Goal: Task Accomplishment & Management: Complete application form

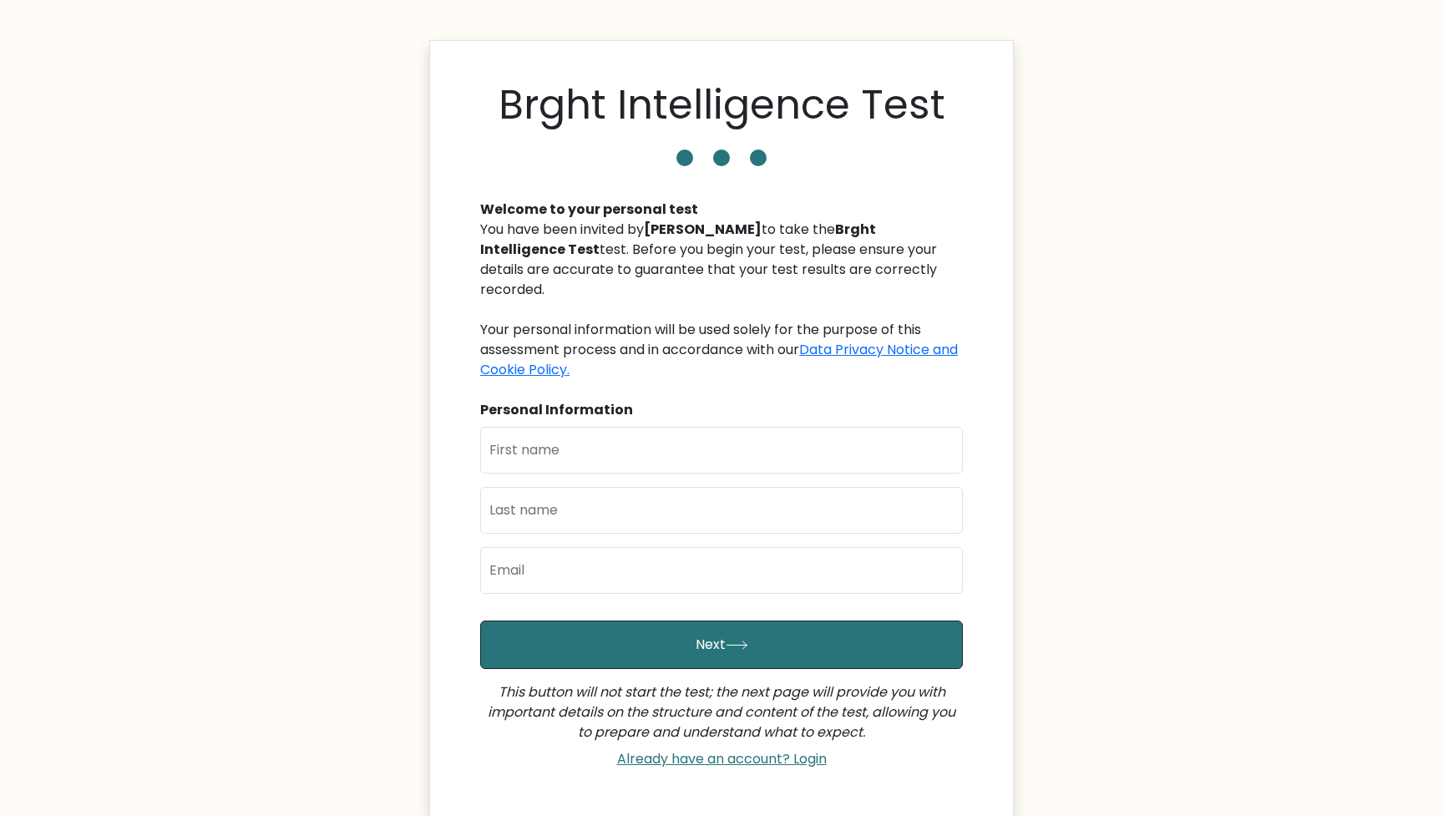
click at [688, 400] on div "Personal Information" at bounding box center [721, 410] width 483 height 20
type input "Subruna"
type input "Tahia"
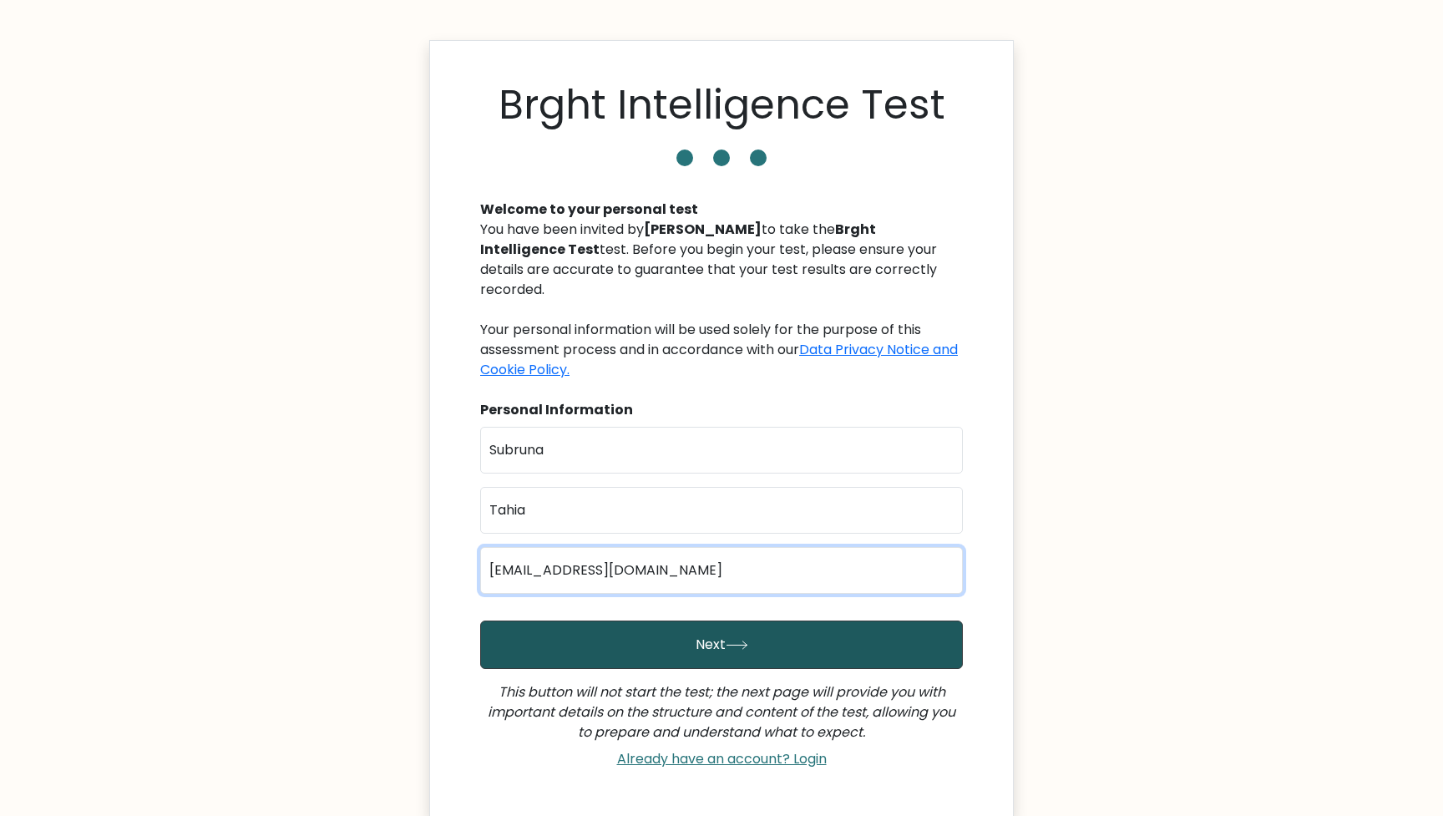
type input "ubrunatahia26@gmail.com"
click at [687, 630] on button "Next" at bounding box center [721, 644] width 483 height 48
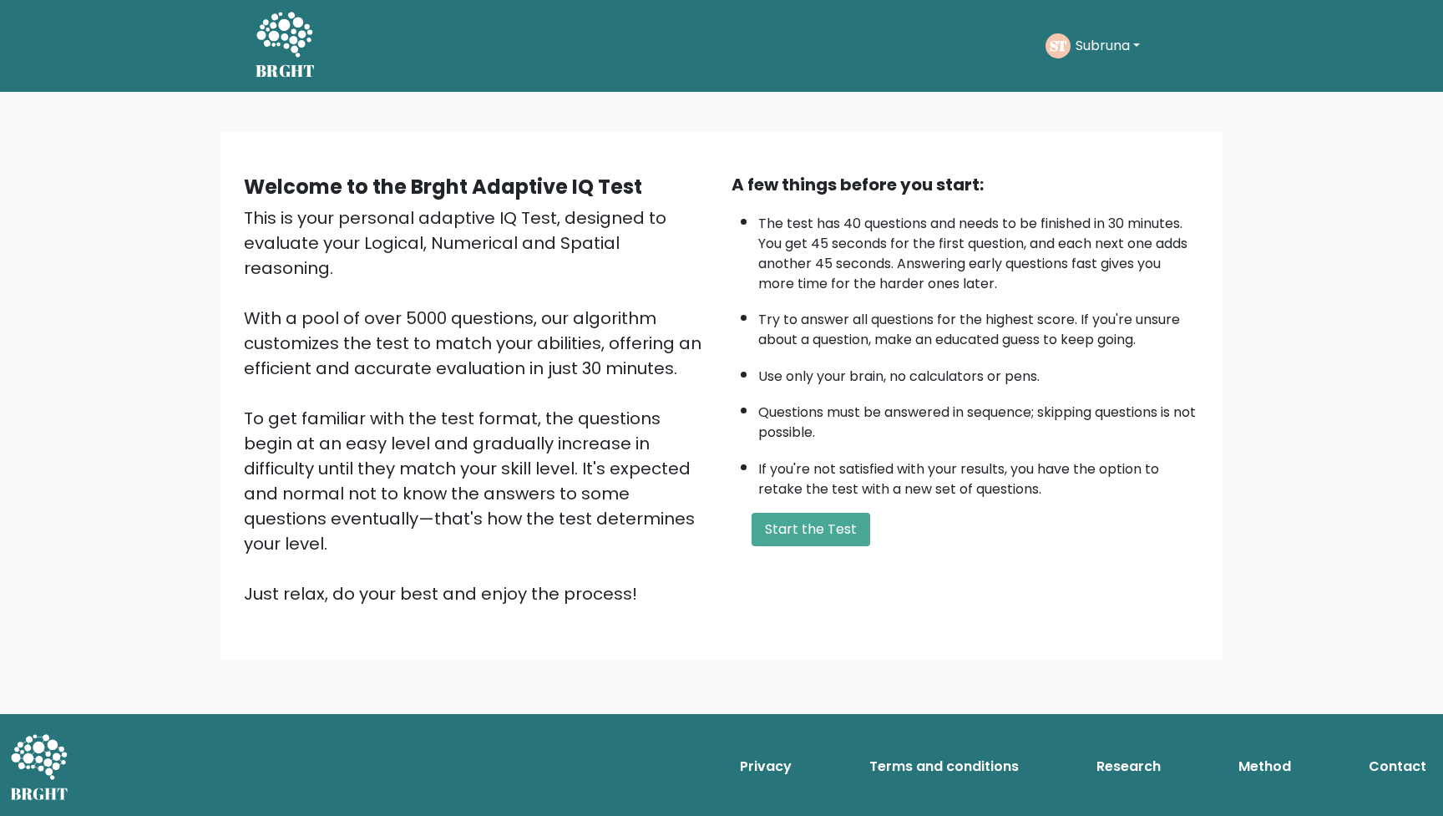
click at [816, 531] on div "A few things before you start: The test has 40 questions and needs to be finish…" at bounding box center [965, 389] width 488 height 434
click at [816, 542] on button "Start the Test" at bounding box center [810, 529] width 119 height 33
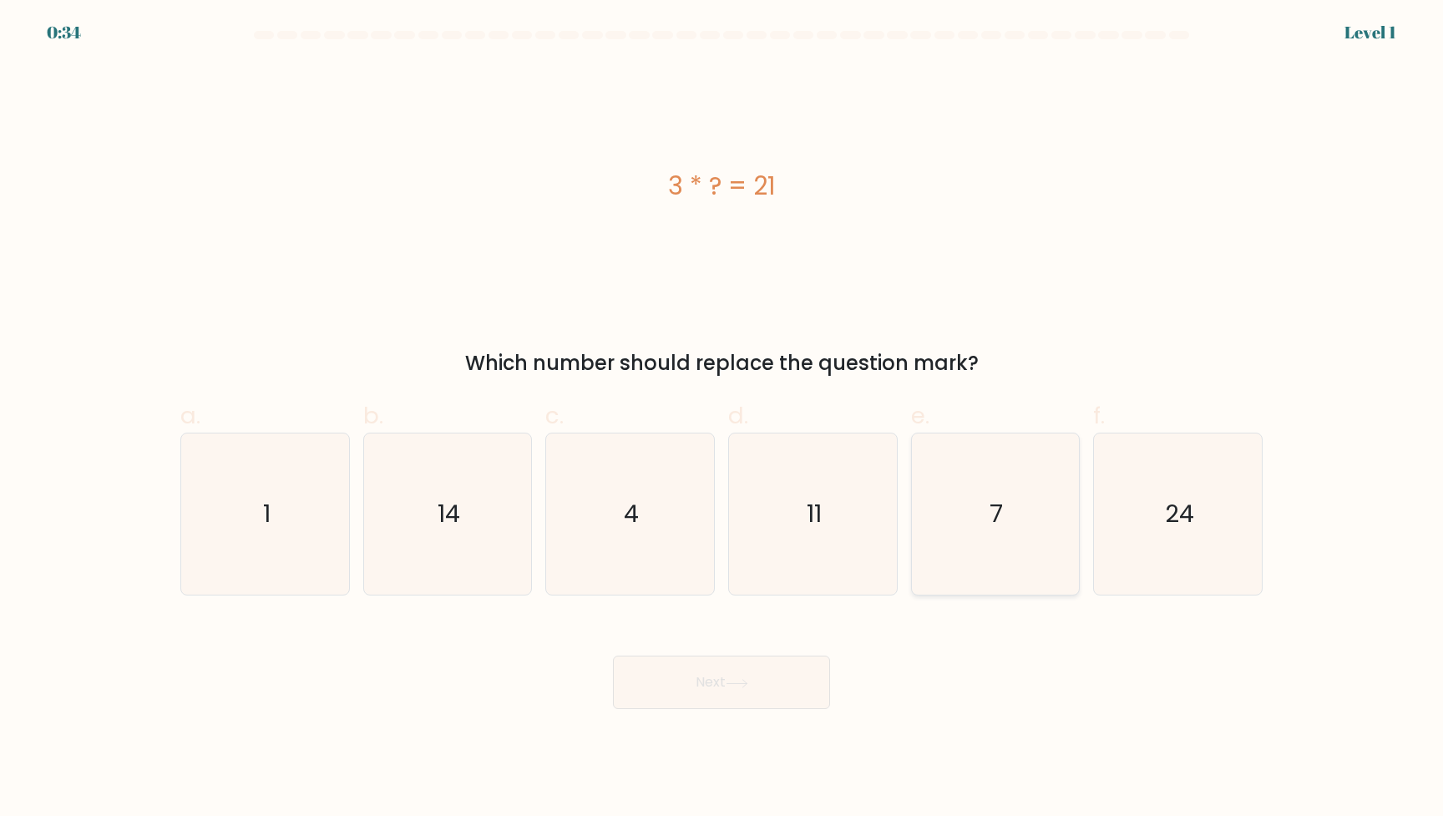
click at [1024, 499] on icon "7" at bounding box center [994, 513] width 161 height 161
click at [722, 419] on input "e. 7" at bounding box center [721, 413] width 1 height 11
radio input "true"
click at [747, 674] on button "Next" at bounding box center [721, 681] width 217 height 53
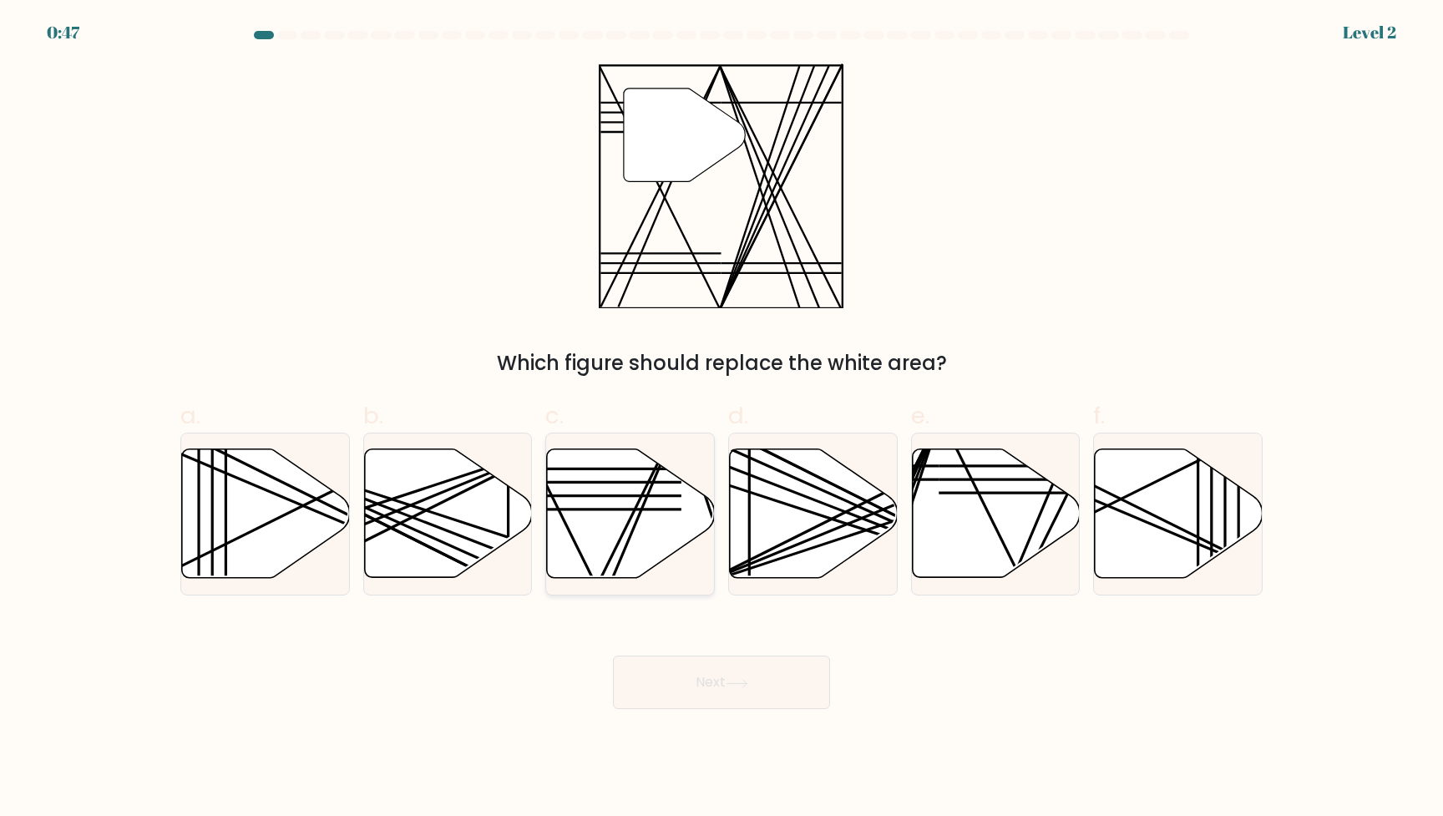
click at [610, 532] on icon at bounding box center [631, 513] width 168 height 129
click at [721, 419] on input "c." at bounding box center [721, 413] width 1 height 11
radio input "true"
click at [736, 668] on button "Next" at bounding box center [721, 681] width 217 height 53
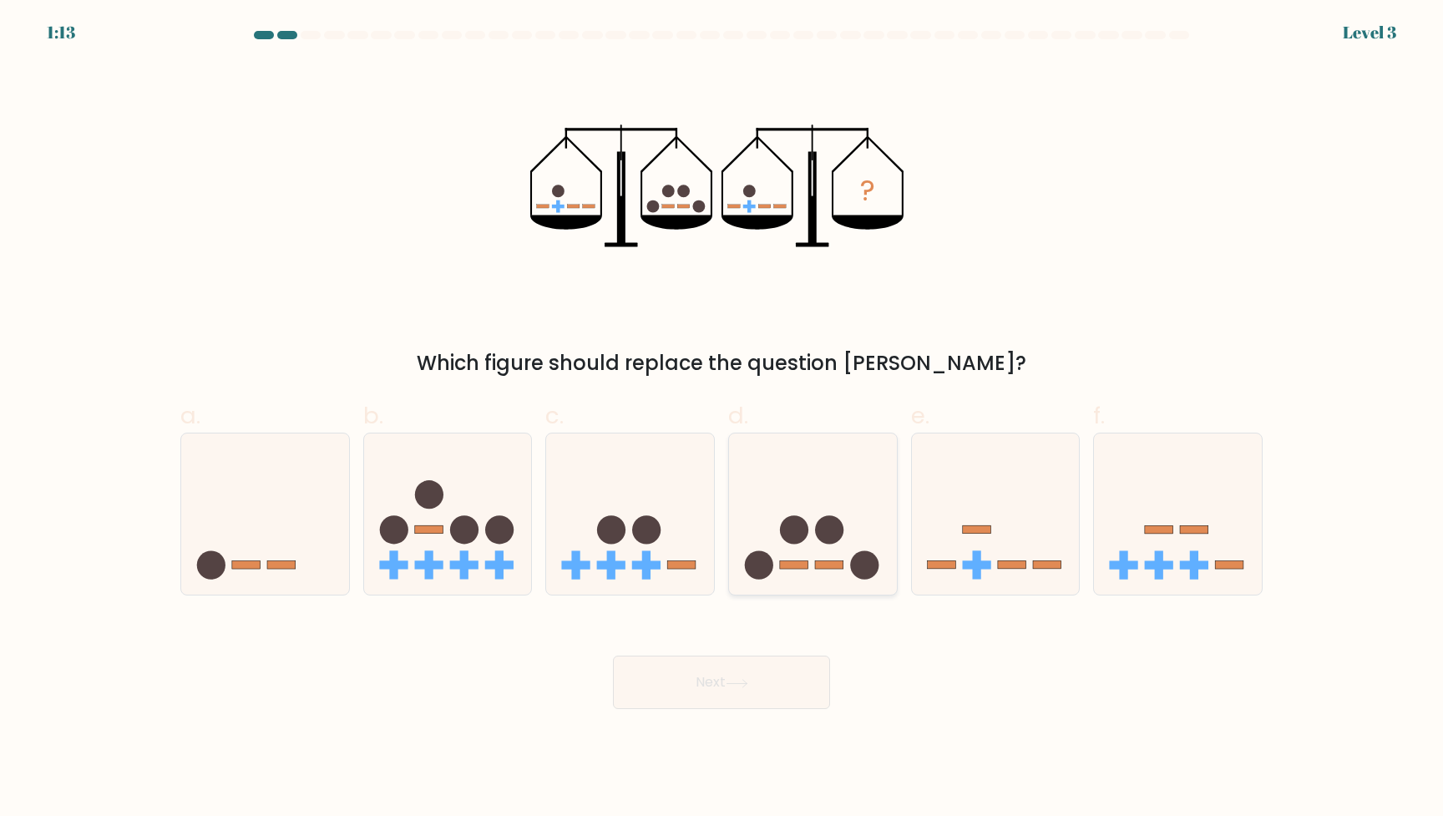
click at [835, 539] on circle at bounding box center [829, 529] width 28 height 28
click at [722, 419] on input "d." at bounding box center [721, 413] width 1 height 11
radio input "true"
click at [741, 675] on button "Next" at bounding box center [721, 681] width 217 height 53
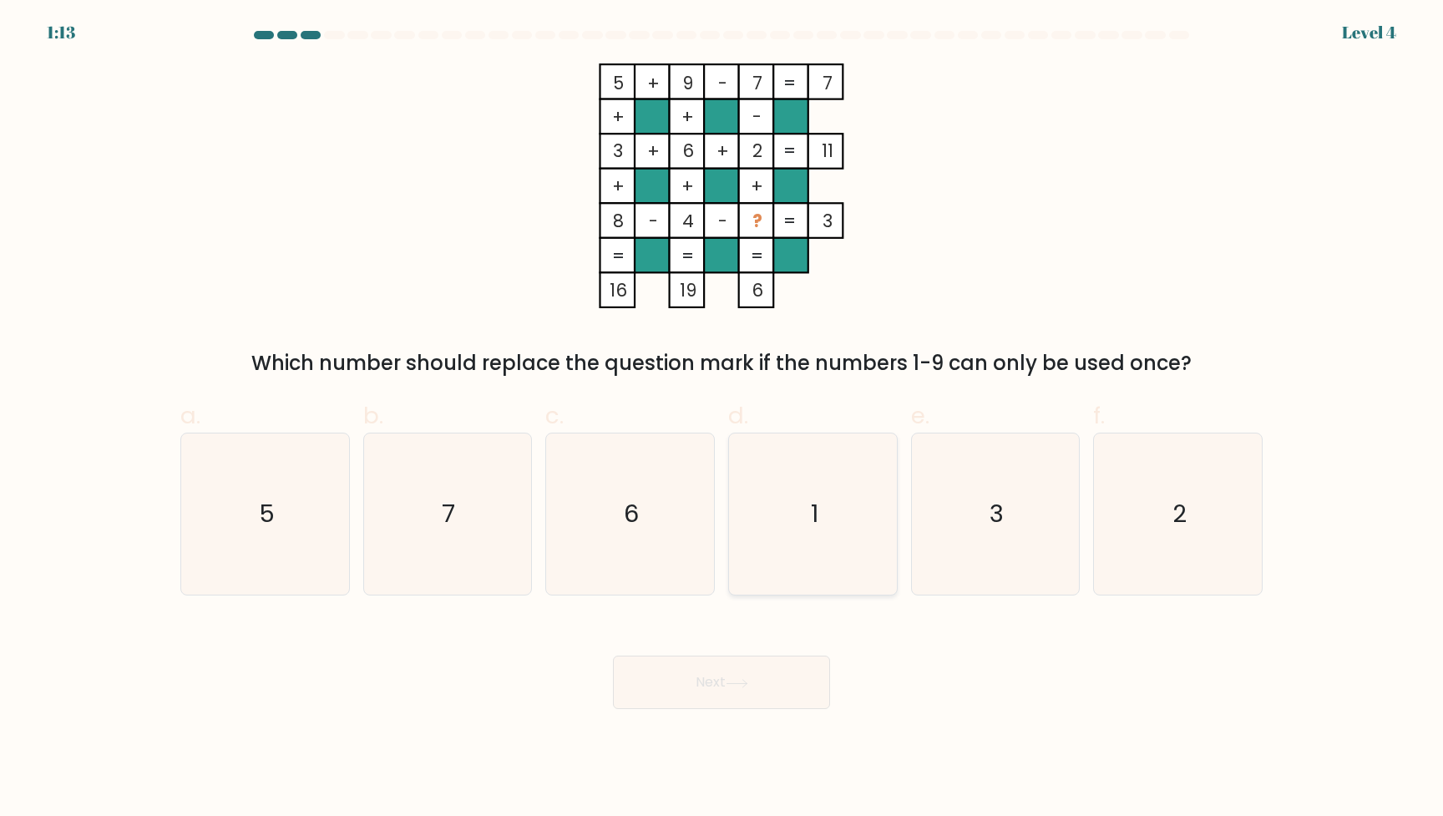
click at [843, 520] on icon "1" at bounding box center [812, 513] width 161 height 161
click at [722, 419] on input "d. 1" at bounding box center [721, 413] width 1 height 11
radio input "true"
click at [745, 691] on button "Next" at bounding box center [721, 681] width 217 height 53
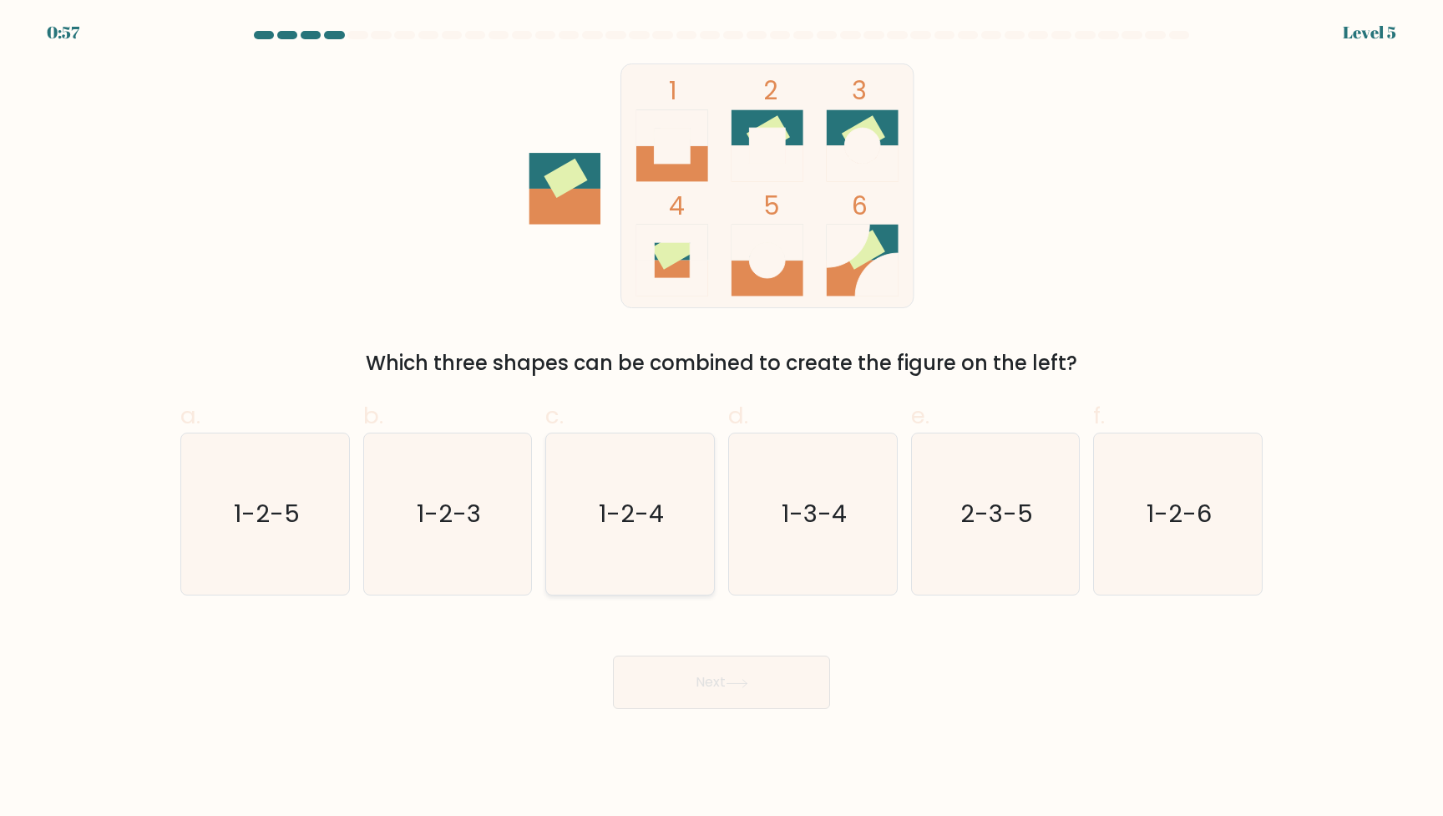
click at [657, 511] on text "1-2-4" at bounding box center [631, 514] width 65 height 33
click at [721, 419] on input "c. 1-2-4" at bounding box center [721, 413] width 1 height 11
radio input "true"
click at [748, 683] on icon at bounding box center [737, 683] width 23 height 9
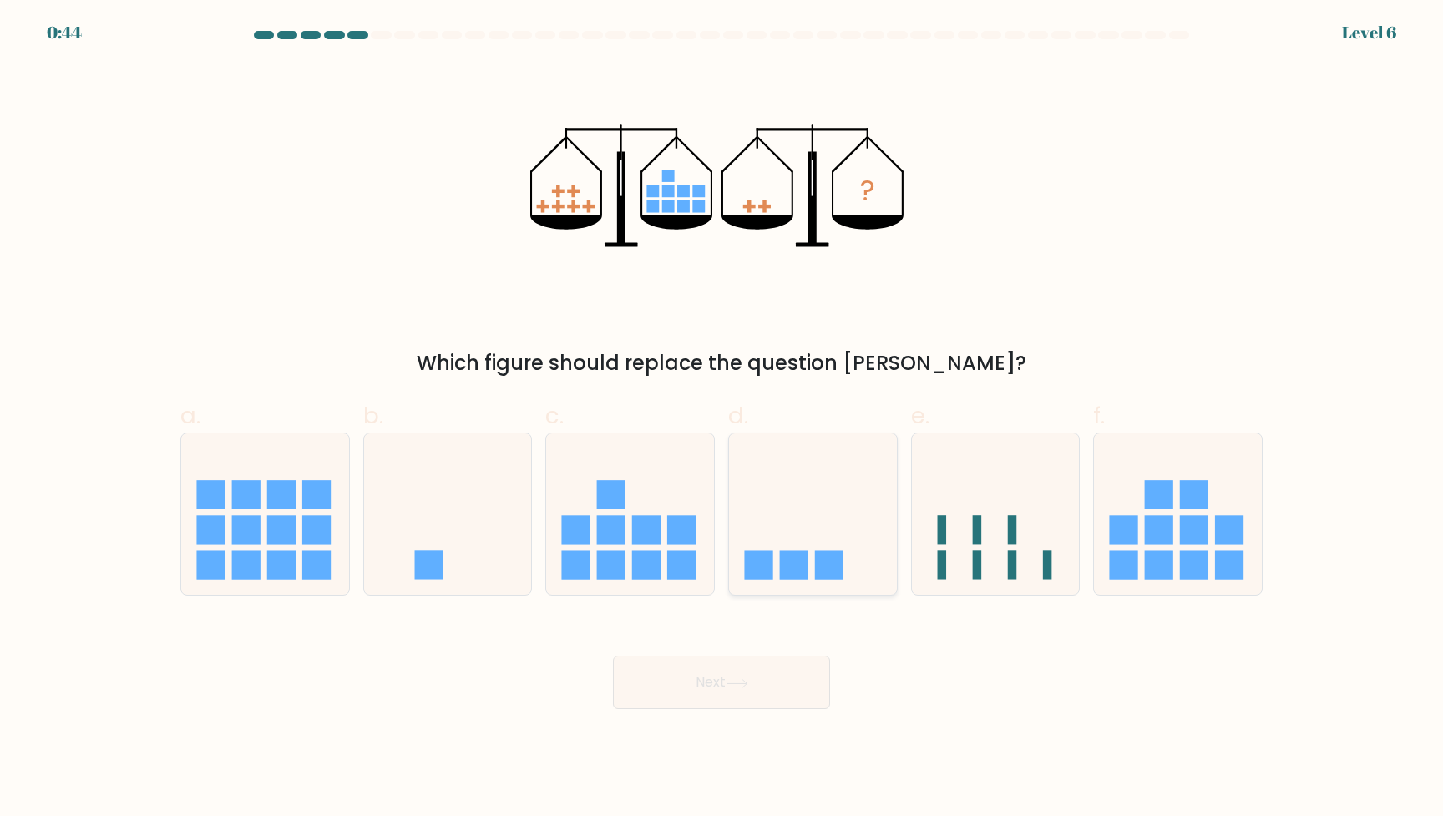
click at [802, 478] on icon at bounding box center [813, 514] width 168 height 139
click at [722, 419] on input "d." at bounding box center [721, 413] width 1 height 11
radio input "true"
click at [775, 680] on button "Next" at bounding box center [721, 681] width 217 height 53
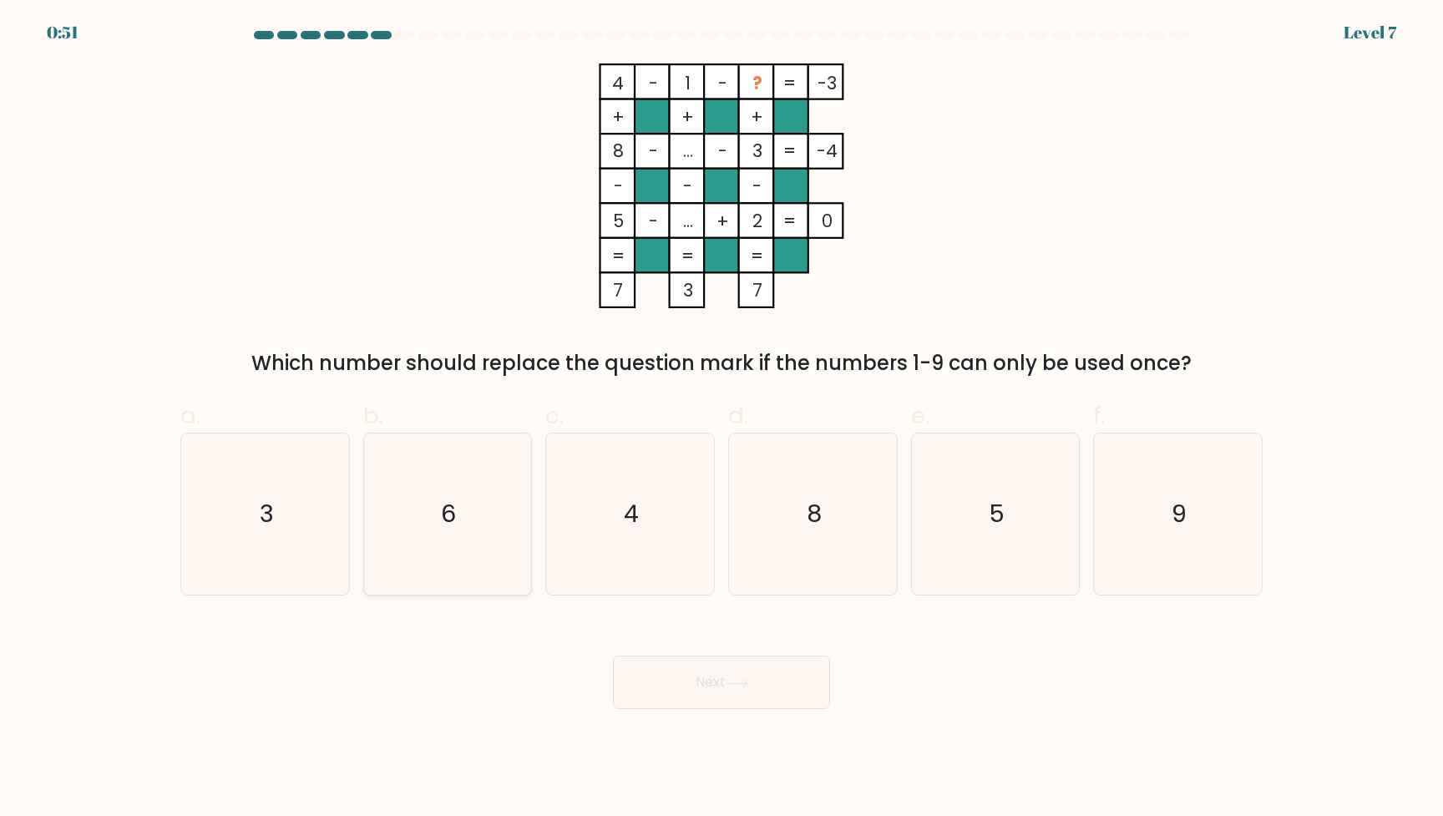
click at [451, 515] on text "6" at bounding box center [449, 514] width 15 height 33
click at [721, 419] on input "b. 6" at bounding box center [721, 413] width 1 height 11
radio input "true"
click at [743, 676] on button "Next" at bounding box center [721, 681] width 217 height 53
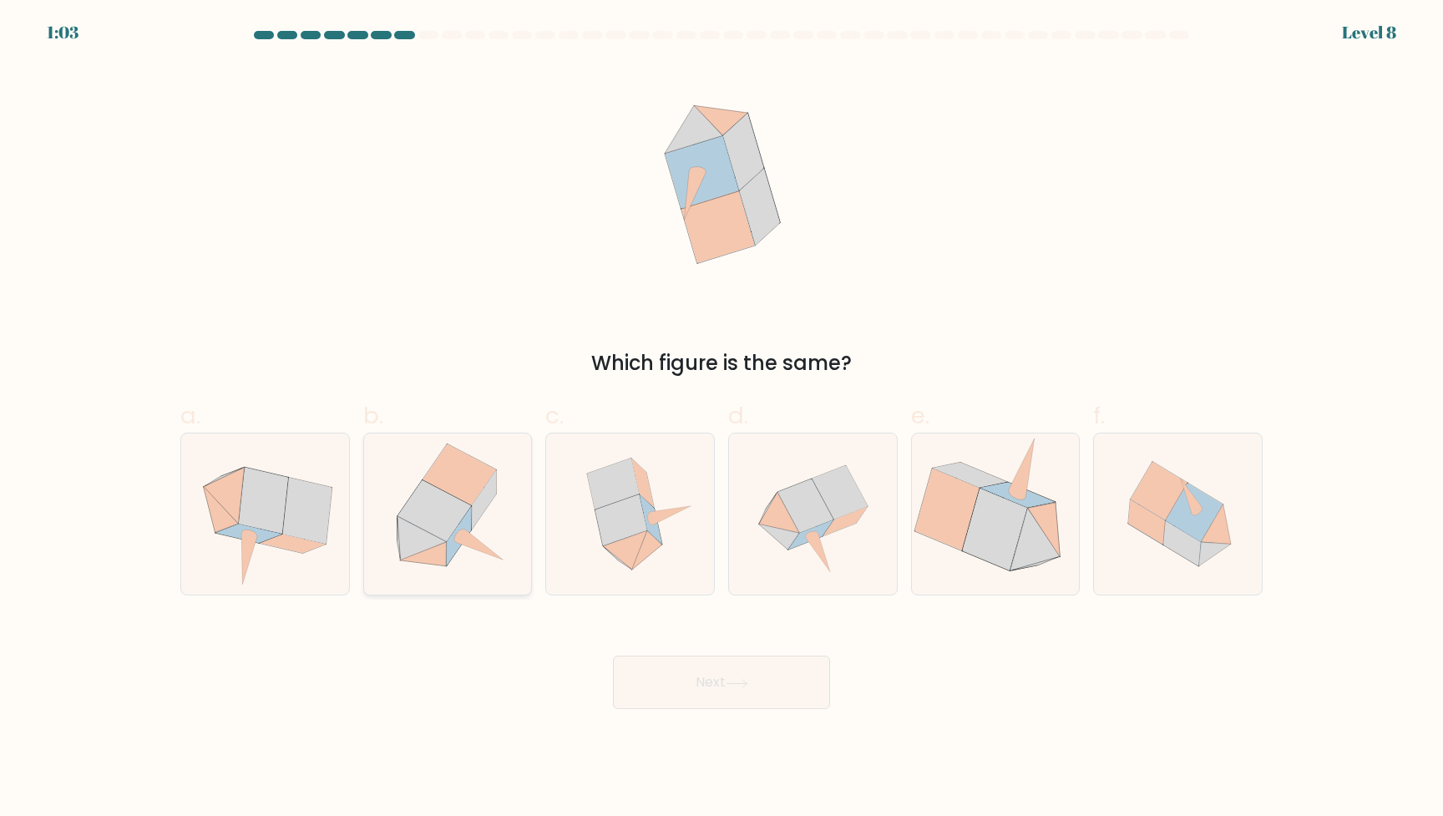
click at [486, 520] on icon at bounding box center [447, 513] width 158 height 161
click at [721, 419] on input "b." at bounding box center [721, 413] width 1 height 11
radio input "true"
click at [739, 680] on icon at bounding box center [737, 683] width 23 height 9
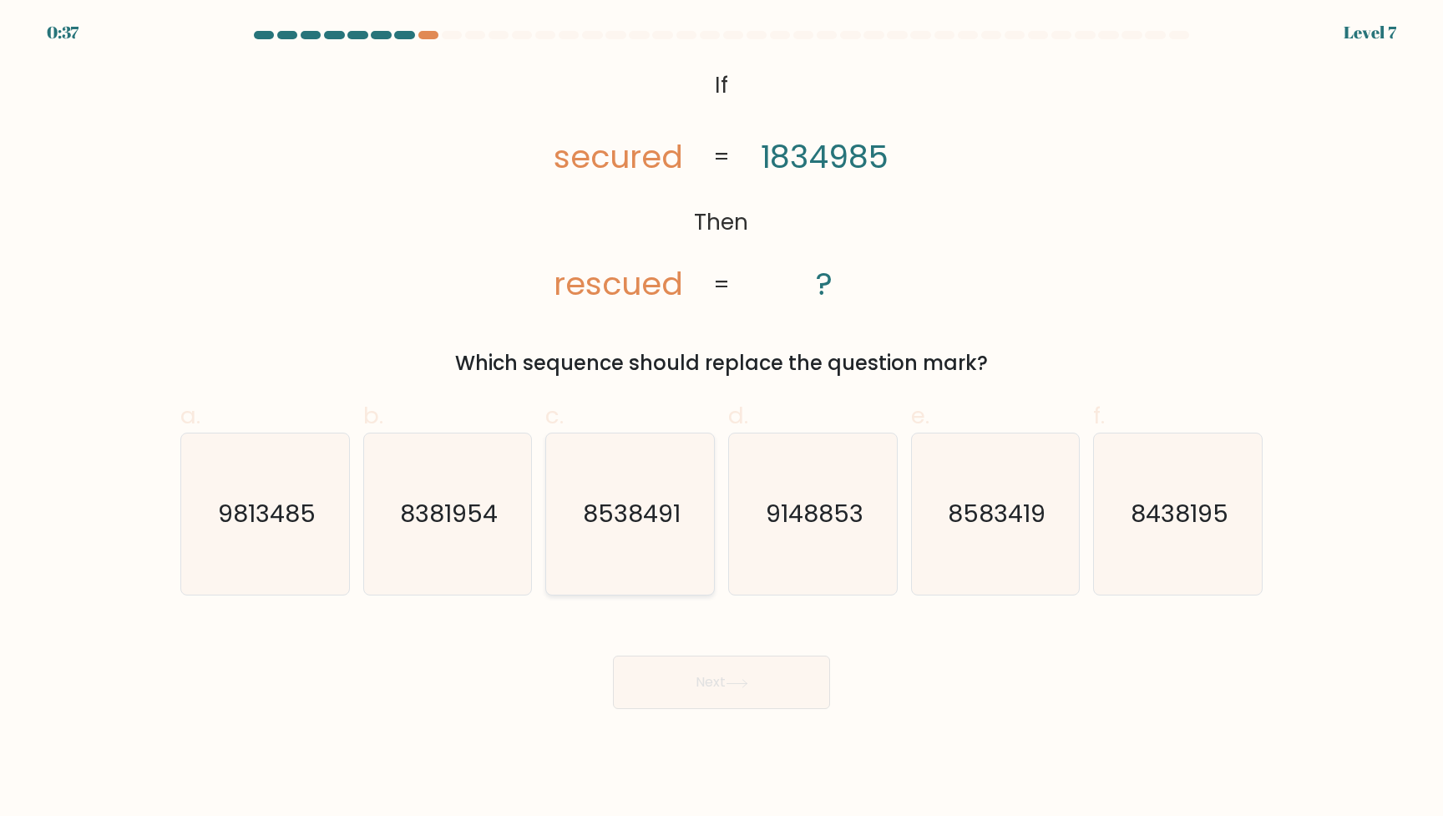
click at [615, 542] on icon "8538491" at bounding box center [629, 513] width 161 height 161
click at [721, 419] on input "c. 8538491" at bounding box center [721, 413] width 1 height 11
radio input "true"
click at [746, 674] on button "Next" at bounding box center [721, 681] width 217 height 53
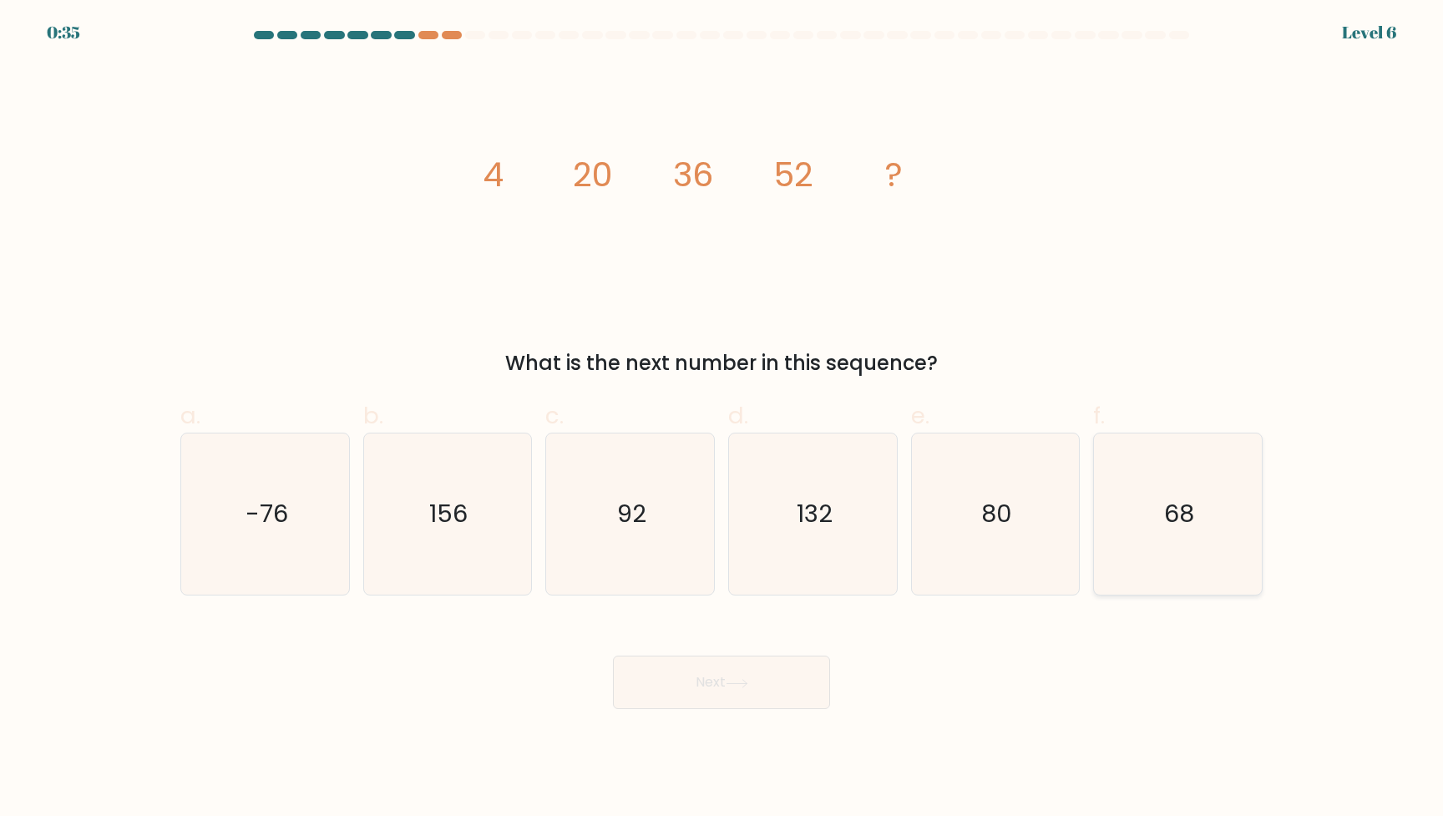
click at [1171, 529] on text "68" at bounding box center [1180, 514] width 30 height 33
click at [722, 419] on input "f. 68" at bounding box center [721, 413] width 1 height 11
radio input "true"
click at [716, 692] on button "Next" at bounding box center [721, 681] width 217 height 53
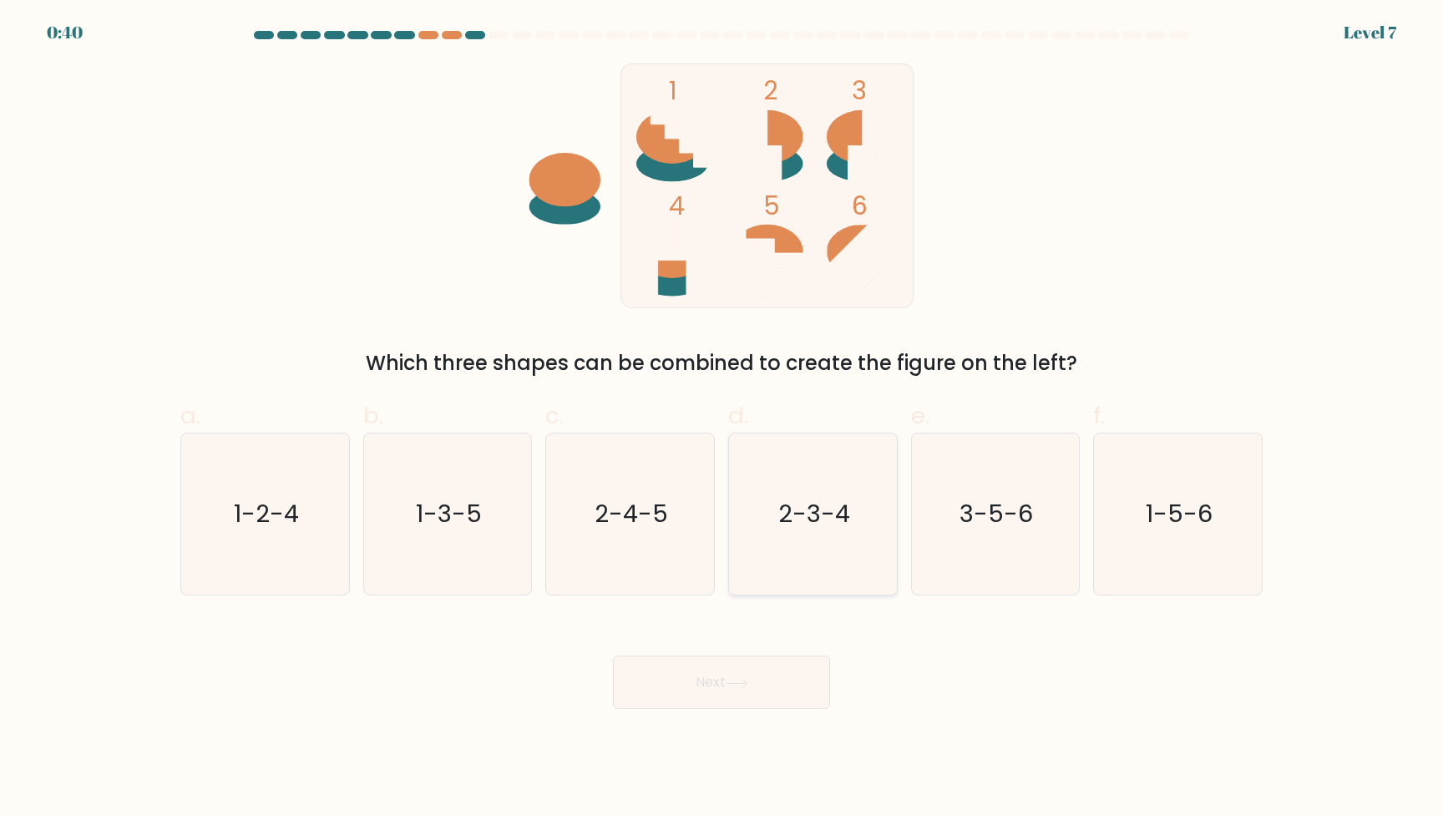
click at [845, 519] on text "2-3-4" at bounding box center [814, 514] width 72 height 33
click at [722, 419] on input "d. 2-3-4" at bounding box center [721, 413] width 1 height 11
radio input "true"
click at [728, 700] on button "Next" at bounding box center [721, 681] width 217 height 53
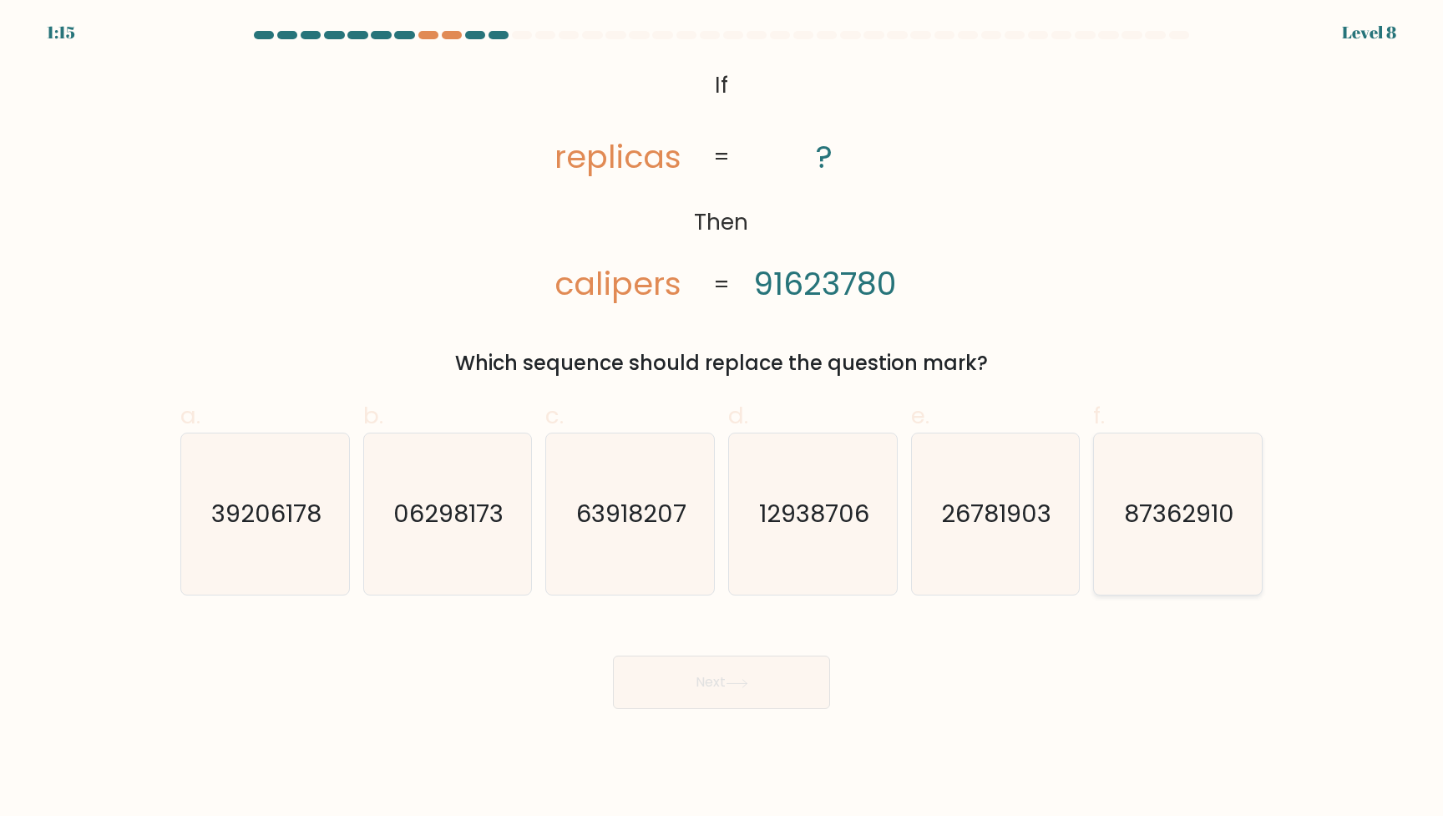
click at [1201, 512] on text "87362910" at bounding box center [1180, 514] width 110 height 33
click at [722, 419] on input "f. 87362910" at bounding box center [721, 413] width 1 height 11
radio input "true"
click at [749, 688] on button "Next" at bounding box center [721, 681] width 217 height 53
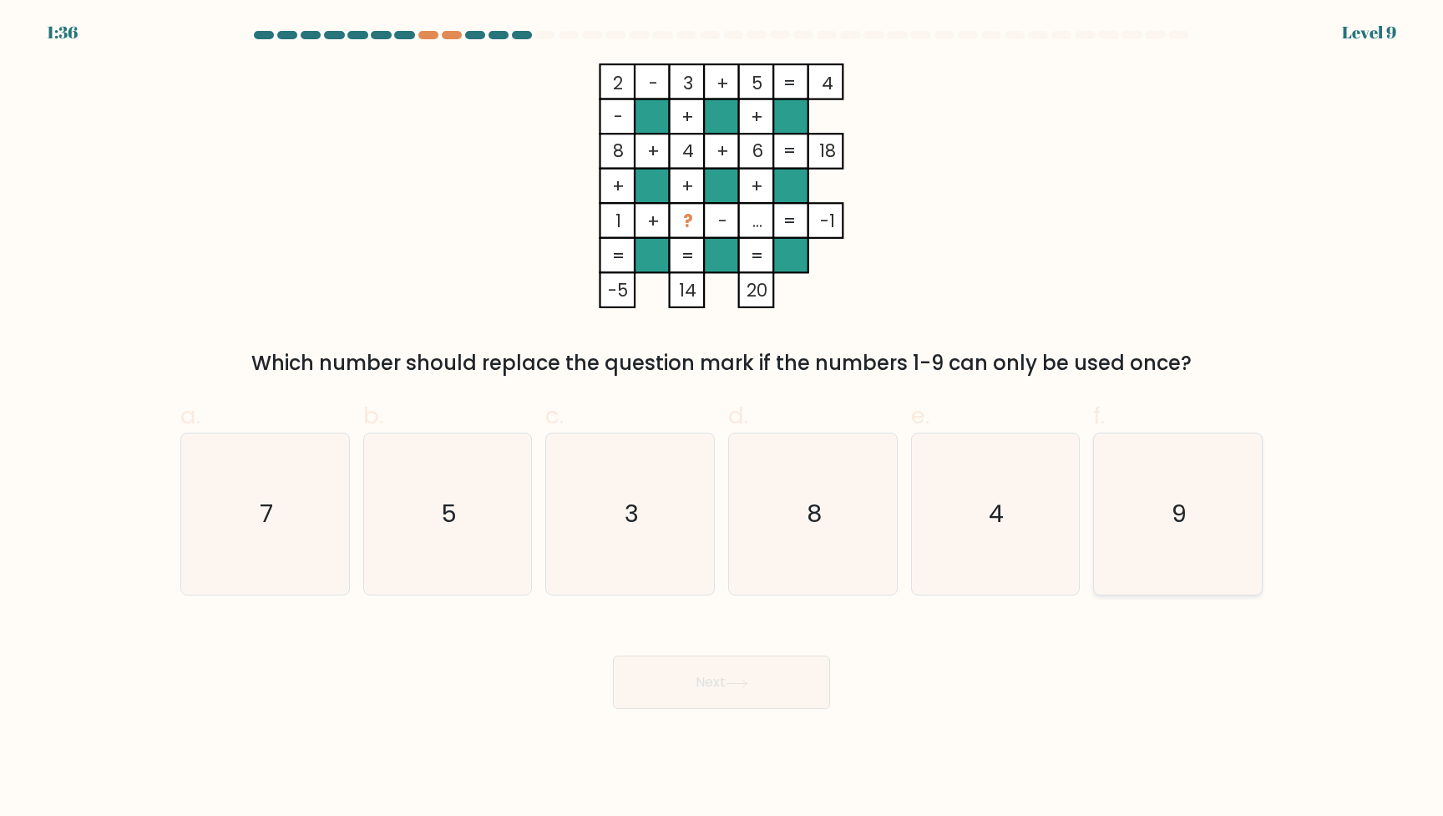
click at [1154, 490] on icon "9" at bounding box center [1177, 513] width 161 height 161
click at [722, 419] on input "f. 9" at bounding box center [721, 413] width 1 height 11
radio input "true"
click at [346, 529] on icon "7" at bounding box center [265, 513] width 161 height 161
click at [721, 419] on input "a. 7" at bounding box center [721, 413] width 1 height 11
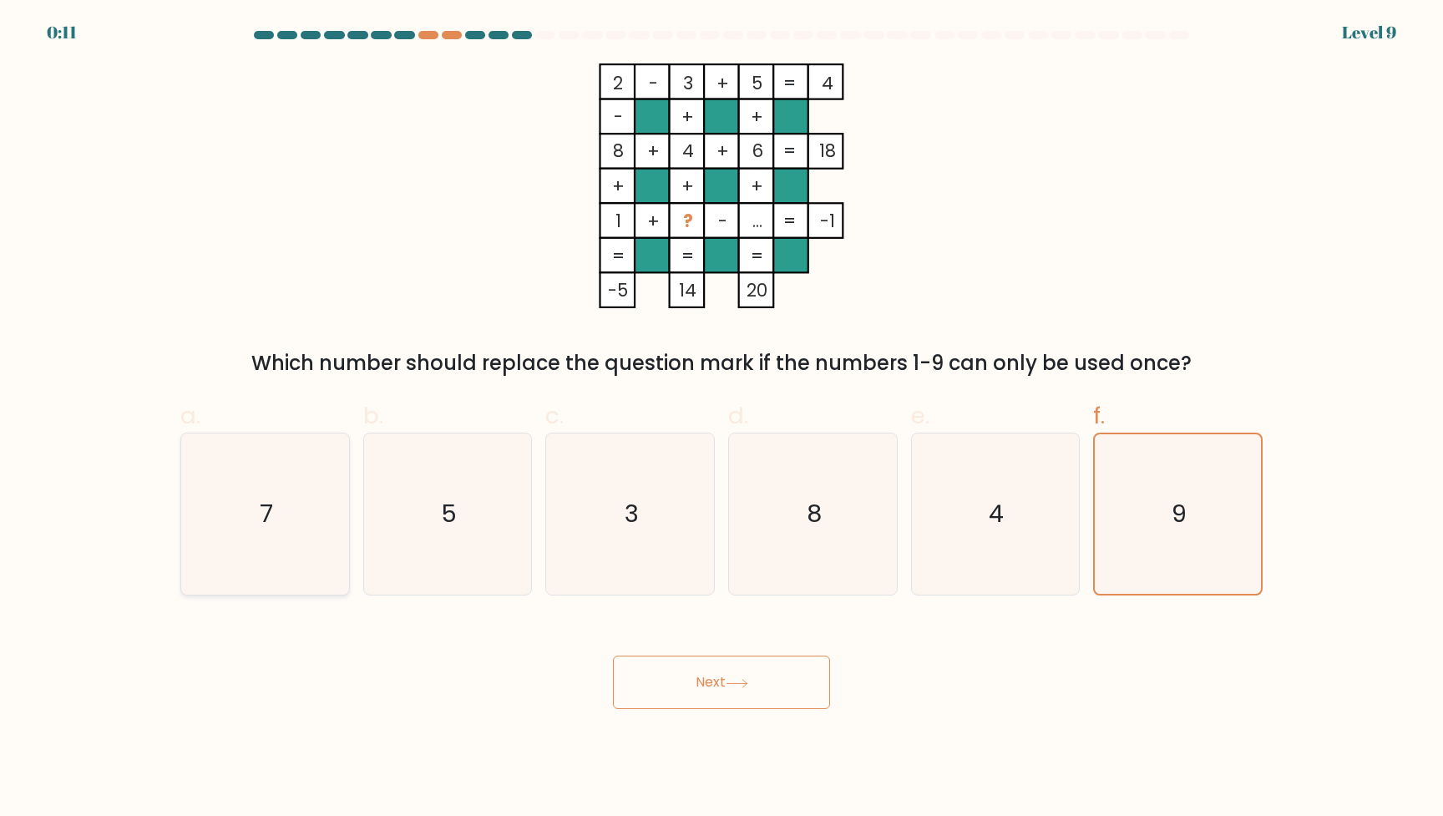
radio input "true"
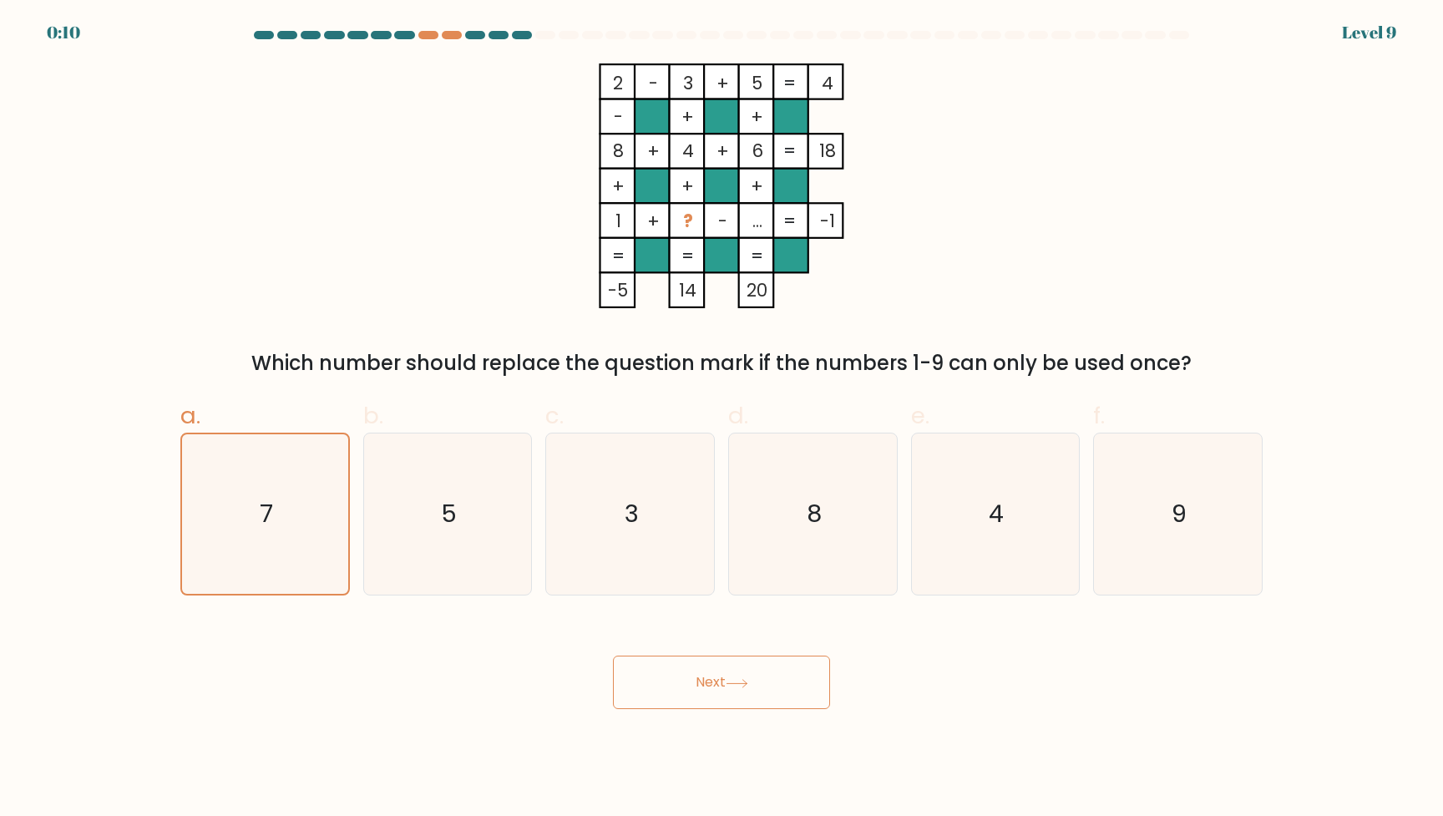
click at [751, 671] on button "Next" at bounding box center [721, 681] width 217 height 53
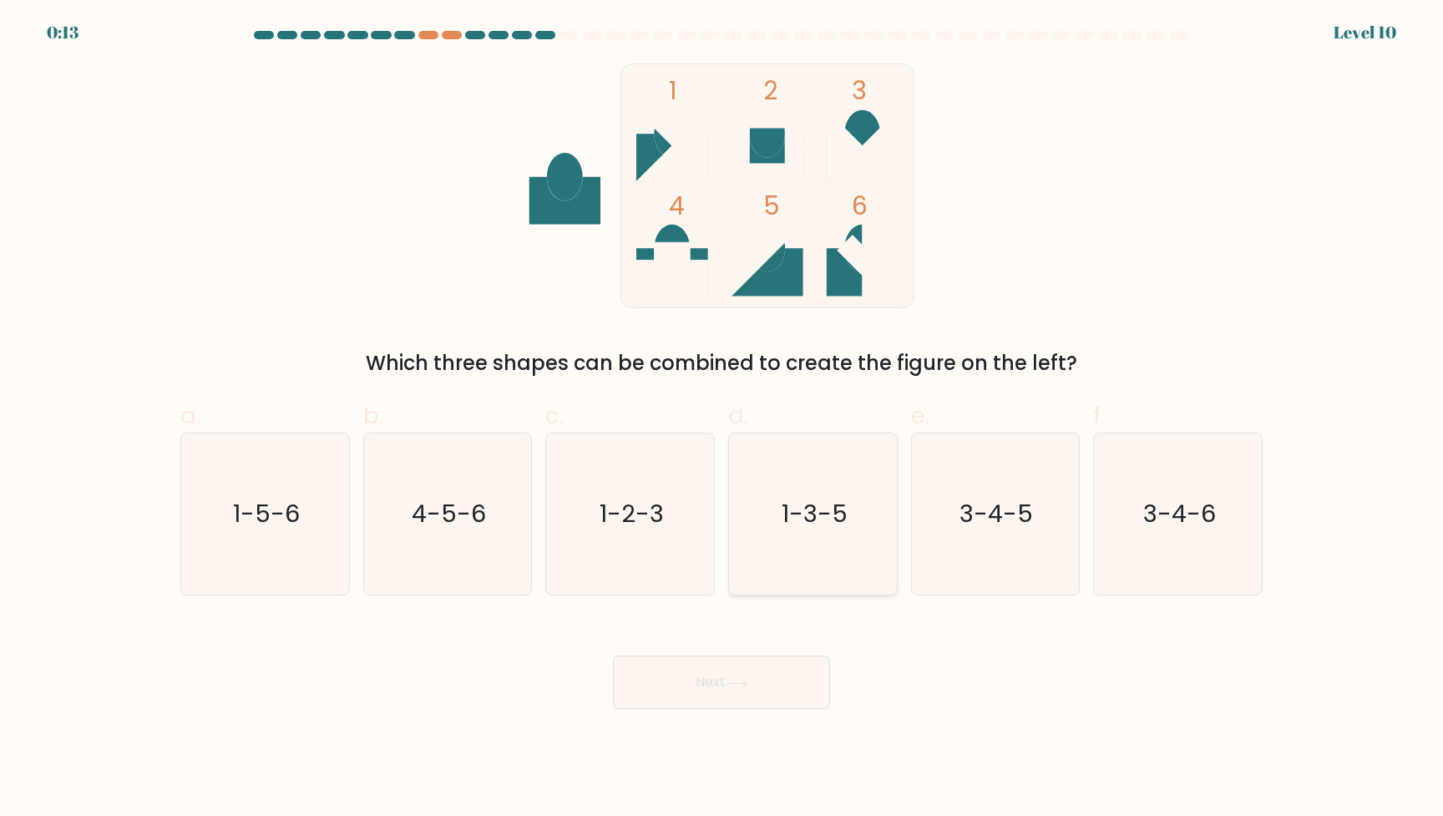
click at [858, 519] on icon "1-3-5" at bounding box center [812, 513] width 161 height 161
click at [722, 419] on input "d. 1-3-5" at bounding box center [721, 413] width 1 height 11
radio input "true"
click at [720, 662] on button "Next" at bounding box center [721, 681] width 217 height 53
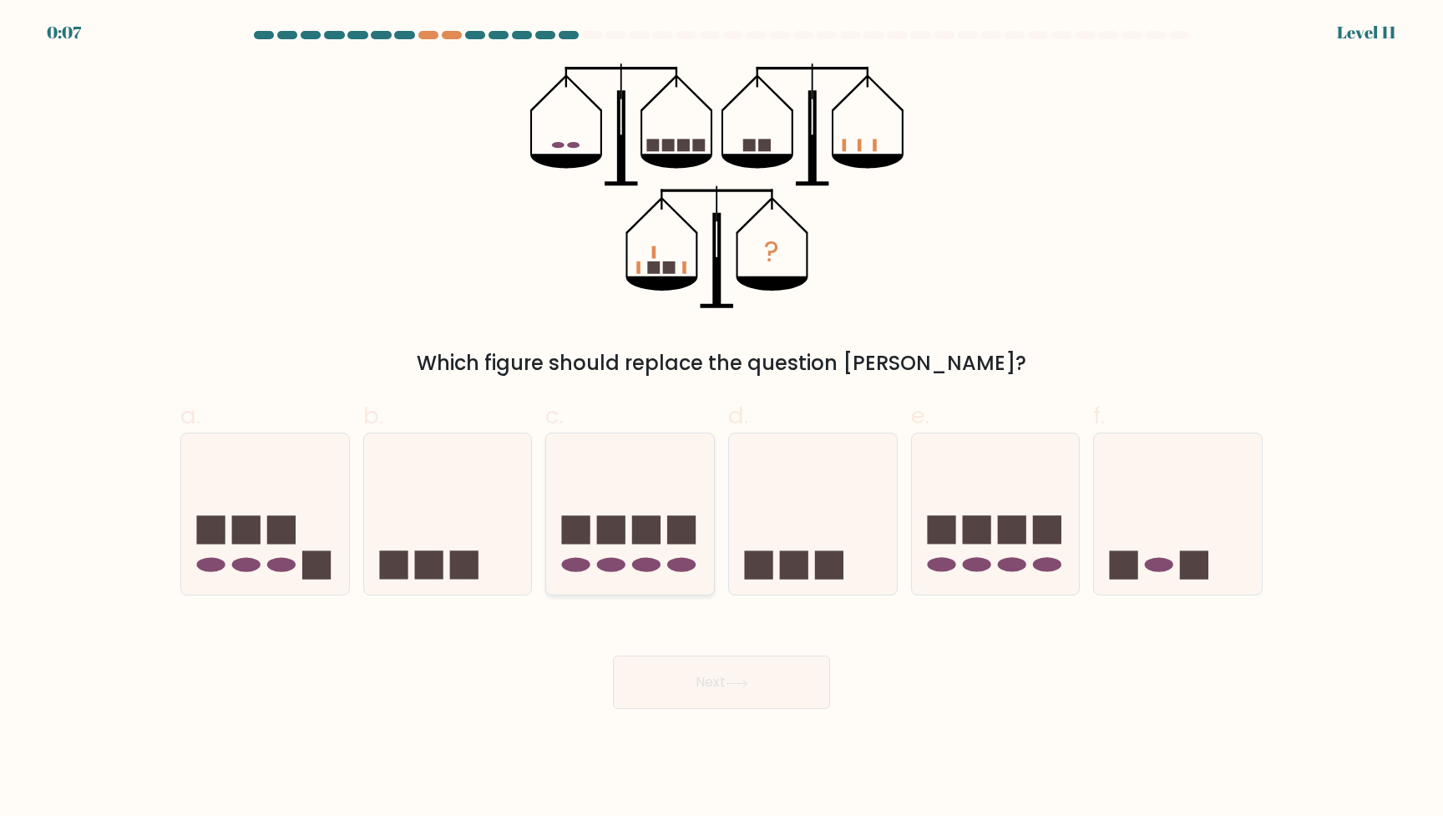
click at [656, 537] on rect at bounding box center [646, 529] width 28 height 28
click at [721, 419] on input "c." at bounding box center [721, 413] width 1 height 11
radio input "true"
click at [748, 685] on icon at bounding box center [737, 683] width 23 height 9
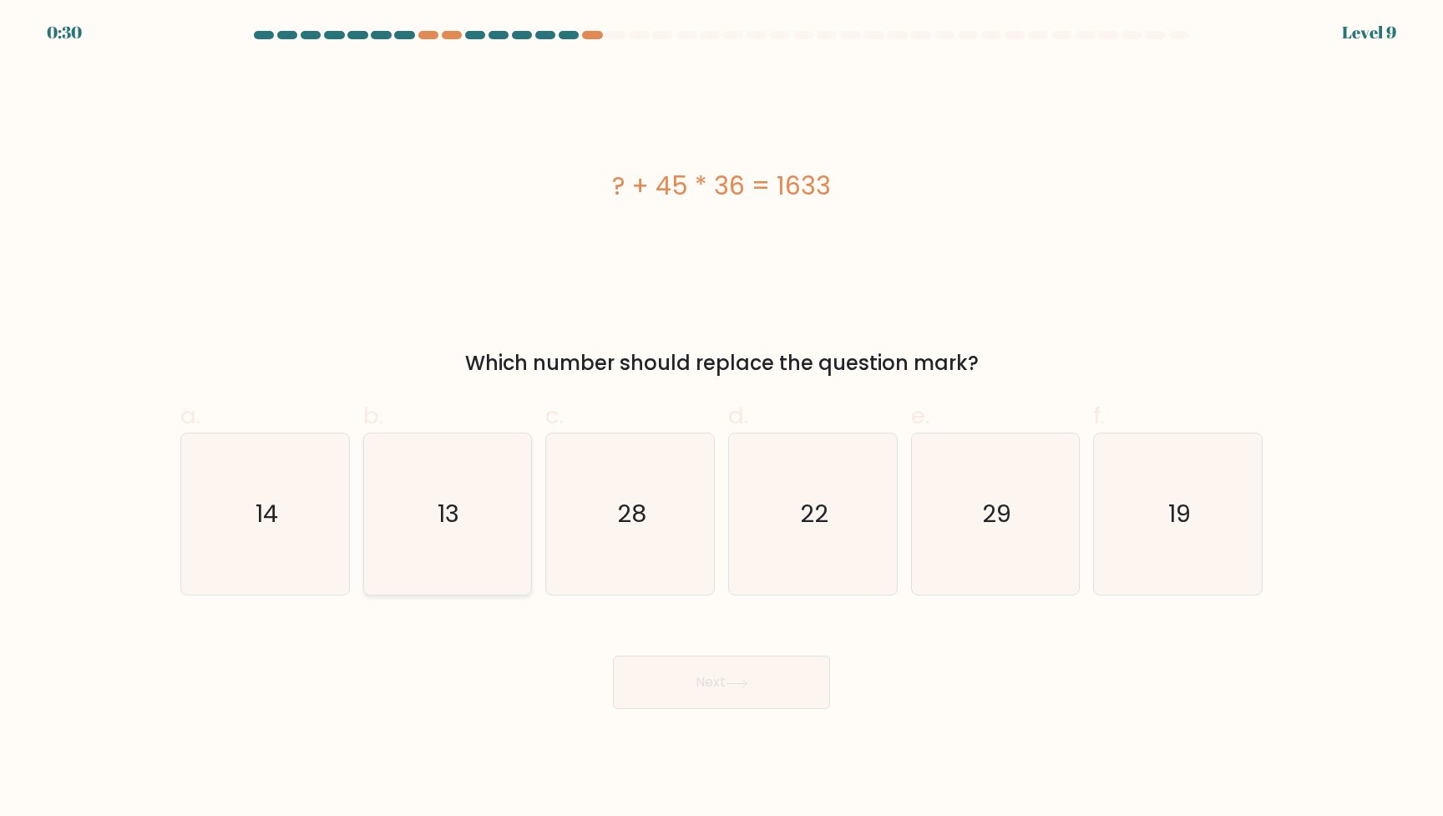
click at [444, 546] on icon "13" at bounding box center [447, 513] width 161 height 161
click at [721, 419] on input "b. 13" at bounding box center [721, 413] width 1 height 11
radio input "true"
click at [744, 680] on icon at bounding box center [737, 683] width 23 height 9
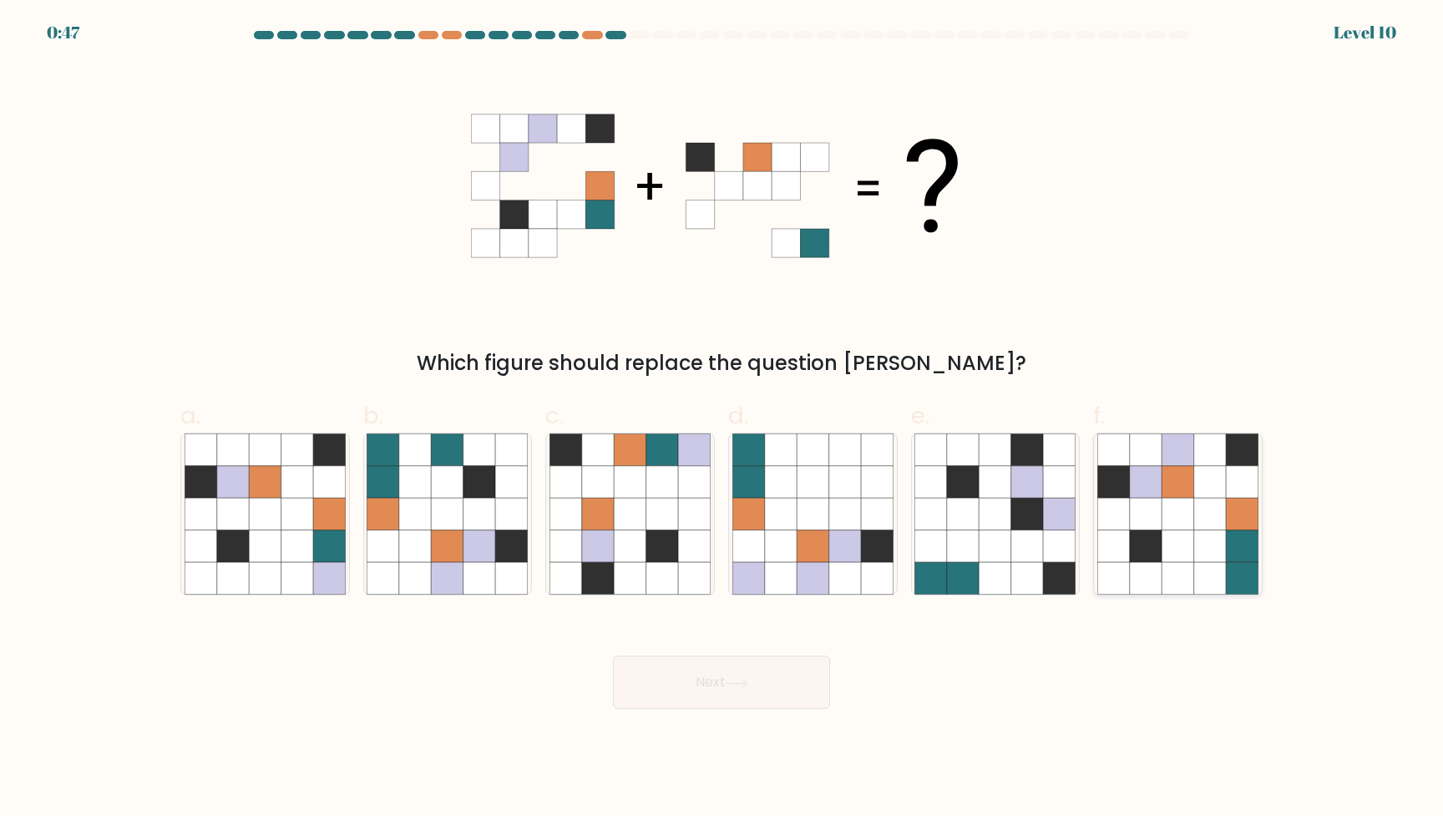
click at [1195, 519] on icon at bounding box center [1210, 514] width 32 height 32
click at [722, 419] on input "f." at bounding box center [721, 413] width 1 height 11
radio input "true"
click at [732, 690] on button "Next" at bounding box center [721, 681] width 217 height 53
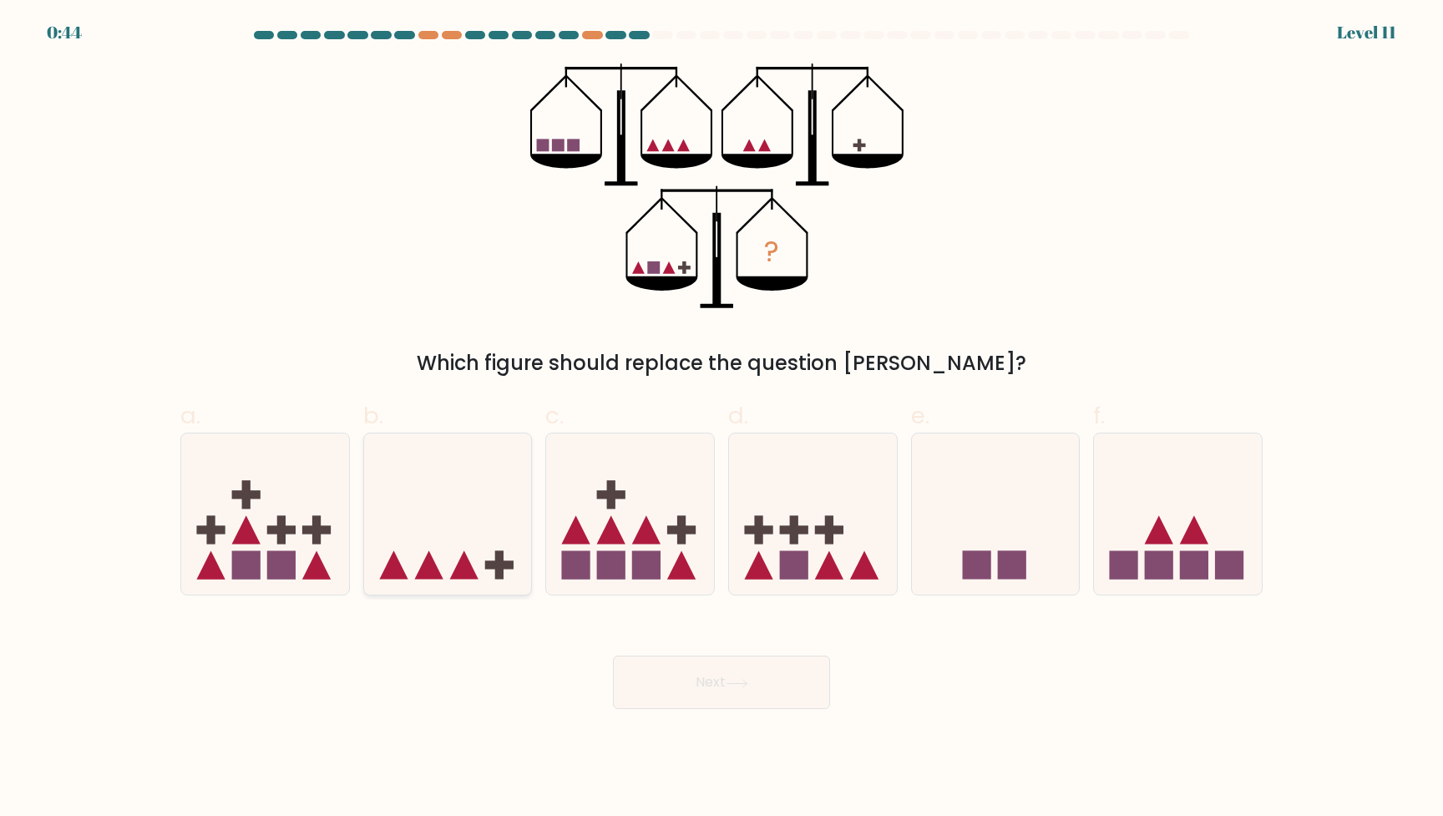
click at [443, 507] on icon at bounding box center [448, 514] width 168 height 139
click at [721, 419] on input "b." at bounding box center [721, 413] width 1 height 11
radio input "true"
click at [753, 680] on button "Next" at bounding box center [721, 681] width 217 height 53
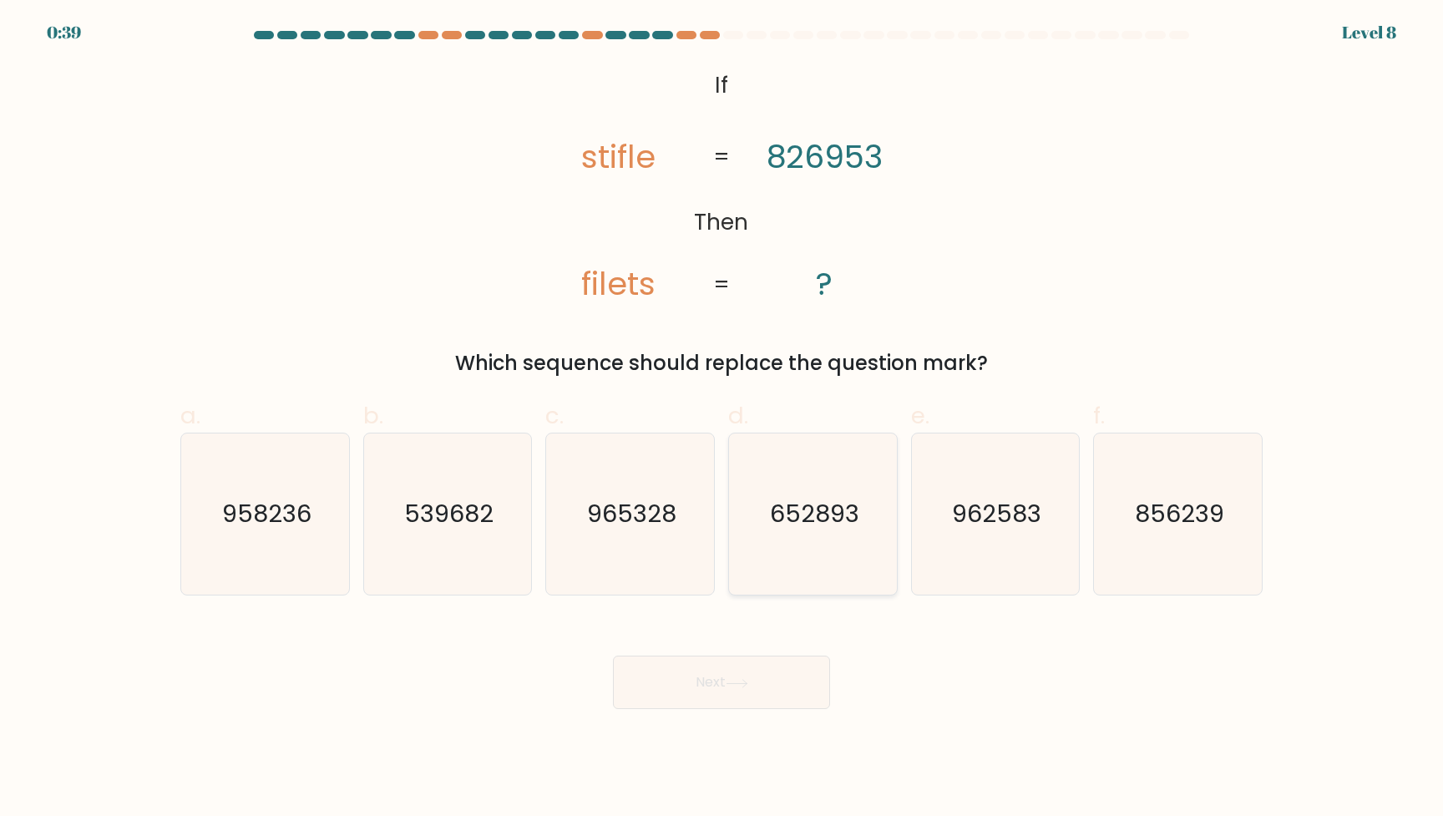
click at [812, 519] on text "652893" at bounding box center [814, 514] width 89 height 33
click at [722, 419] on input "d. 652893" at bounding box center [721, 413] width 1 height 11
radio input "true"
click at [741, 675] on button "Next" at bounding box center [721, 681] width 217 height 53
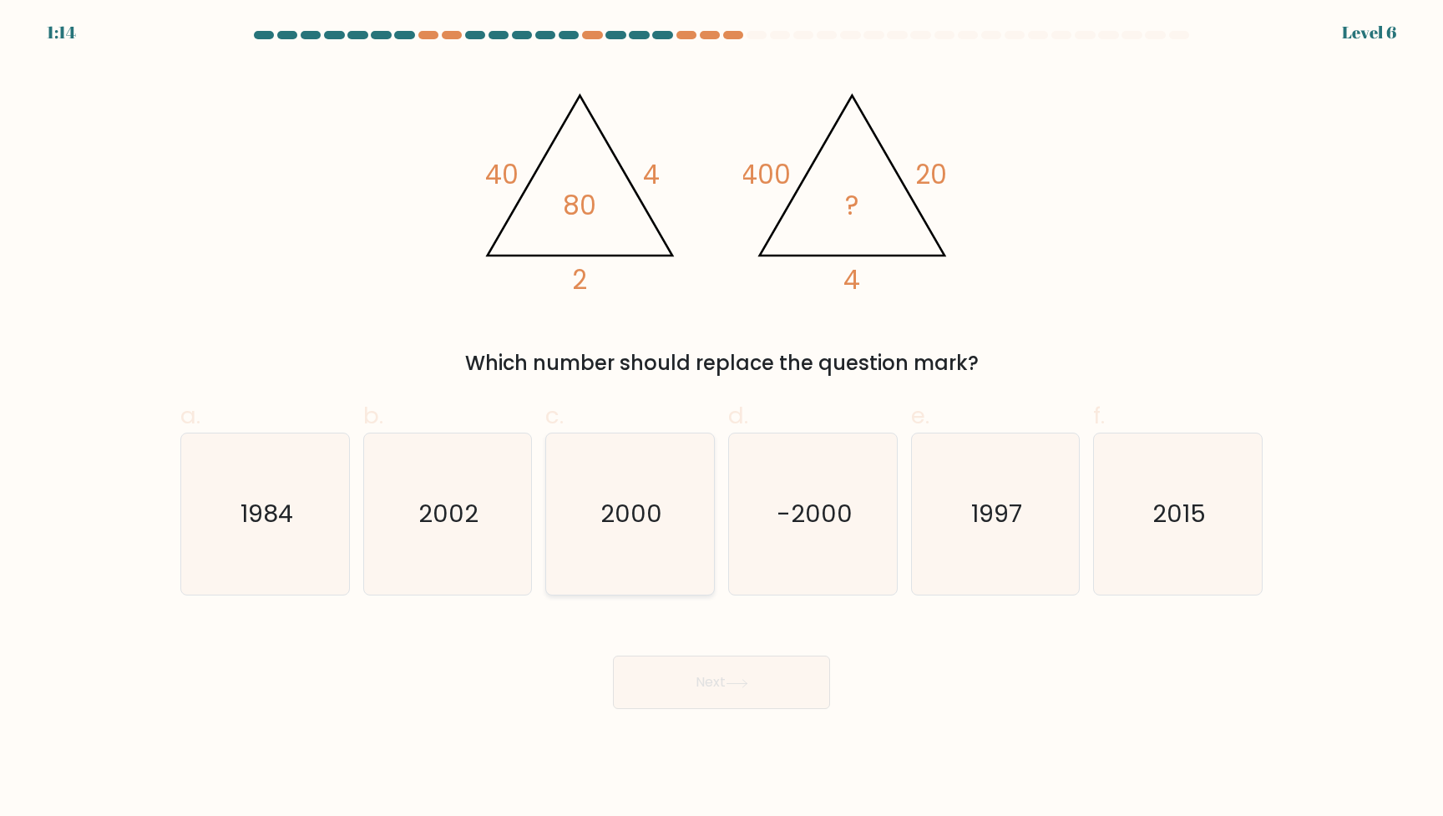
click at [659, 537] on icon "2000" at bounding box center [629, 513] width 161 height 161
click at [721, 419] on input "c. 2000" at bounding box center [721, 413] width 1 height 11
radio input "true"
click at [720, 716] on body "1:13 Level 6" at bounding box center [721, 408] width 1443 height 816
click at [720, 694] on button "Next" at bounding box center [721, 681] width 217 height 53
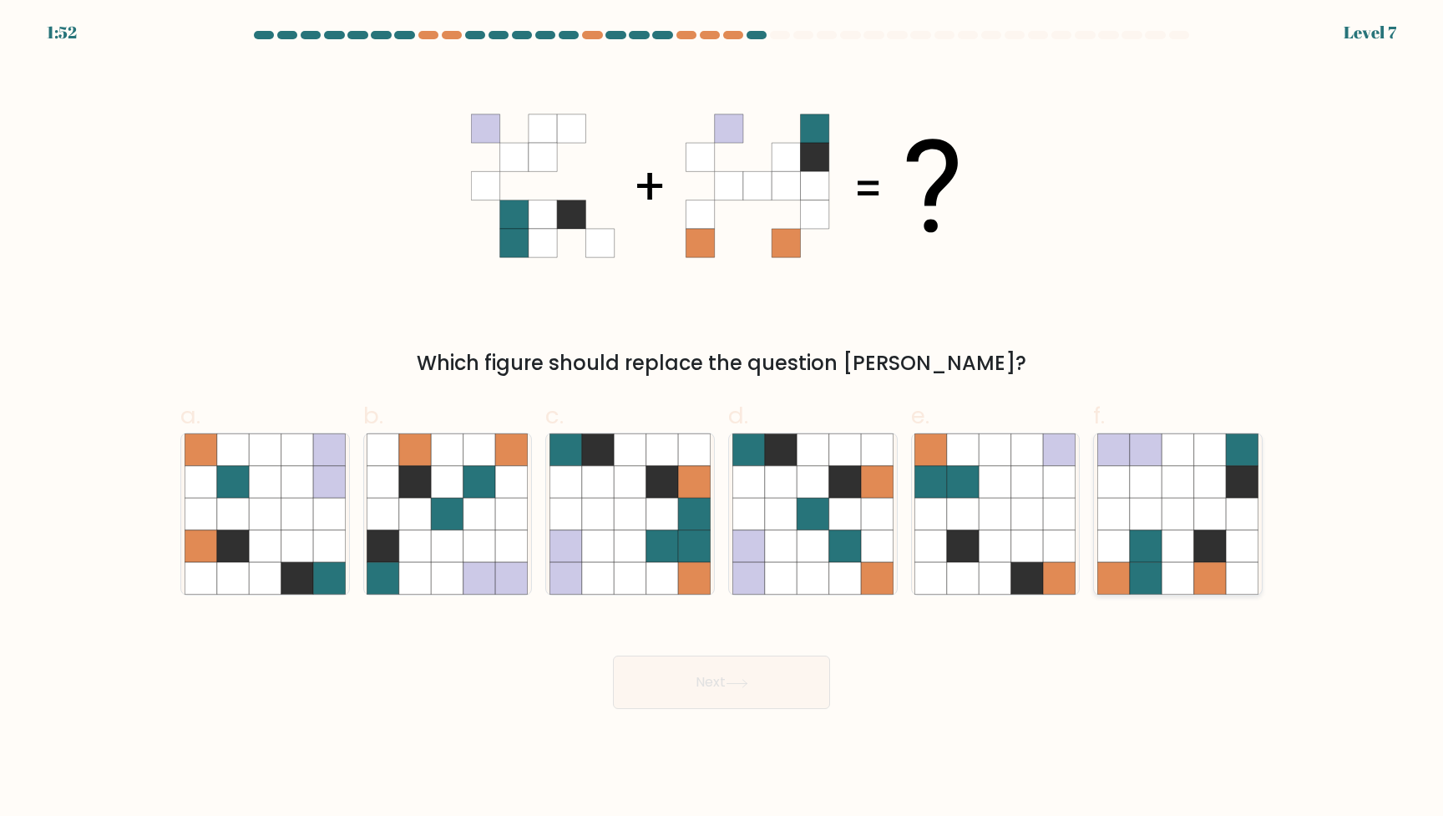
click at [1162, 485] on icon at bounding box center [1177, 482] width 32 height 32
click at [722, 419] on input "f." at bounding box center [721, 413] width 1 height 11
radio input "true"
click at [727, 692] on button "Next" at bounding box center [721, 681] width 217 height 53
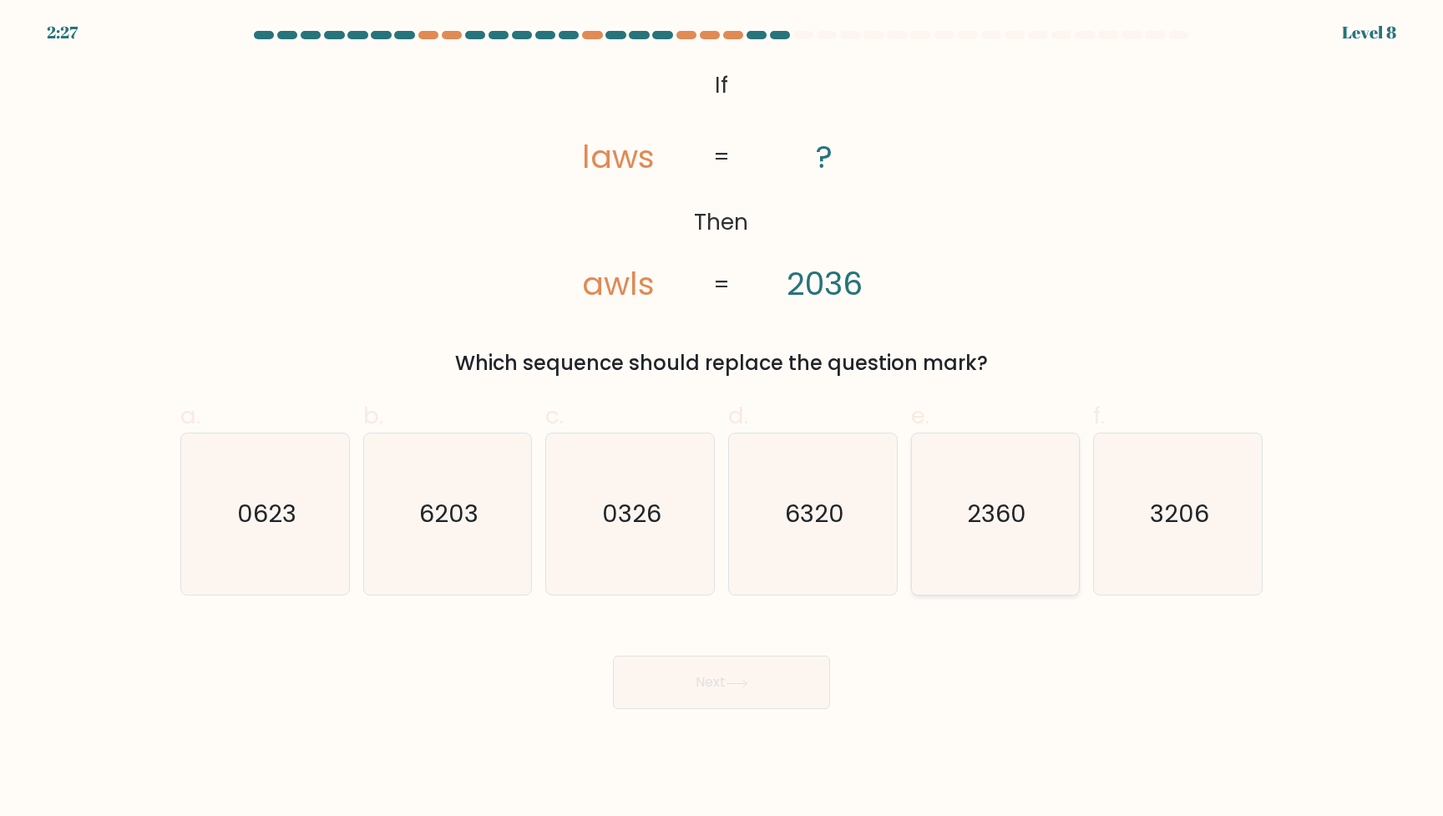
click at [1012, 535] on icon "2360" at bounding box center [994, 513] width 161 height 161
click at [722, 419] on input "e. 2360" at bounding box center [721, 413] width 1 height 11
radio input "true"
click at [765, 686] on button "Next" at bounding box center [721, 681] width 217 height 53
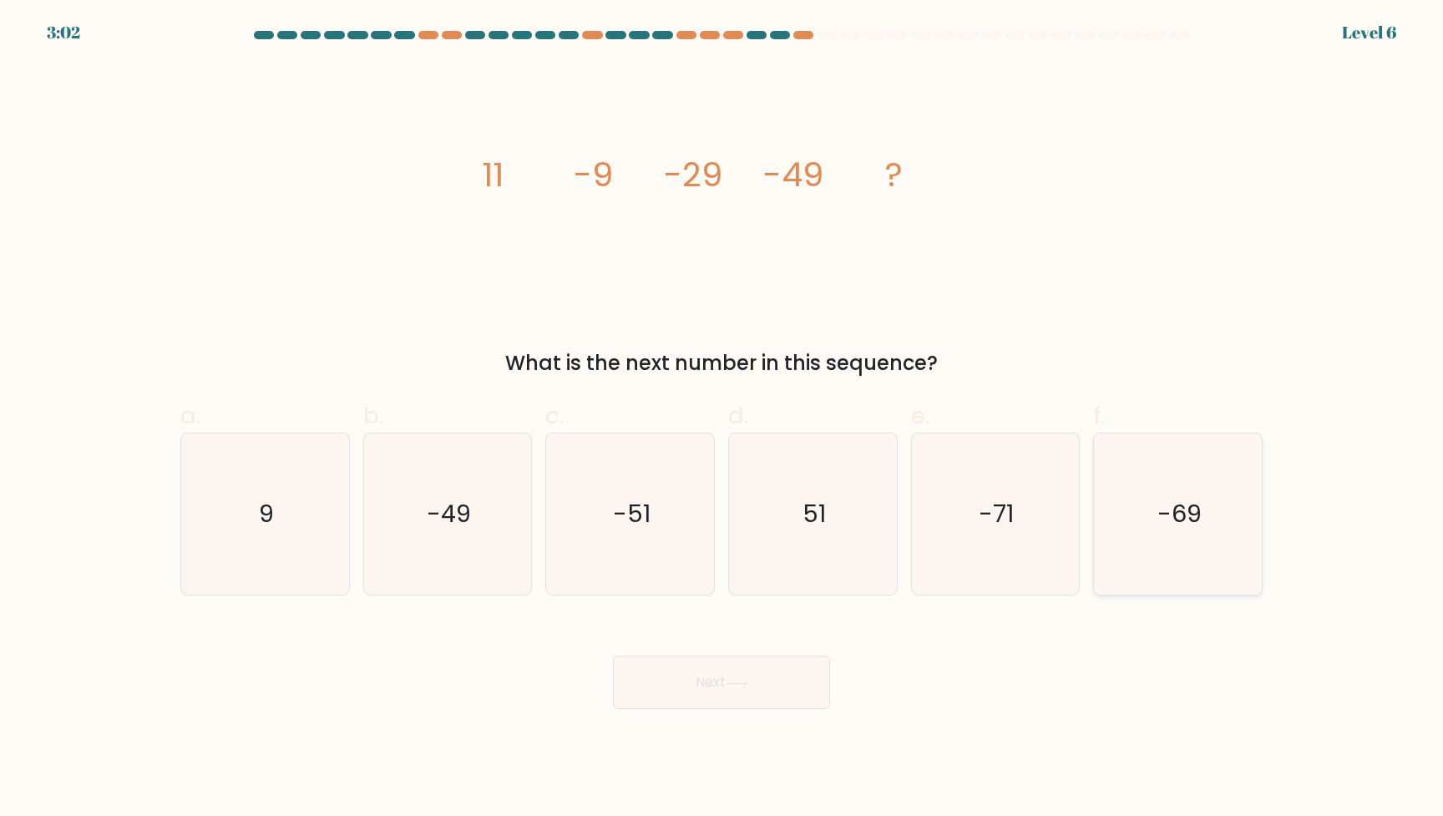
click at [1172, 507] on text "-69" at bounding box center [1179, 514] width 44 height 33
click at [722, 419] on input "f. -69" at bounding box center [721, 413] width 1 height 11
radio input "true"
click at [726, 655] on div "Next" at bounding box center [721, 662] width 1102 height 94
click at [733, 667] on button "Next" at bounding box center [721, 681] width 217 height 53
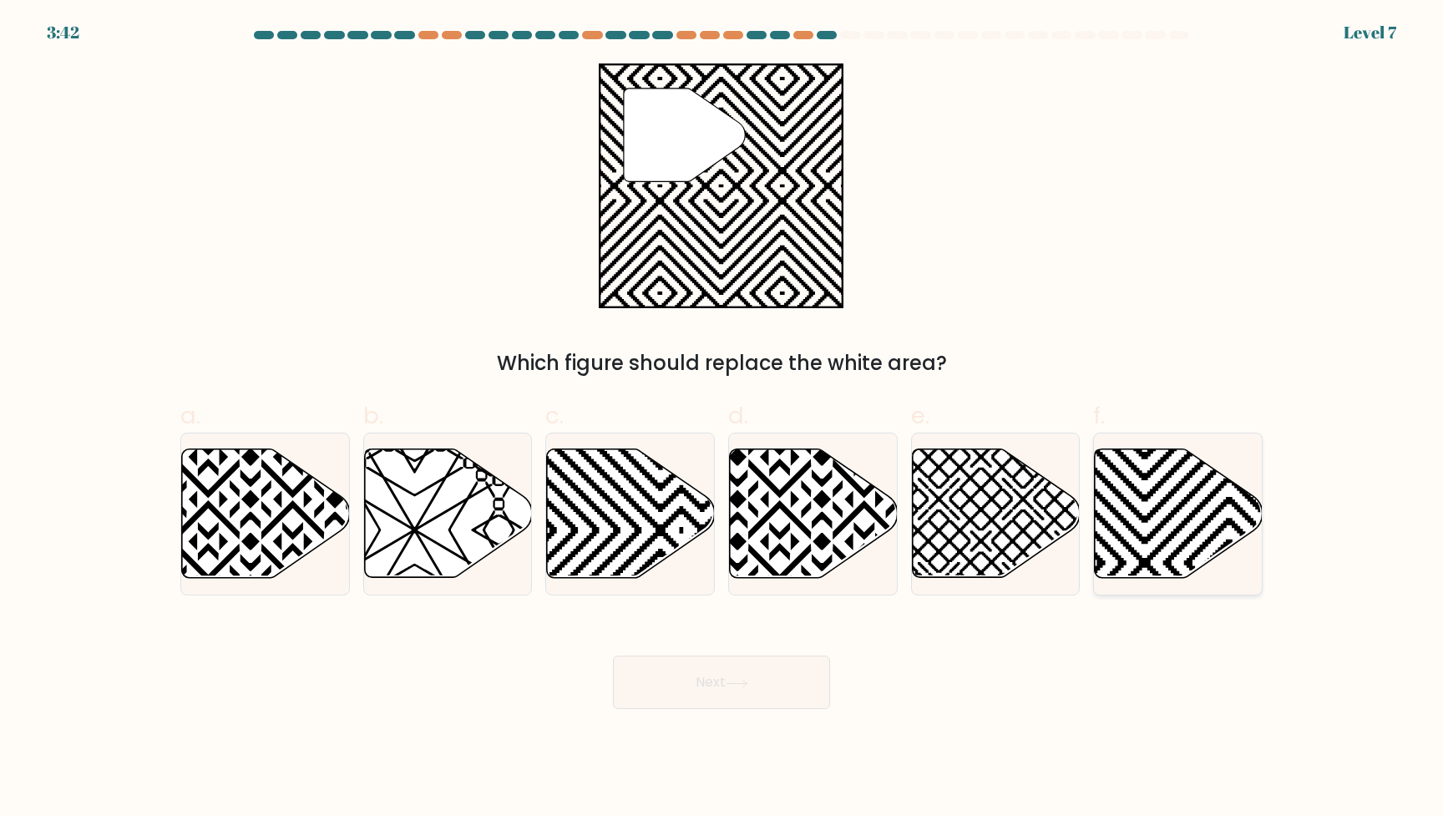
click at [1197, 493] on icon at bounding box center [1229, 584] width 338 height 338
click at [722, 419] on input "f." at bounding box center [721, 413] width 1 height 11
radio input "true"
click at [638, 519] on icon at bounding box center [631, 513] width 168 height 129
click at [721, 419] on input "c." at bounding box center [721, 413] width 1 height 11
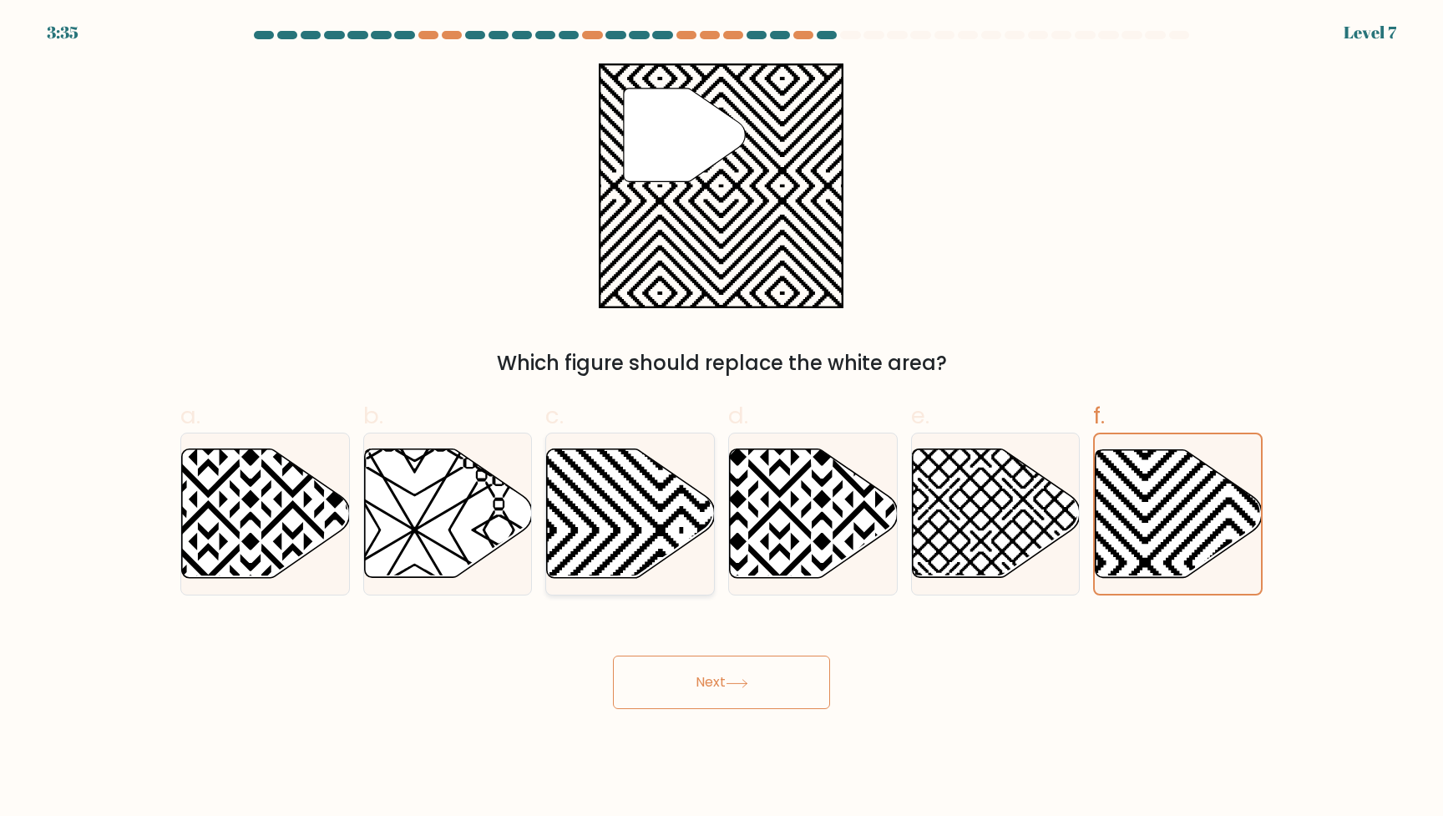
radio input "true"
click at [746, 685] on icon at bounding box center [737, 683] width 23 height 9
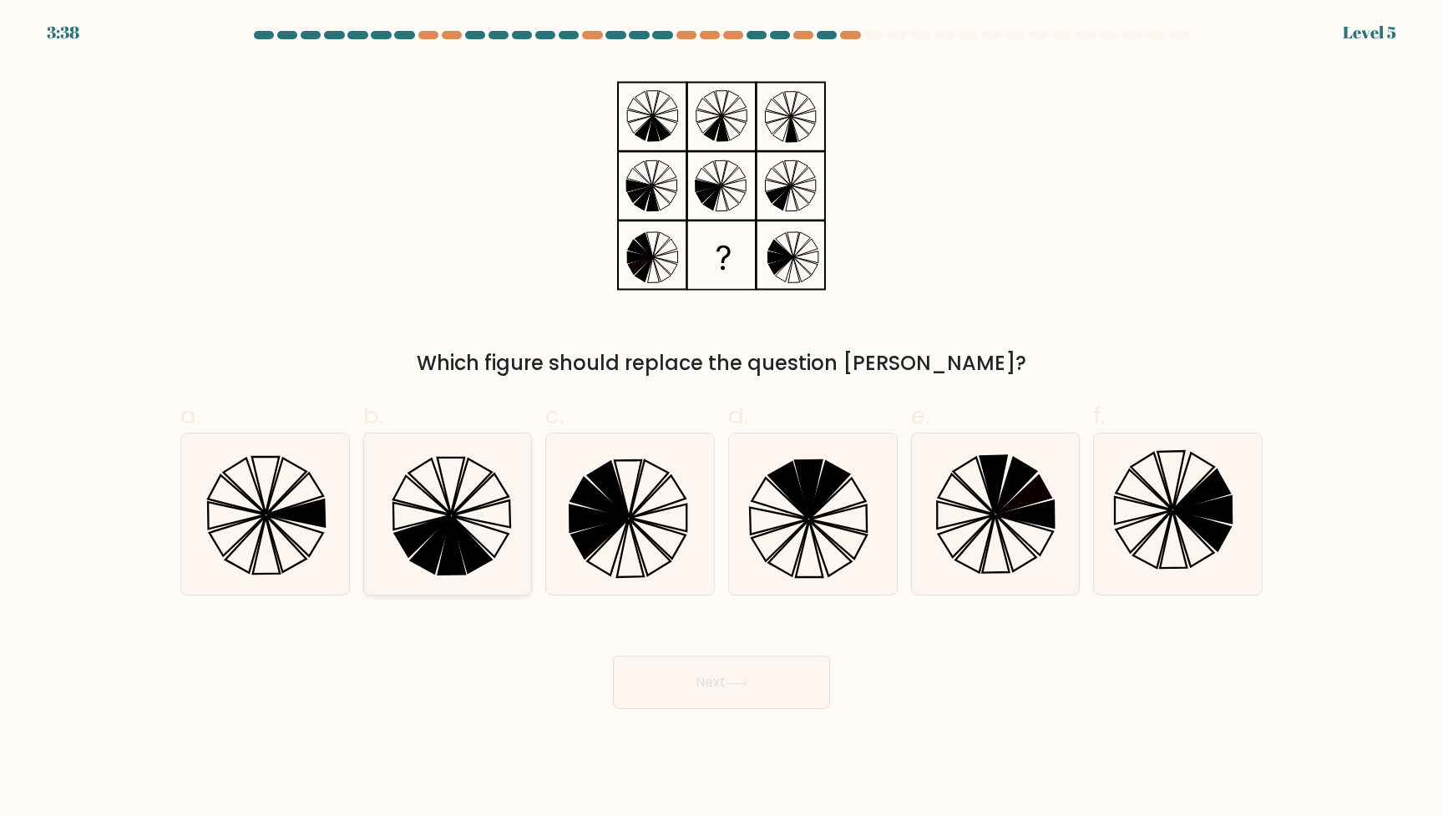
click at [510, 555] on icon at bounding box center [447, 513] width 161 height 161
click at [721, 419] on input "b." at bounding box center [721, 413] width 1 height 11
radio input "true"
click at [747, 680] on icon at bounding box center [737, 683] width 23 height 9
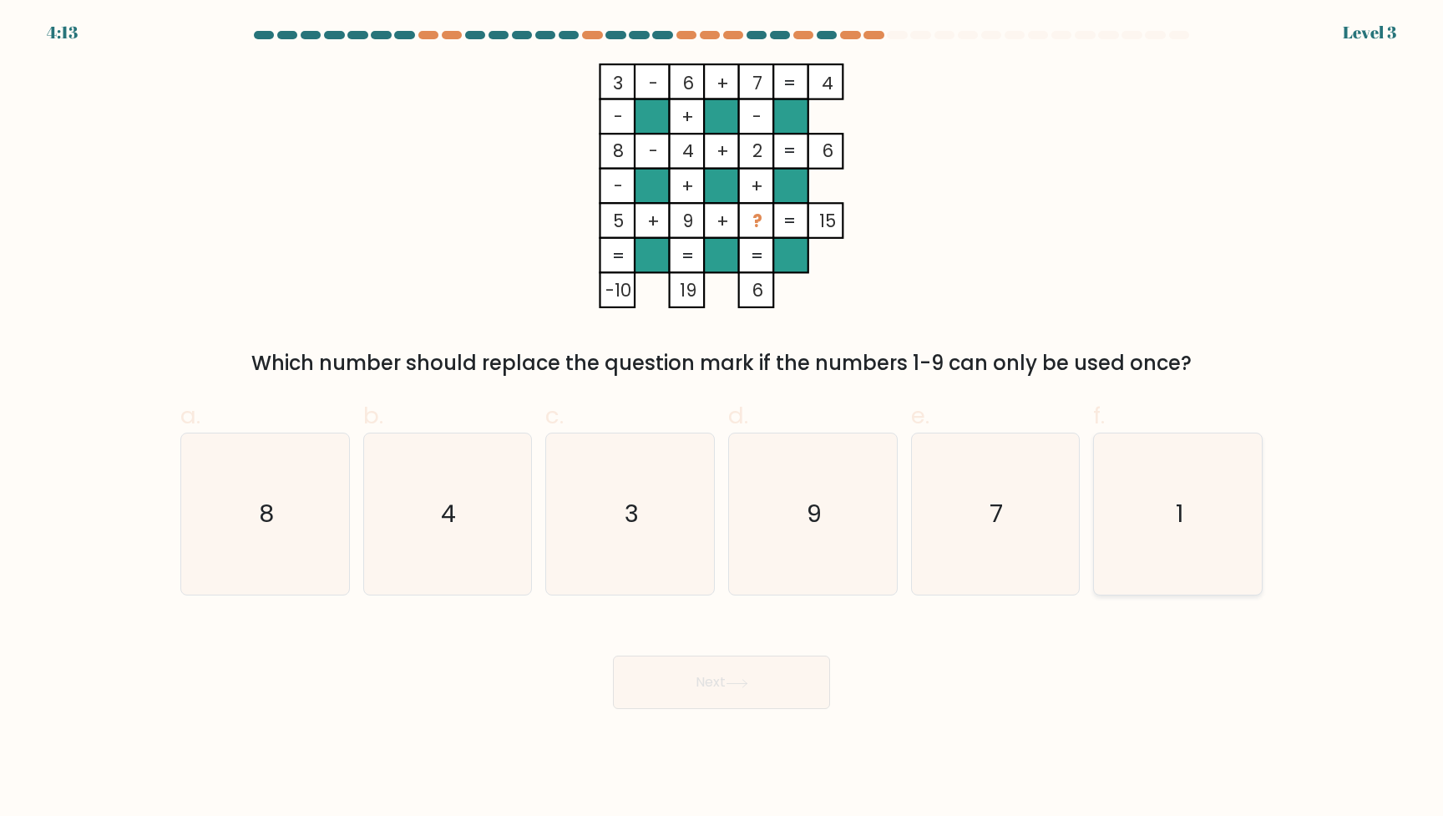
click at [1233, 549] on icon "1" at bounding box center [1177, 513] width 161 height 161
click at [722, 419] on input "f. 1" at bounding box center [721, 413] width 1 height 11
radio input "true"
click at [734, 673] on button "Next" at bounding box center [721, 681] width 217 height 53
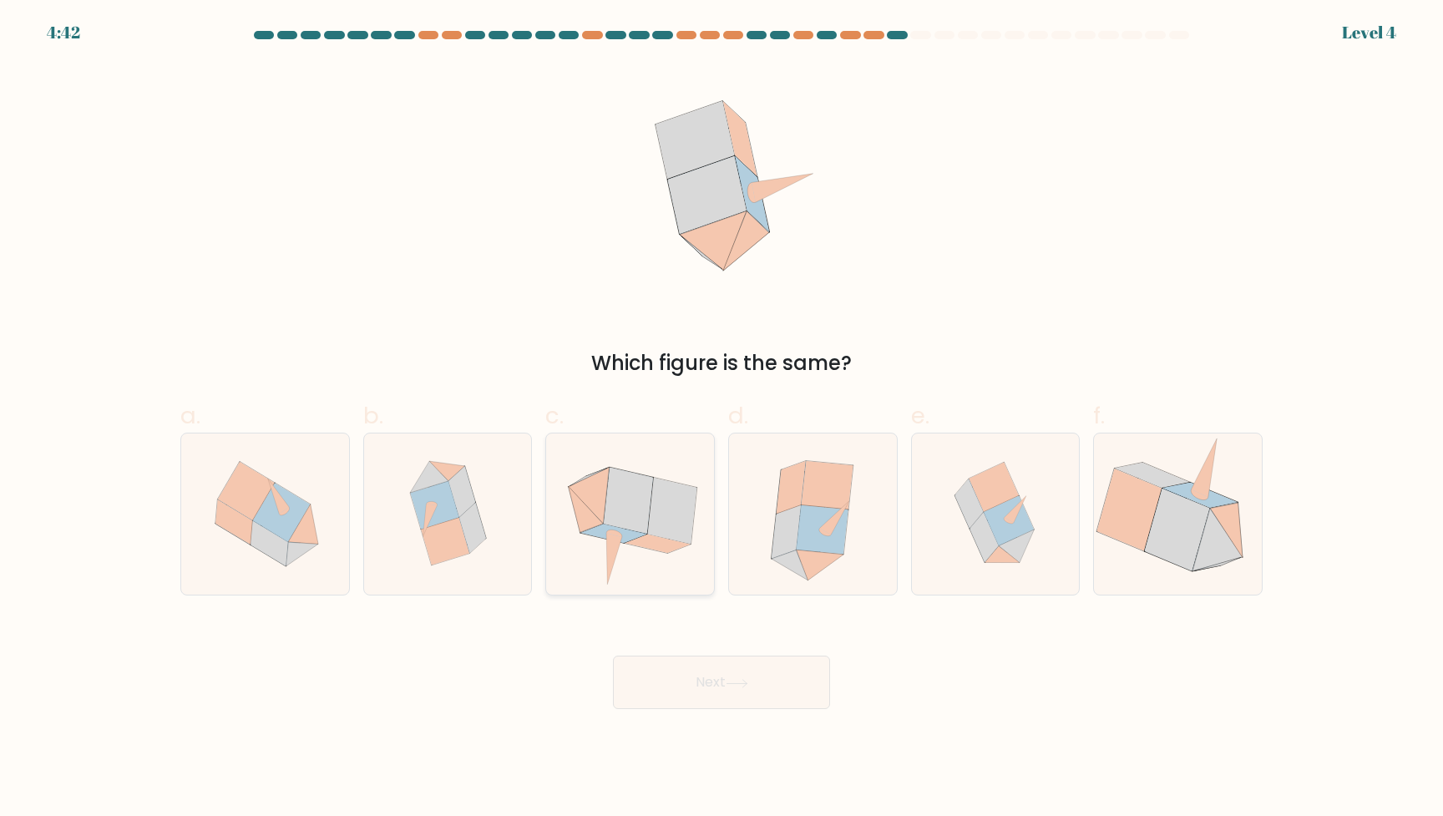
click at [649, 504] on icon at bounding box center [628, 501] width 49 height 66
click at [721, 419] on input "c." at bounding box center [721, 413] width 1 height 11
radio input "true"
click at [729, 675] on button "Next" at bounding box center [721, 681] width 217 height 53
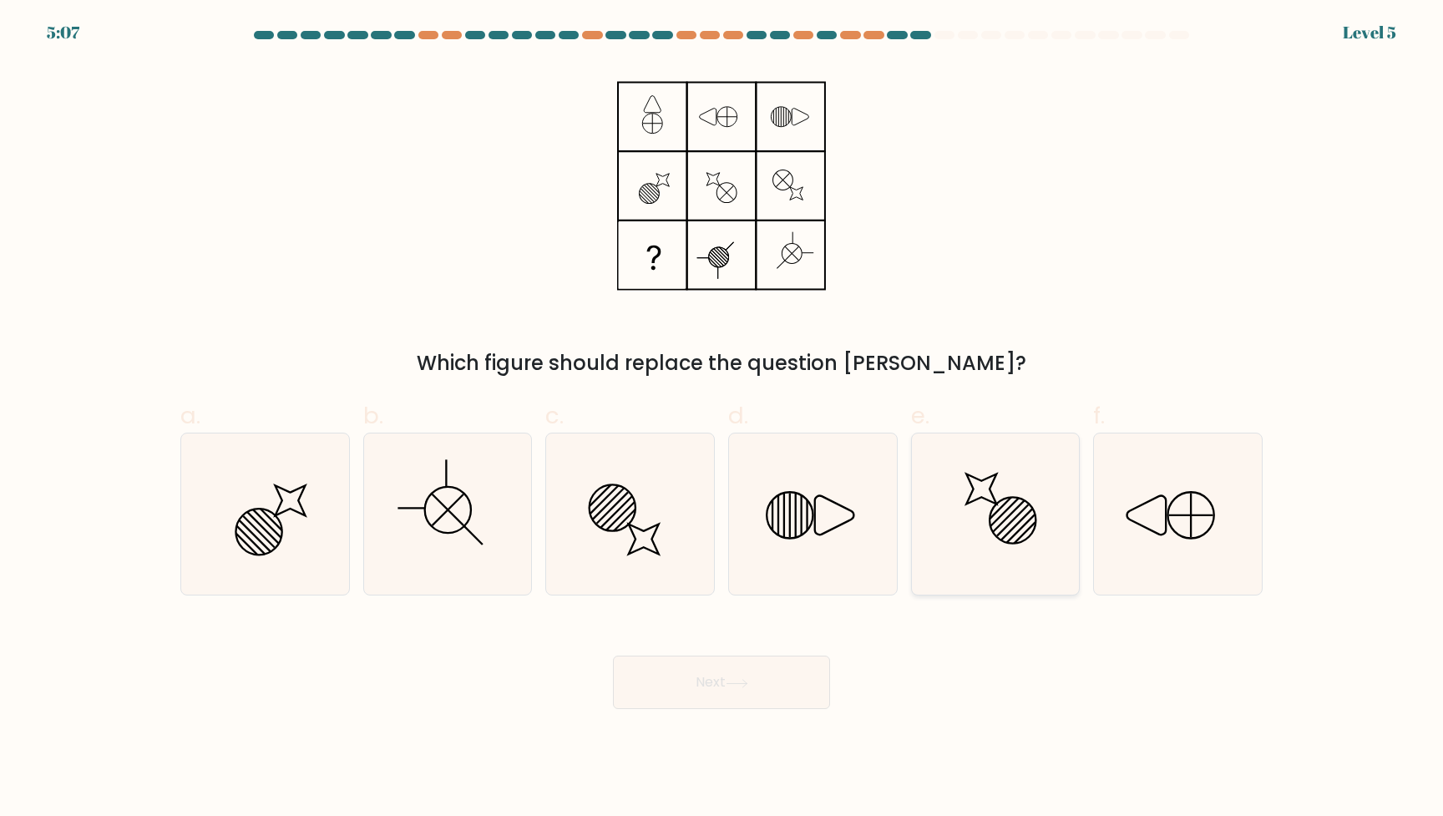
click at [1024, 544] on icon at bounding box center [994, 513] width 161 height 161
click at [722, 419] on input "e." at bounding box center [721, 413] width 1 height 11
radio input "true"
click at [721, 684] on button "Next" at bounding box center [721, 681] width 217 height 53
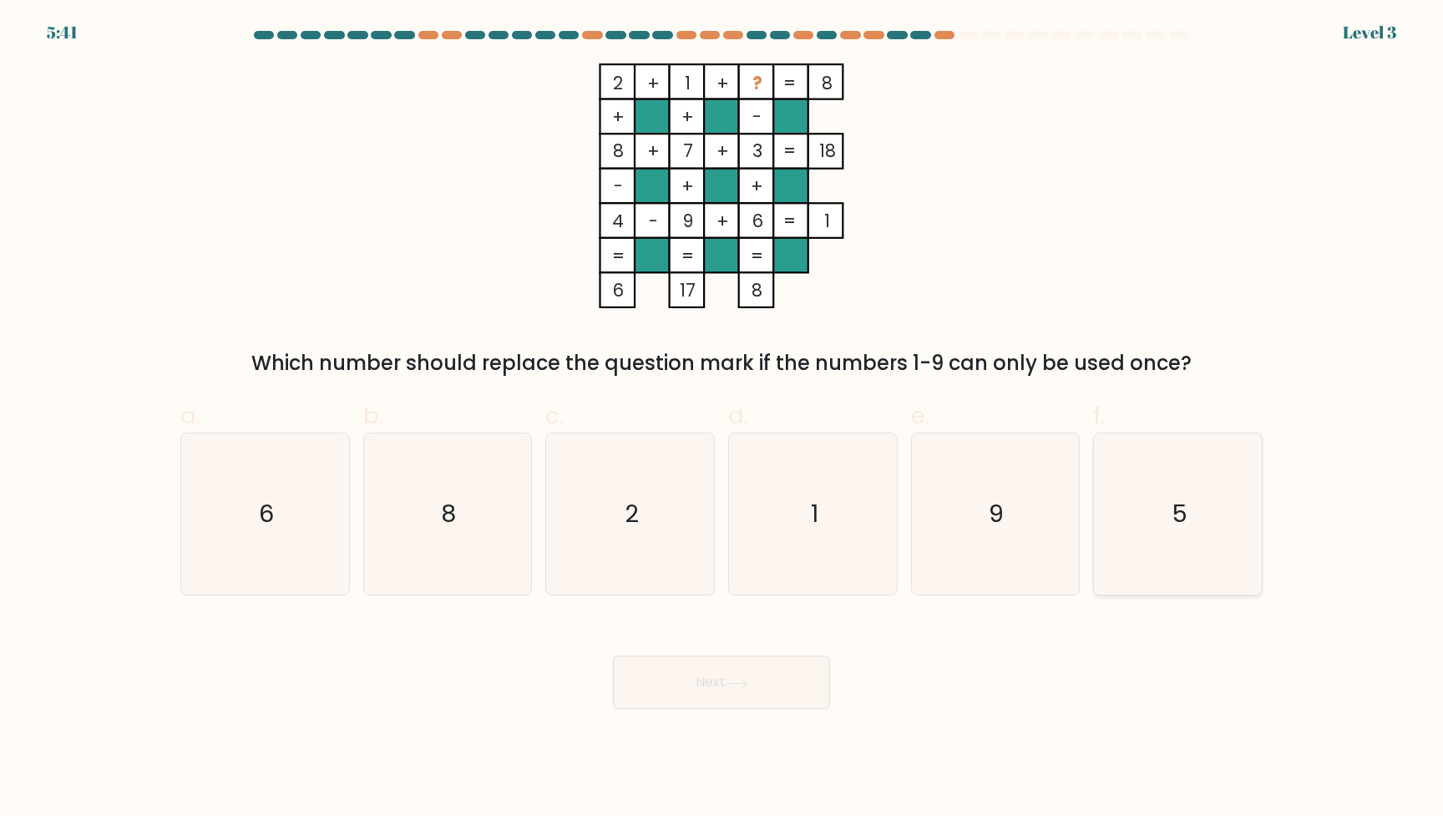
click at [1211, 506] on icon "5" at bounding box center [1177, 513] width 161 height 161
click at [722, 419] on input "f. 5" at bounding box center [721, 413] width 1 height 11
radio input "true"
click at [760, 693] on button "Next" at bounding box center [721, 681] width 217 height 53
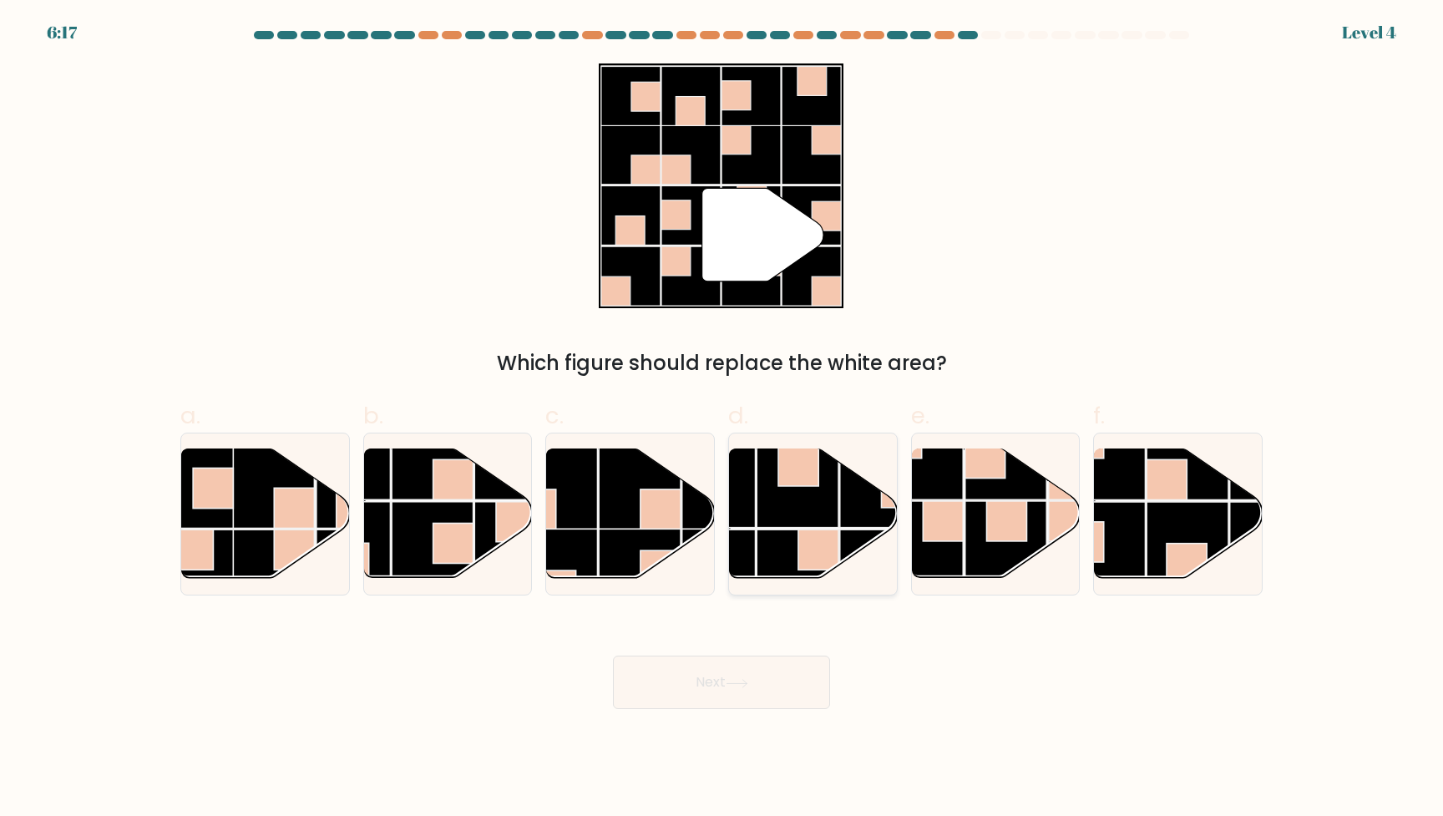
click at [802, 503] on rect at bounding box center [797, 487] width 82 height 82
click at [722, 419] on input "d." at bounding box center [721, 413] width 1 height 11
radio input "true"
click at [750, 705] on button "Next" at bounding box center [721, 681] width 217 height 53
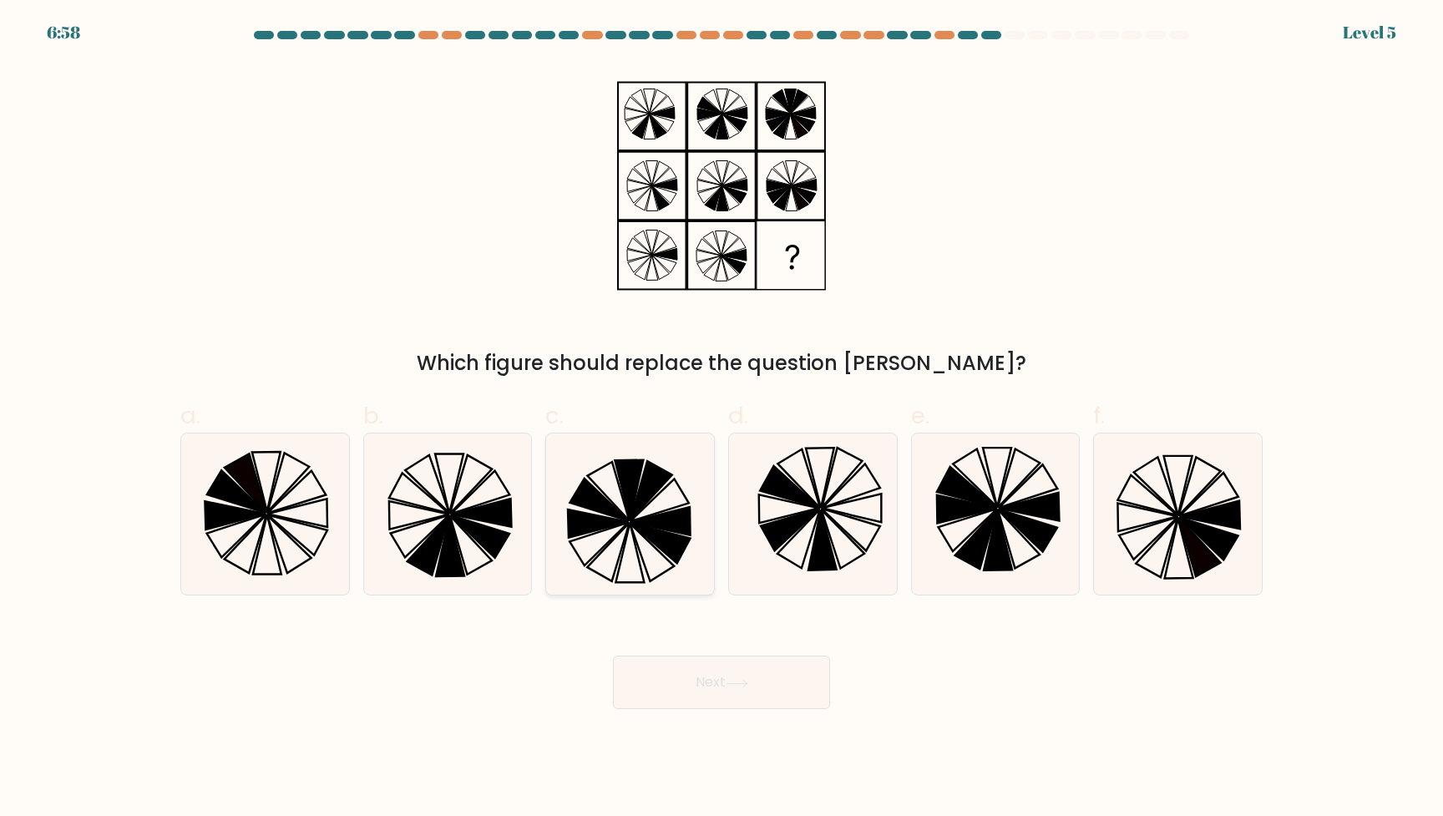
click at [651, 554] on icon at bounding box center [629, 513] width 161 height 161
click at [721, 419] on input "c." at bounding box center [721, 413] width 1 height 11
radio input "true"
click at [816, 533] on icon at bounding box center [822, 540] width 28 height 60
click at [722, 419] on input "d." at bounding box center [721, 413] width 1 height 11
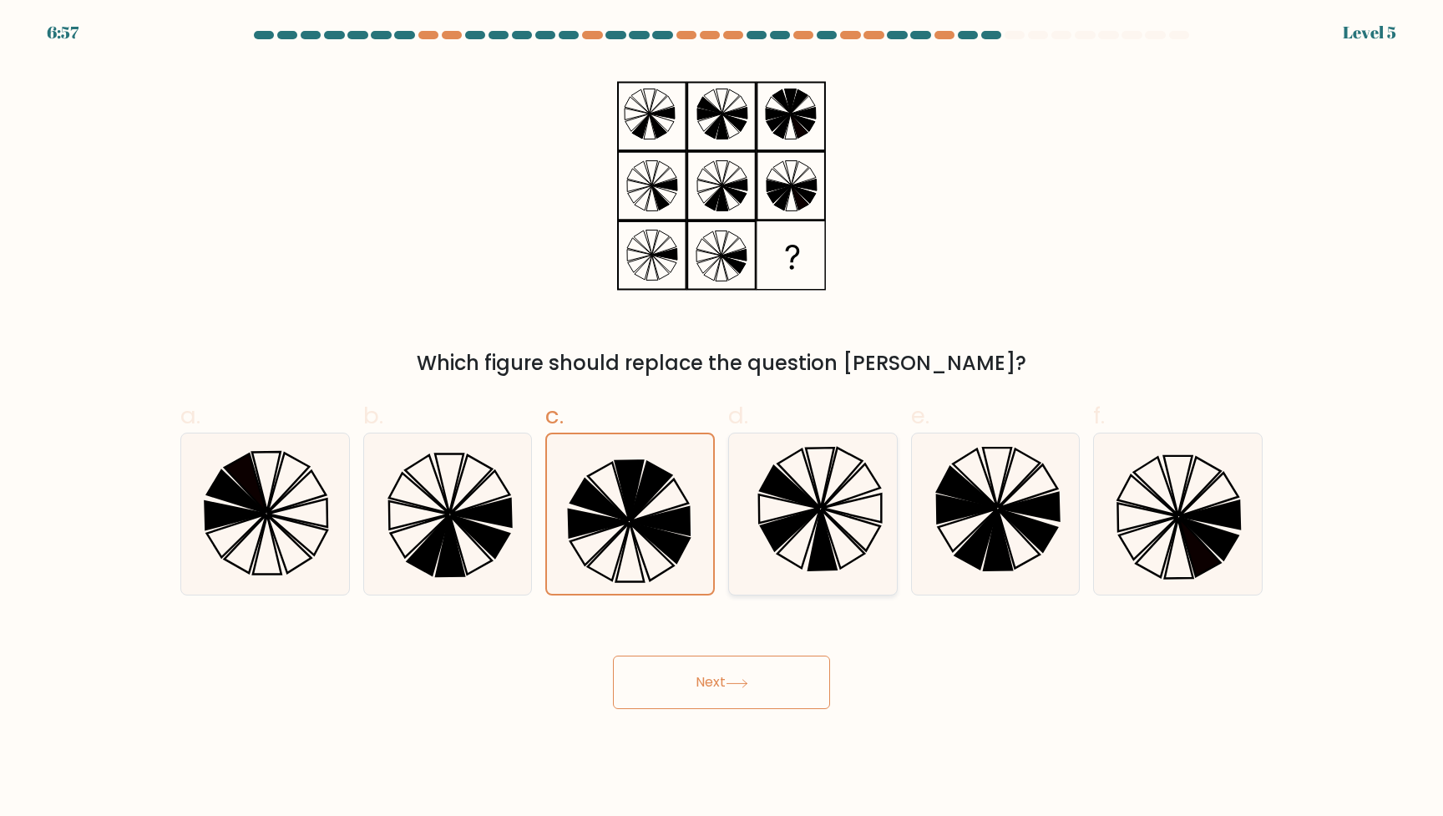
radio input "true"
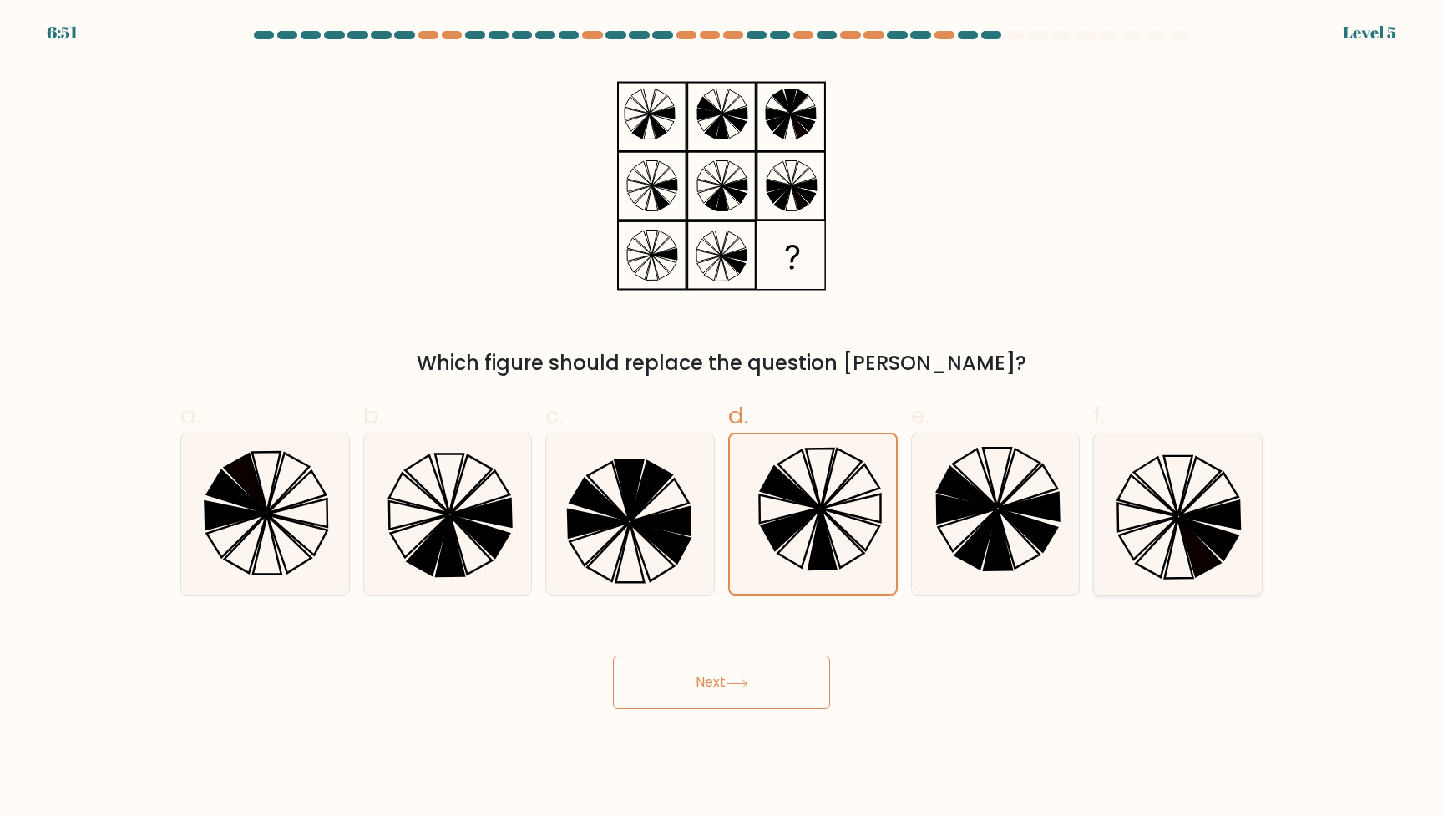
click at [1180, 521] on icon at bounding box center [1200, 547] width 42 height 58
click at [722, 419] on input "f." at bounding box center [721, 413] width 1 height 11
radio input "true"
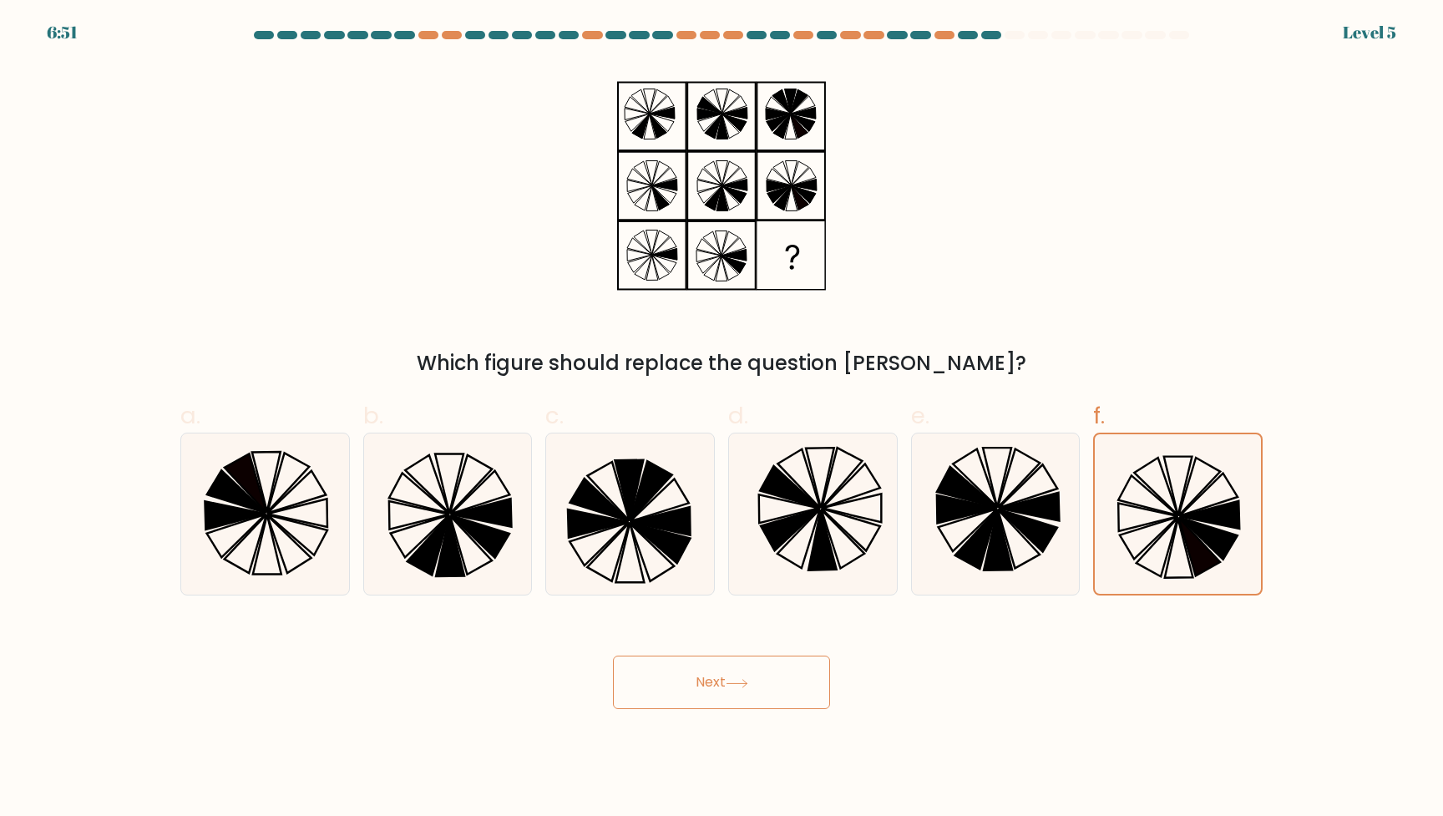
click at [745, 672] on button "Next" at bounding box center [721, 681] width 217 height 53
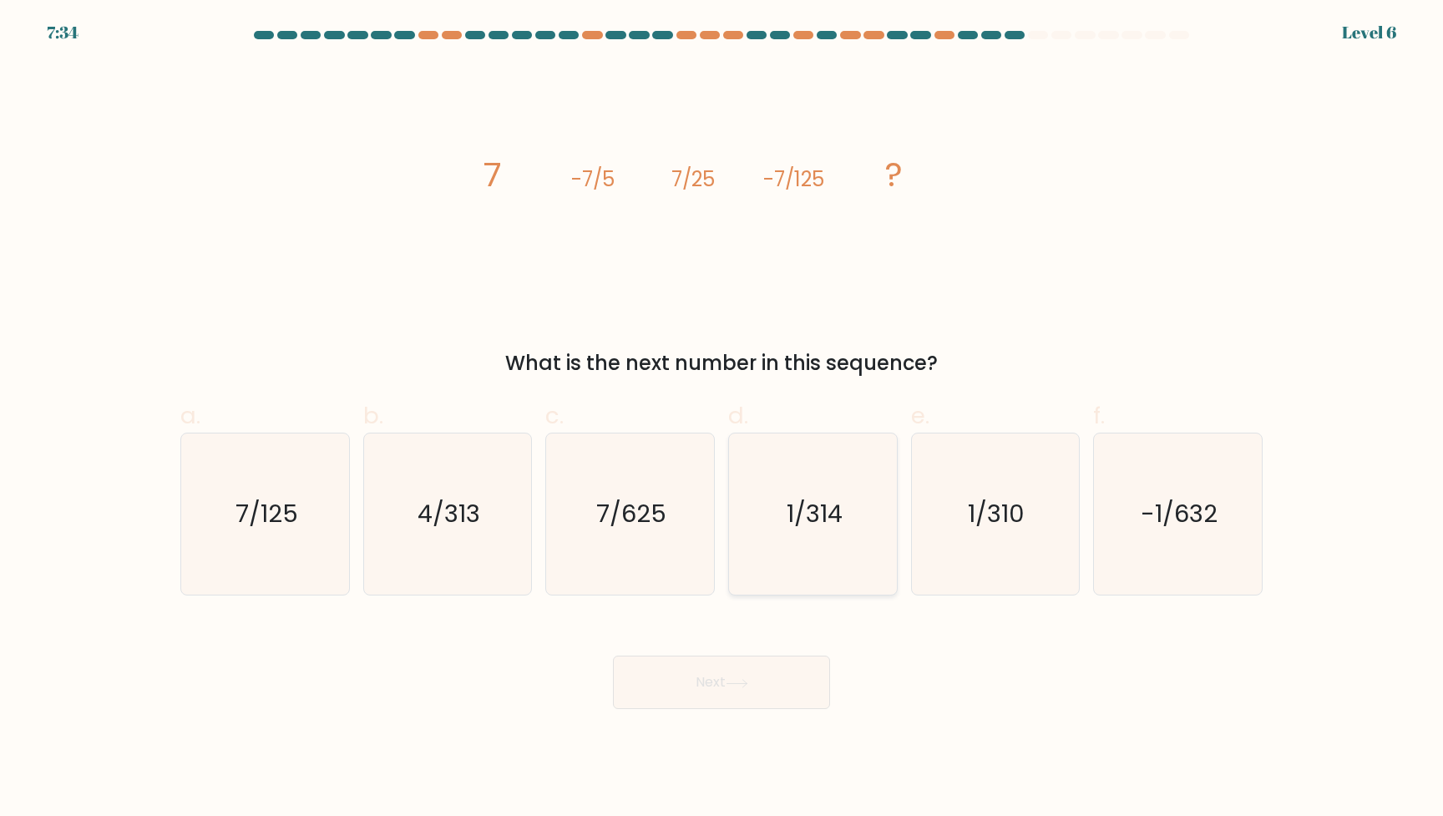
click at [834, 508] on text "1/314" at bounding box center [815, 514] width 56 height 33
click at [722, 419] on input "d. 1/314" at bounding box center [721, 413] width 1 height 11
radio input "true"
click at [762, 673] on button "Next" at bounding box center [721, 681] width 217 height 53
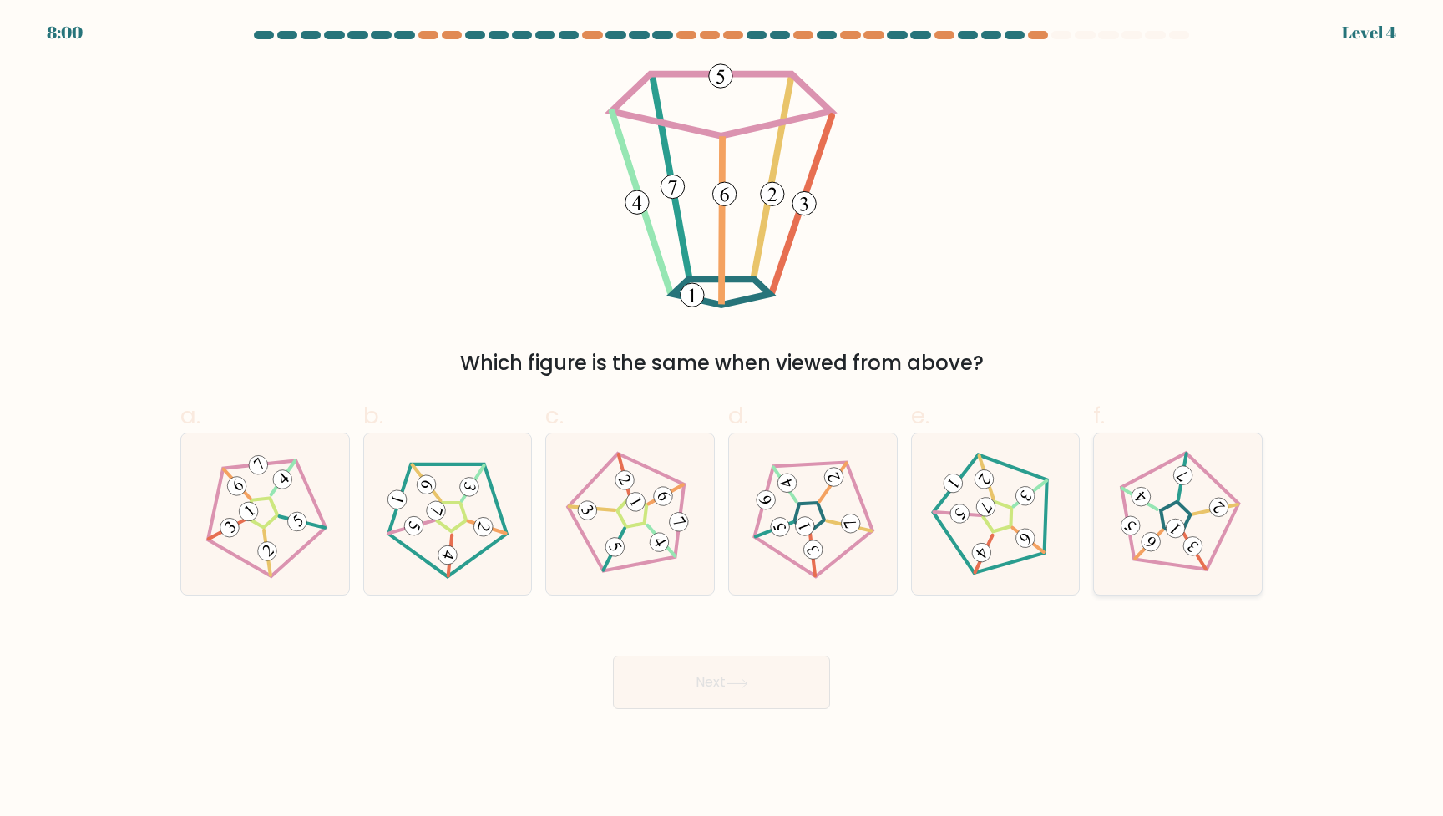
click at [1191, 537] on 674 at bounding box center [1193, 546] width 27 height 27
click at [722, 419] on input "f." at bounding box center [721, 413] width 1 height 11
radio input "true"
click at [741, 675] on button "Next" at bounding box center [721, 681] width 217 height 53
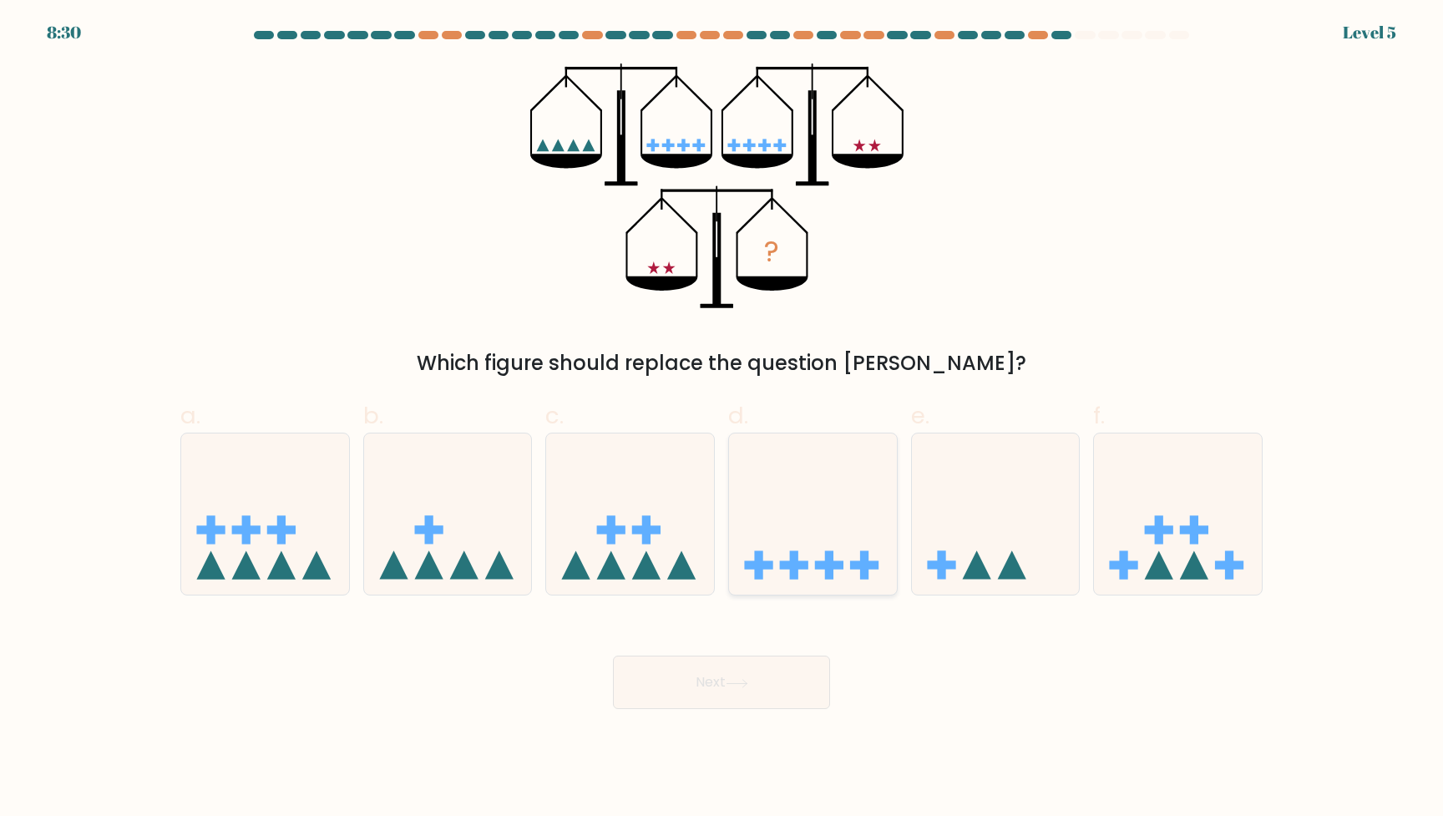
click at [834, 509] on icon at bounding box center [813, 514] width 168 height 139
click at [722, 419] on input "d." at bounding box center [721, 413] width 1 height 11
radio input "true"
click at [585, 529] on icon at bounding box center [630, 514] width 168 height 139
click at [721, 419] on input "c." at bounding box center [721, 413] width 1 height 11
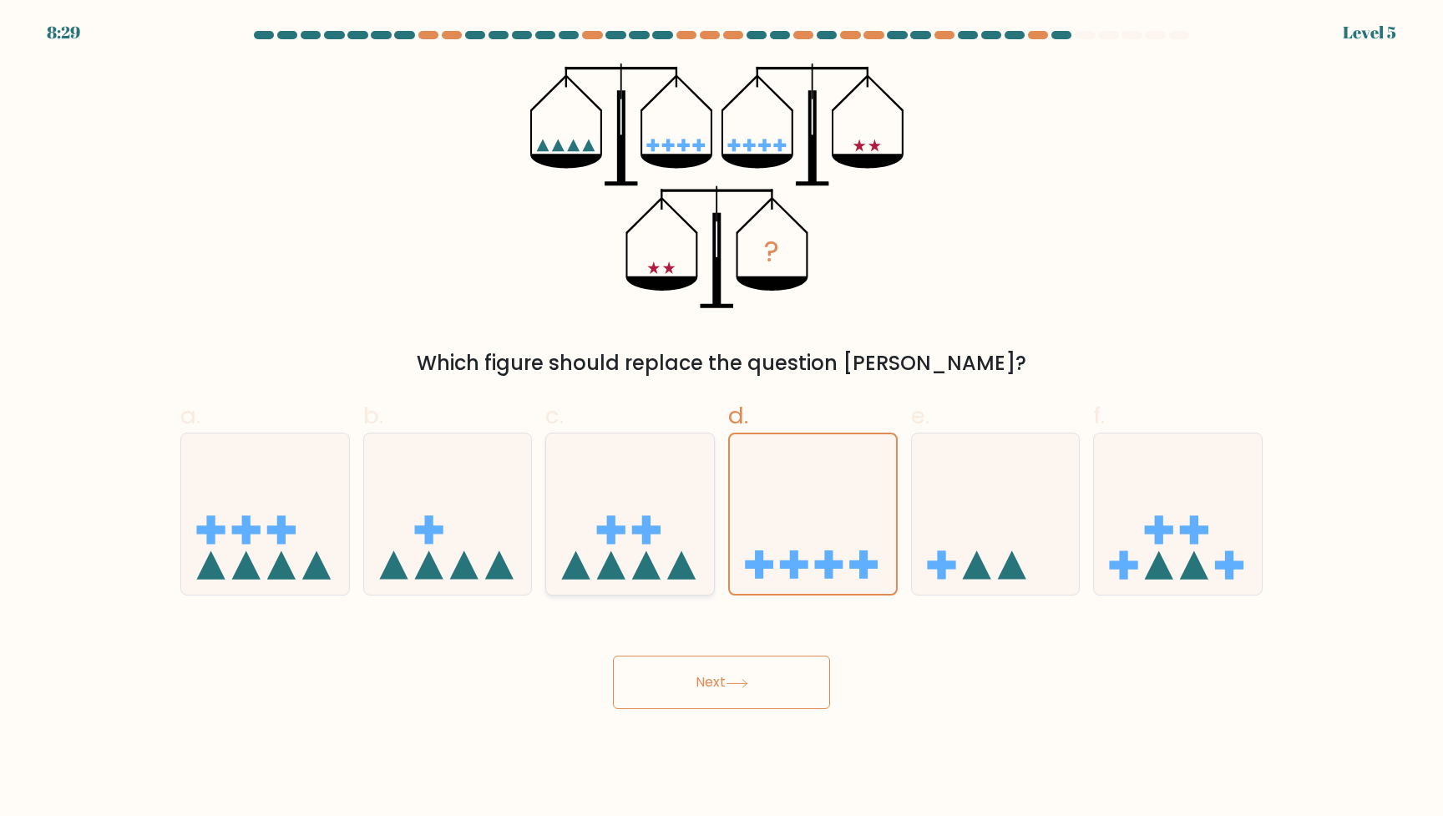
radio input "true"
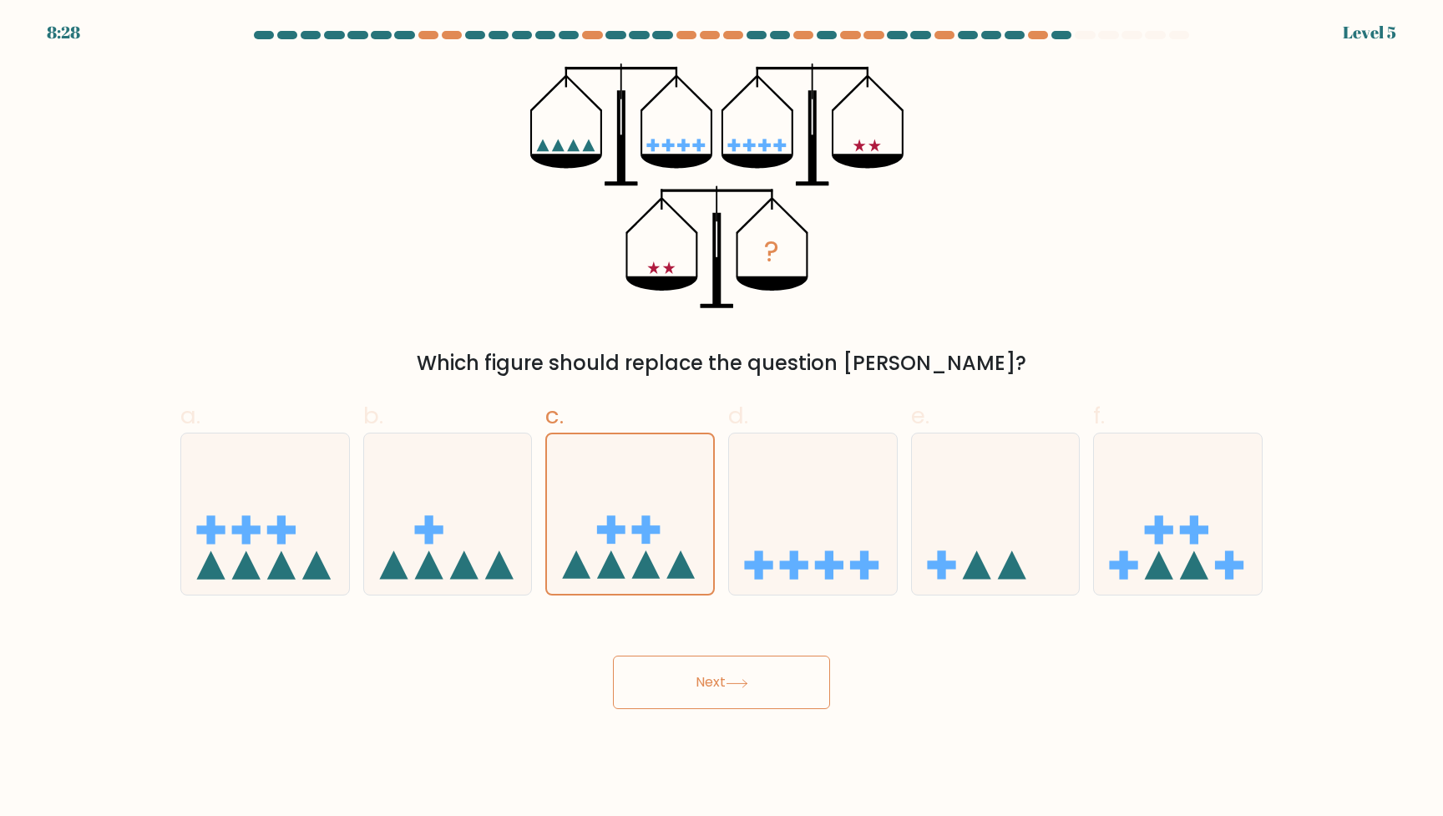
click at [754, 679] on button "Next" at bounding box center [721, 681] width 217 height 53
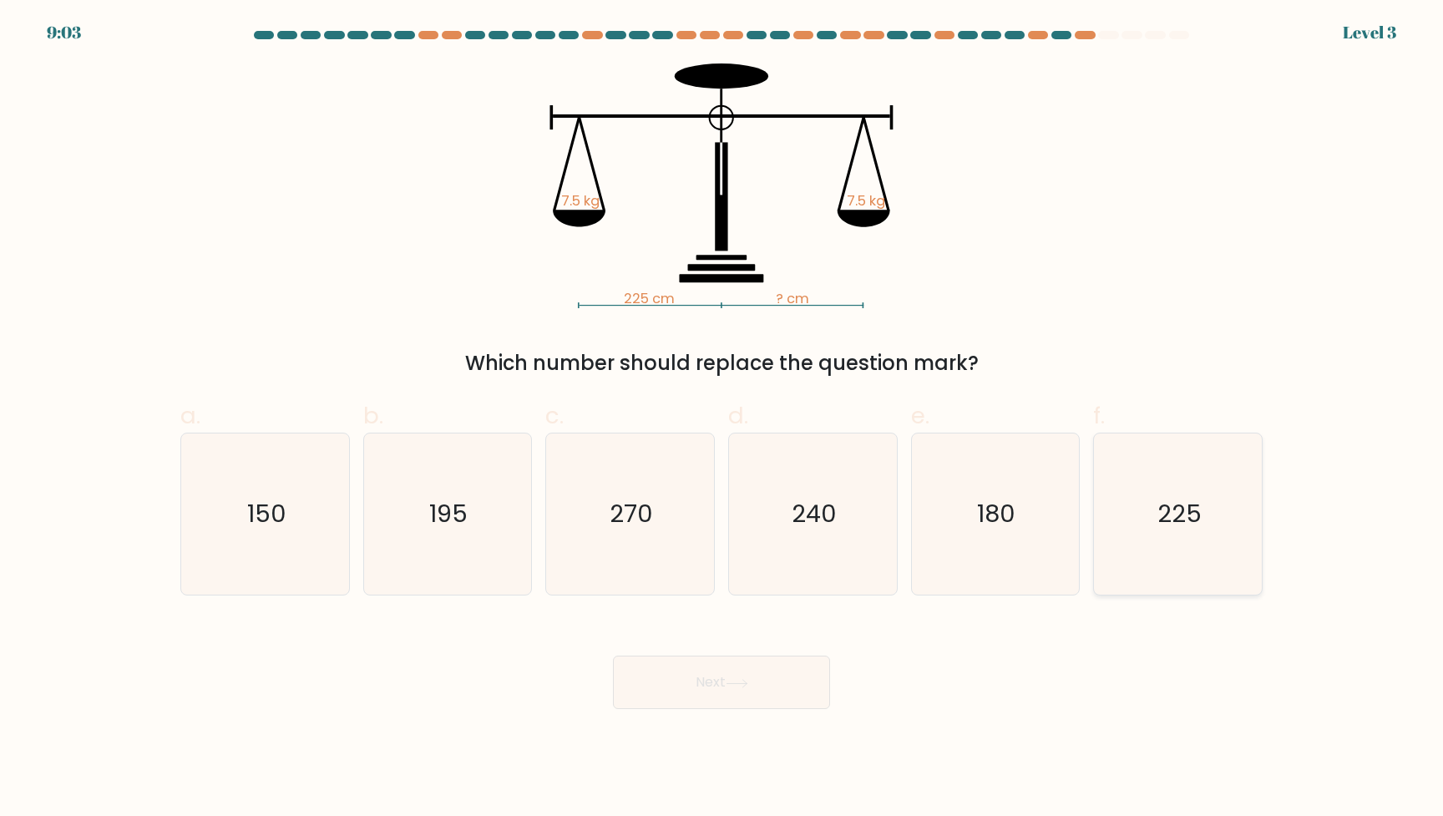
click at [1176, 523] on text "225" at bounding box center [1179, 514] width 44 height 33
click at [722, 419] on input "f. 225" at bounding box center [721, 413] width 1 height 11
radio input "true"
click at [746, 689] on button "Next" at bounding box center [721, 681] width 217 height 53
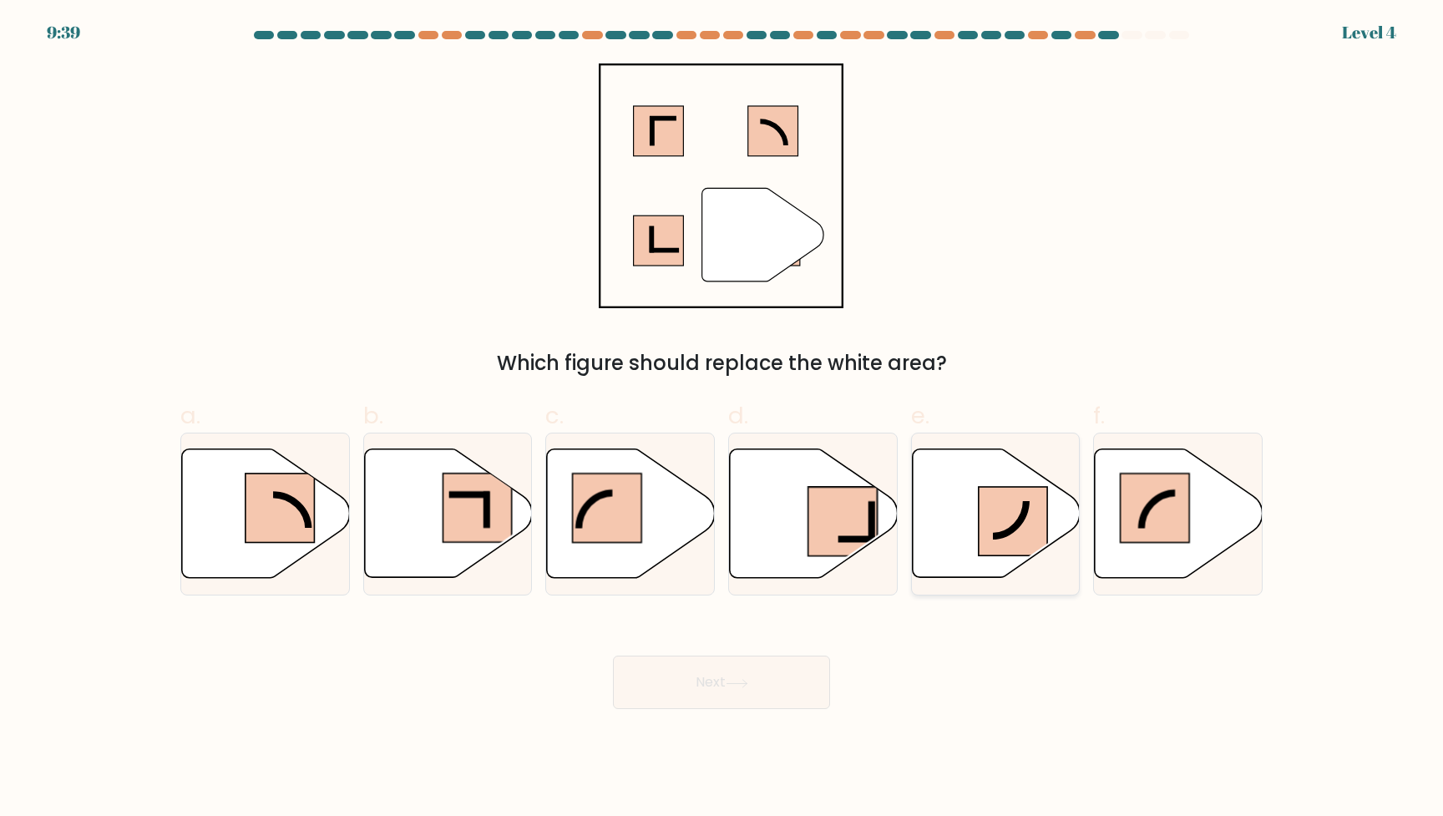
click at [998, 516] on rect at bounding box center [1013, 522] width 69 height 69
click at [722, 419] on input "e." at bounding box center [721, 413] width 1 height 11
radio input "true"
click at [730, 679] on icon at bounding box center [737, 683] width 23 height 9
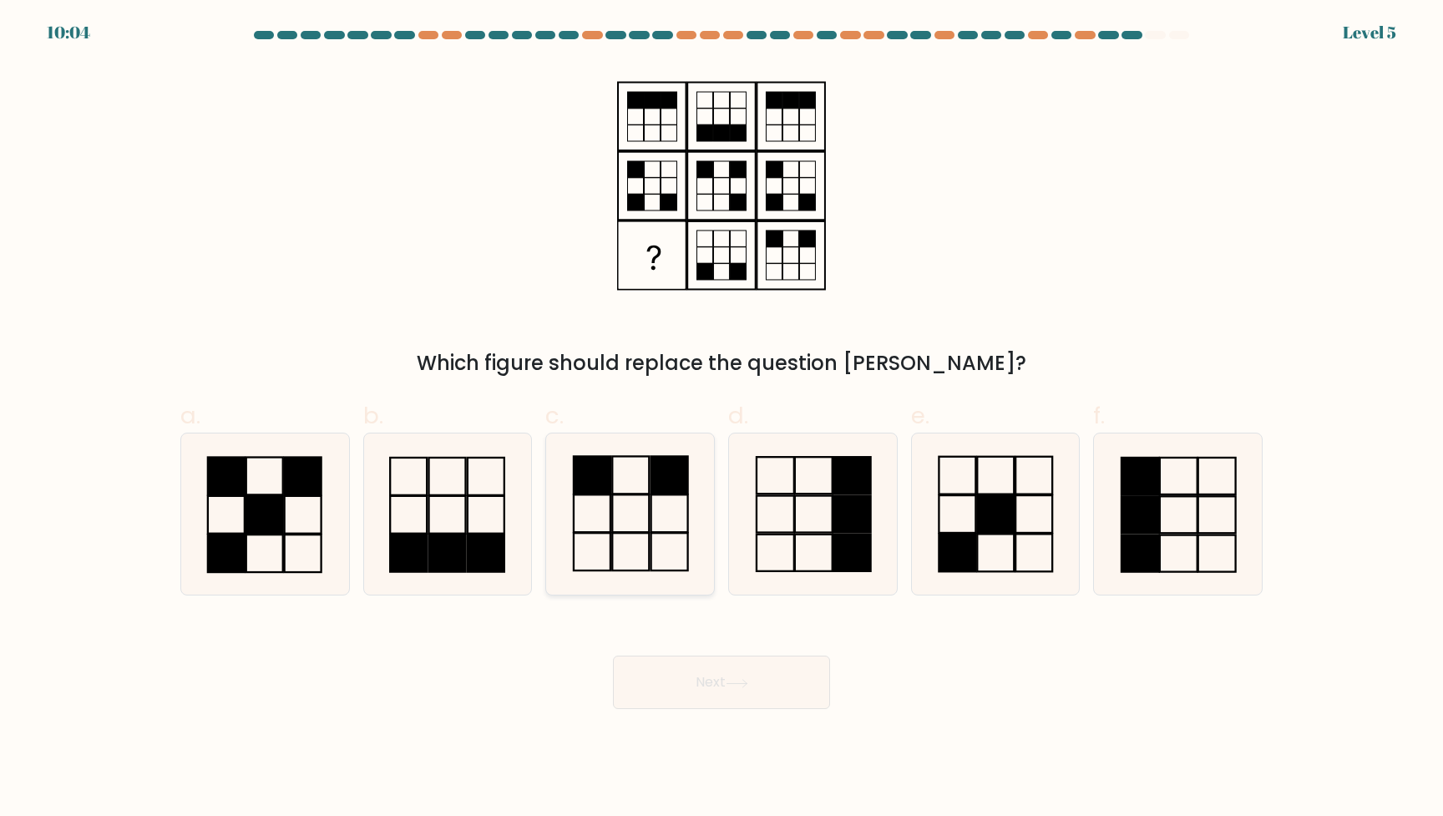
click at [671, 493] on rect at bounding box center [669, 476] width 37 height 38
click at [721, 419] on input "c." at bounding box center [721, 413] width 1 height 11
radio input "true"
click at [761, 691] on button "Next" at bounding box center [721, 681] width 217 height 53
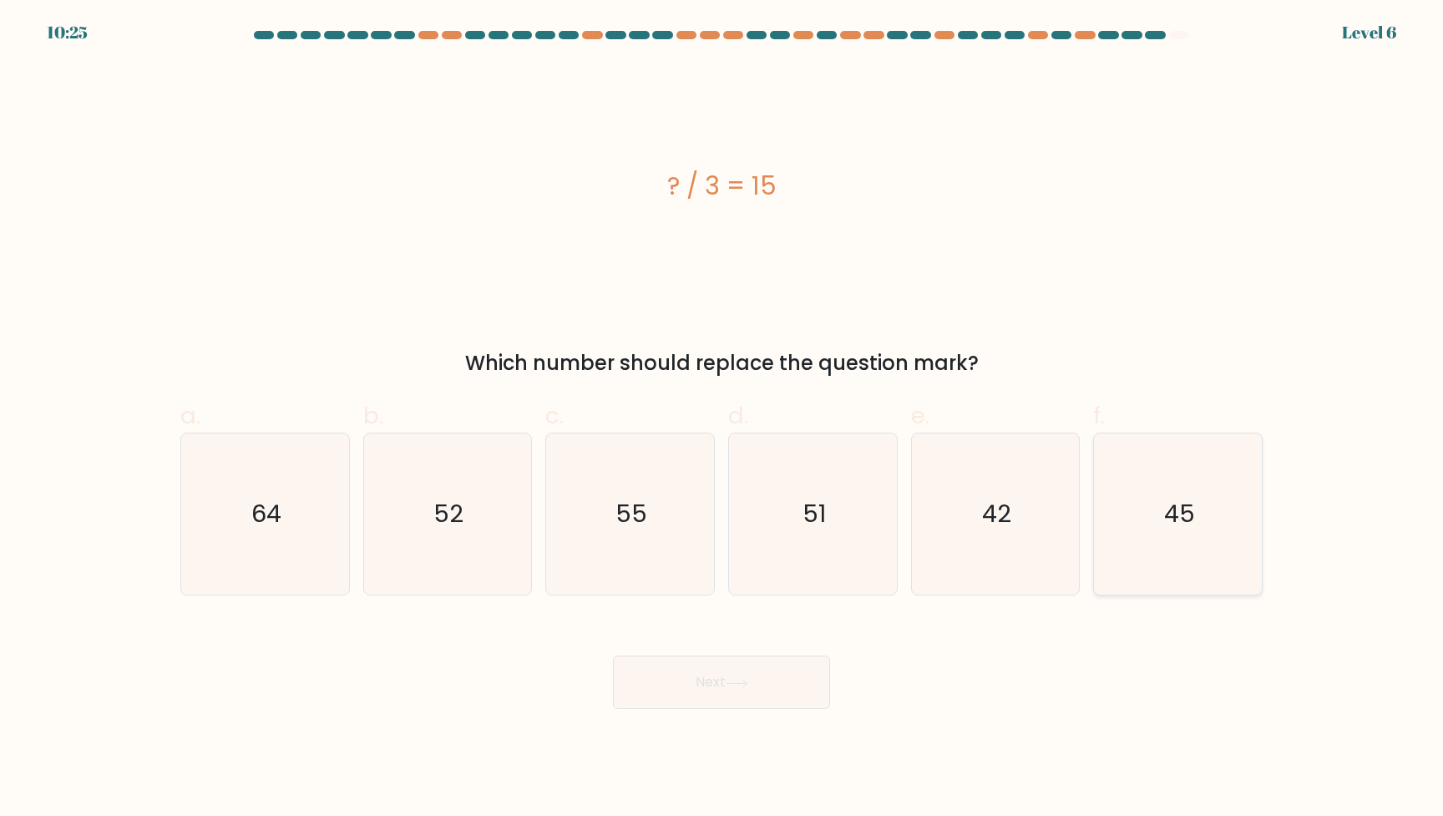
click at [1217, 518] on icon "45" at bounding box center [1177, 513] width 161 height 161
click at [722, 419] on input "f. 45" at bounding box center [721, 413] width 1 height 11
radio input "true"
click at [726, 700] on button "Next" at bounding box center [721, 681] width 217 height 53
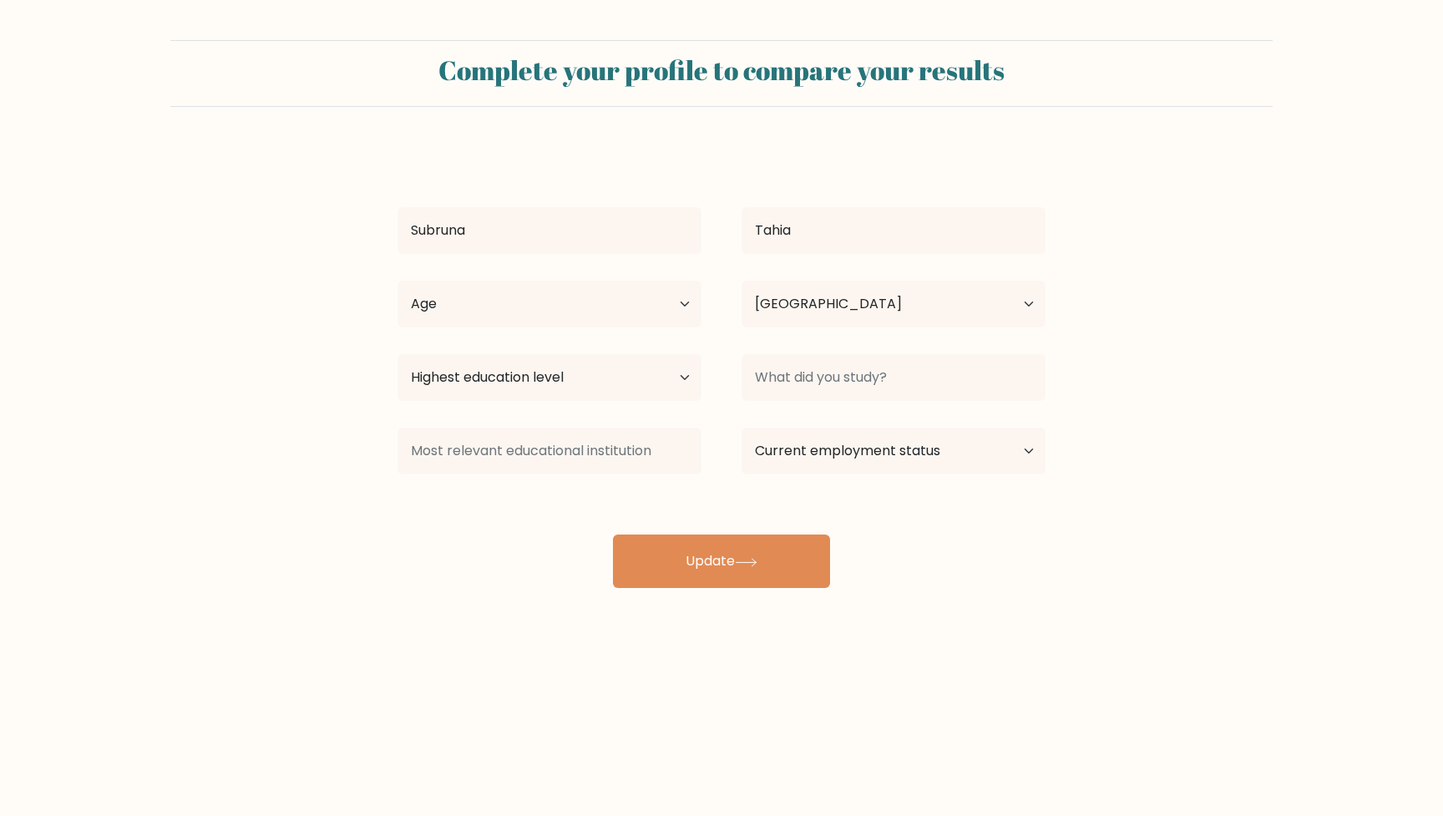
select select "BD"
select select "bachelors_degree"
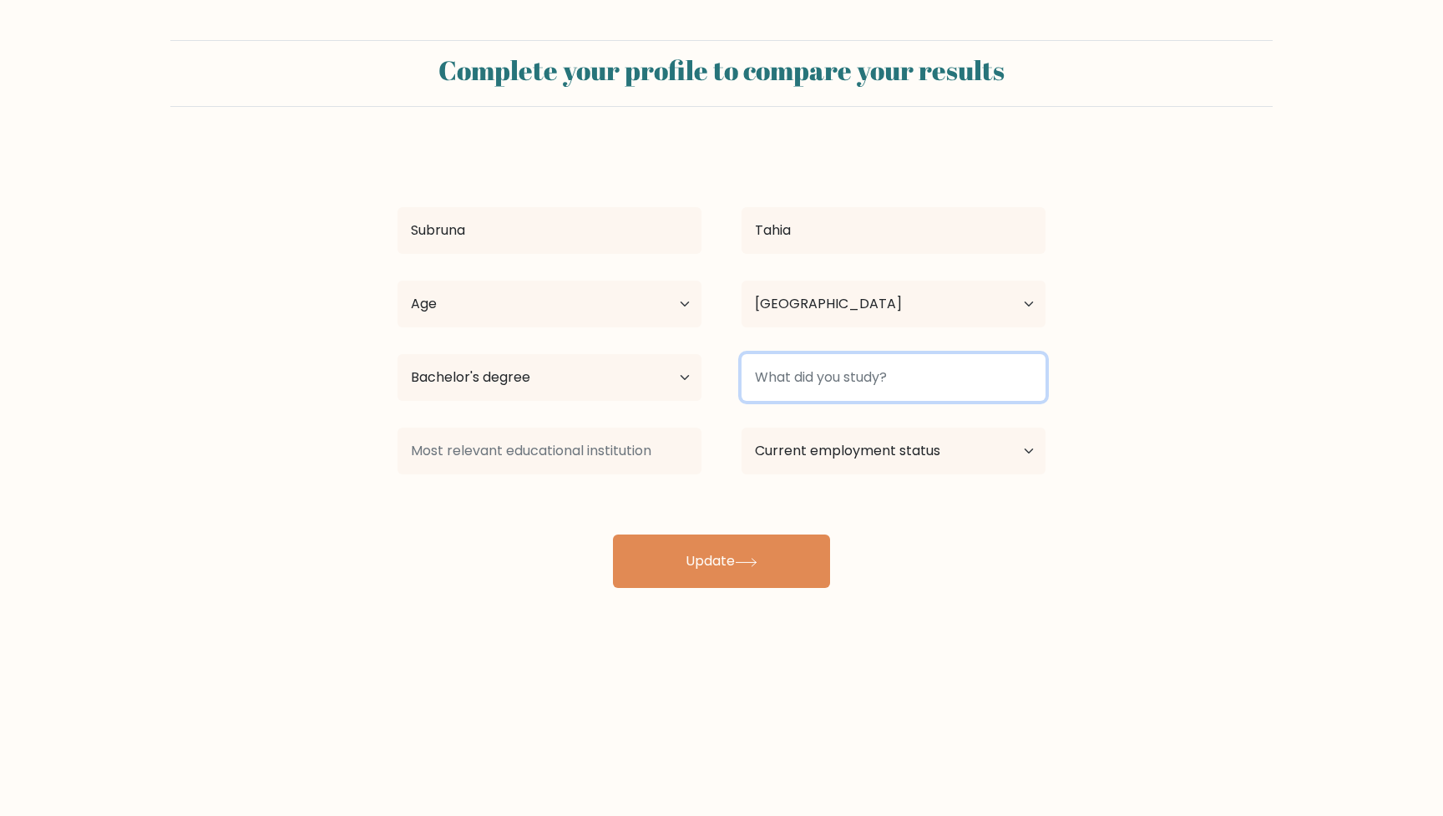
click at [858, 379] on input at bounding box center [893, 377] width 304 height 47
type input "BBA"
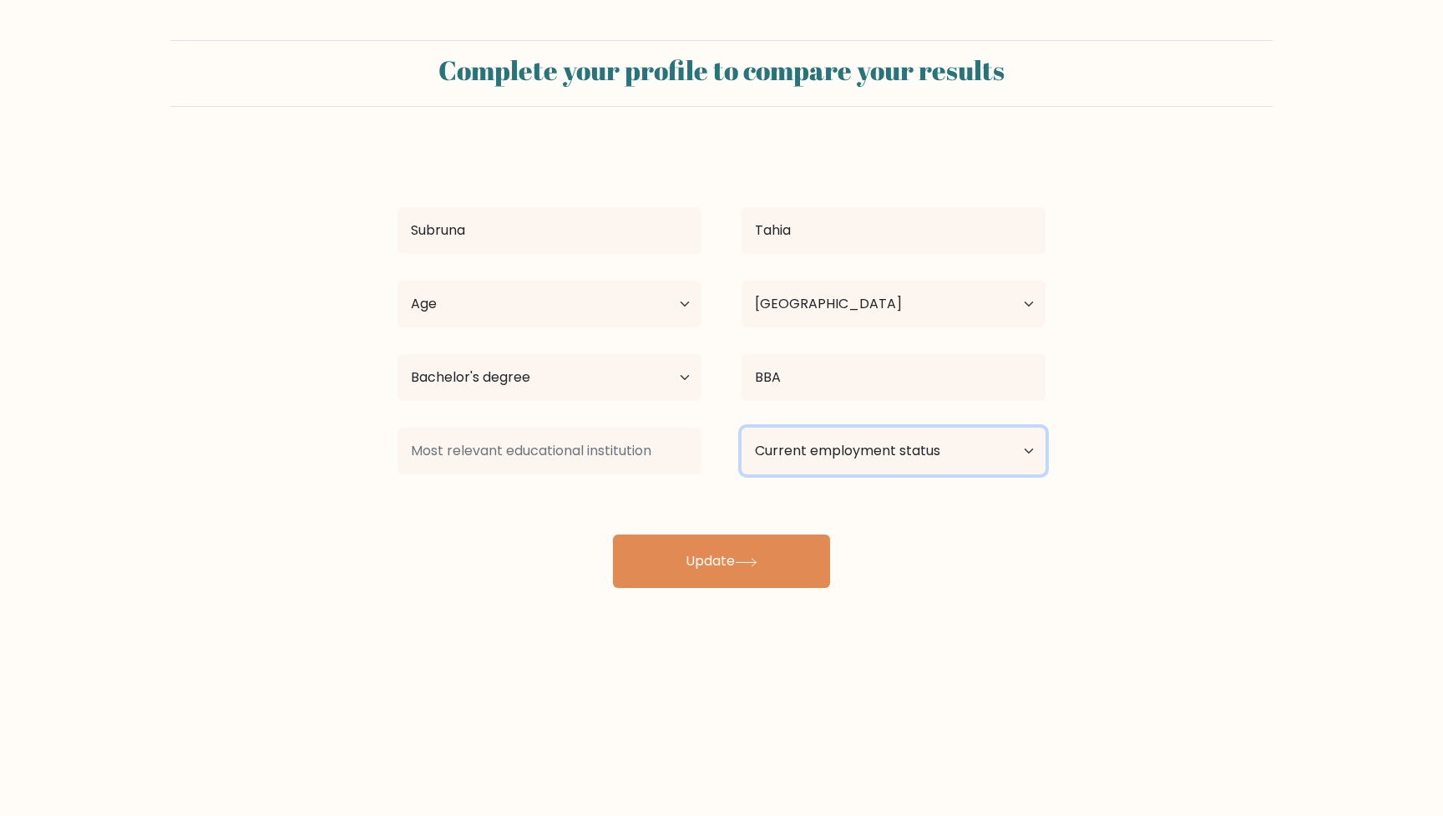
select select "student"
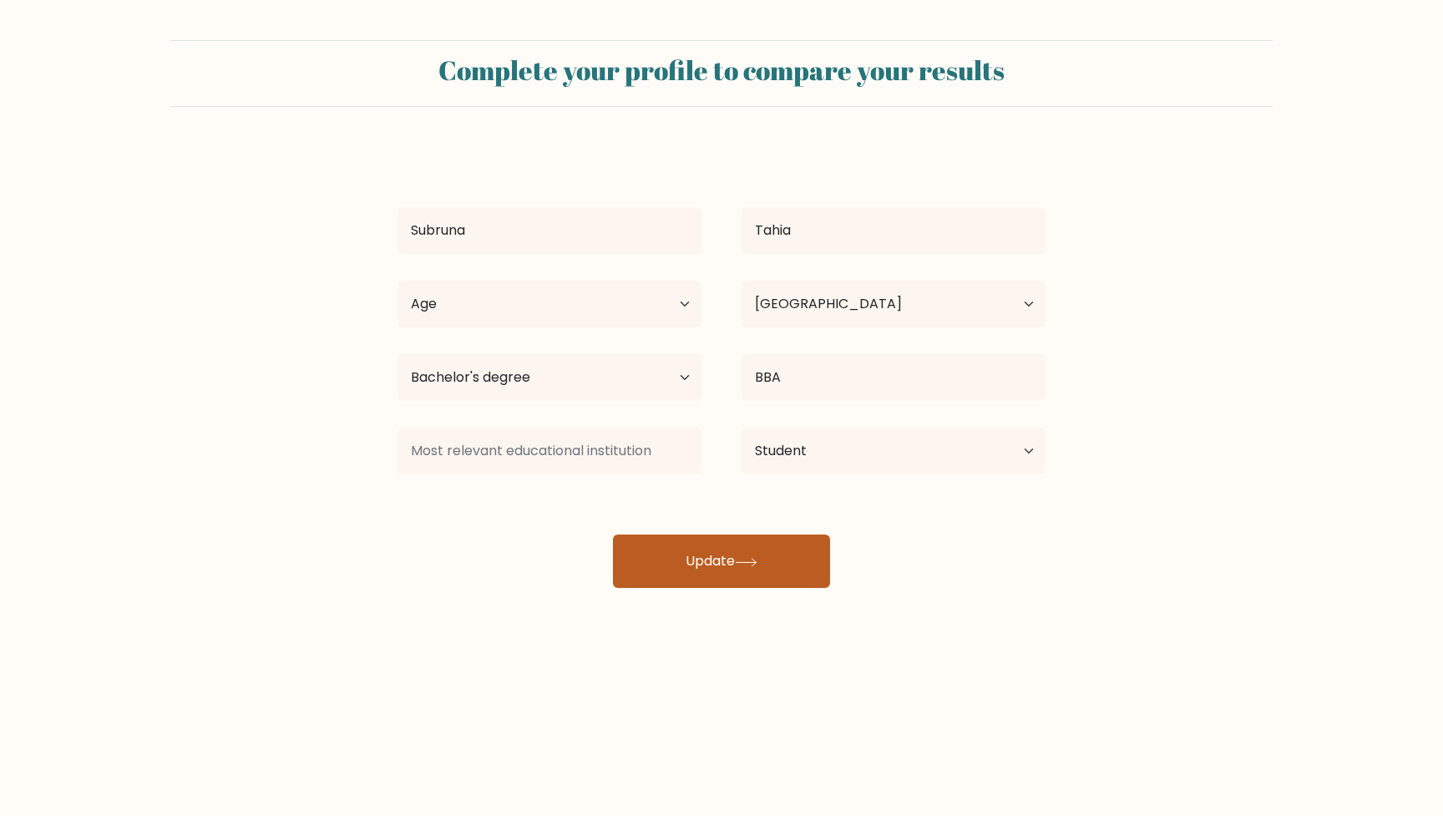
click at [754, 565] on icon at bounding box center [746, 562] width 23 height 9
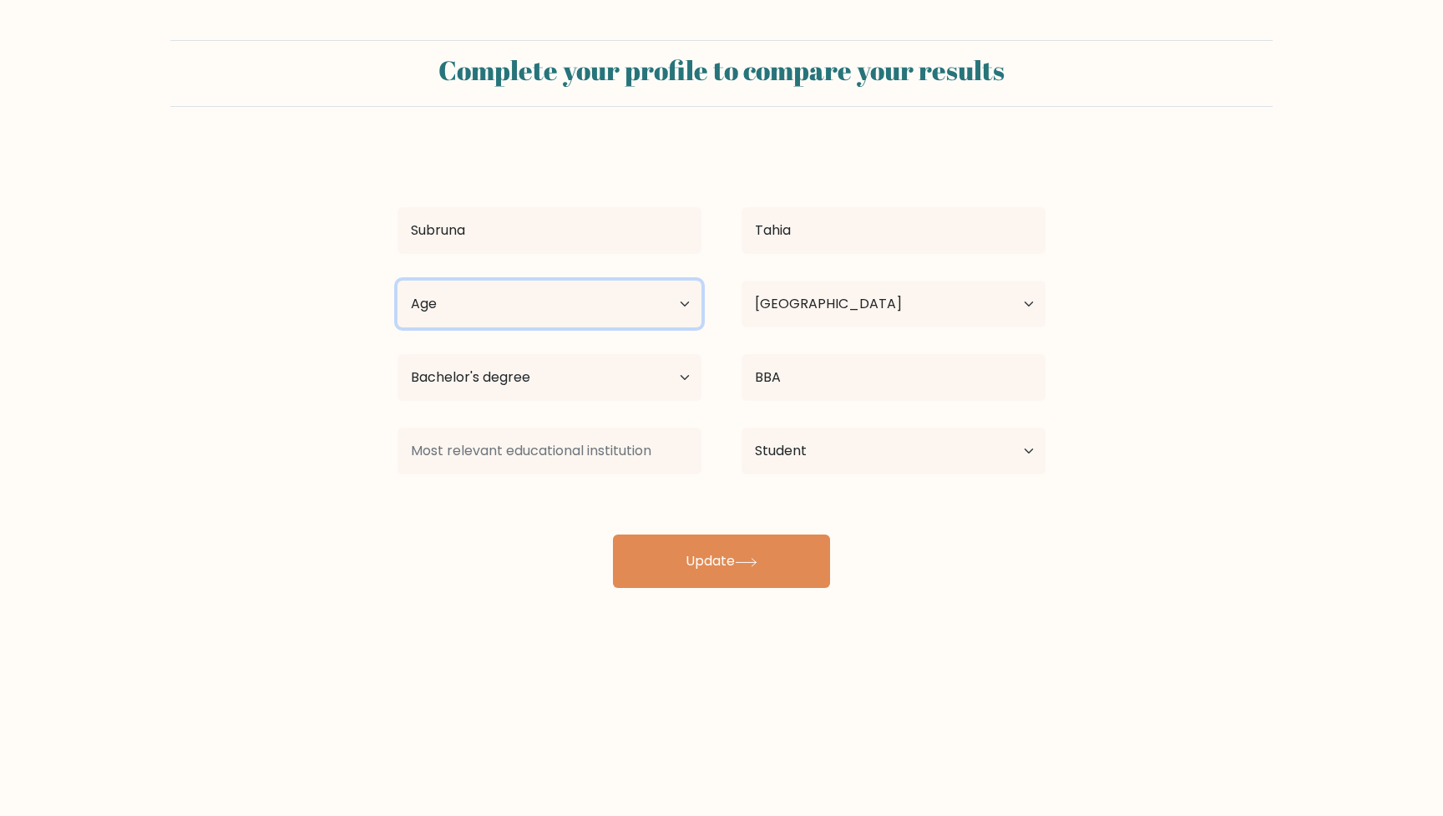
select select "18_24"
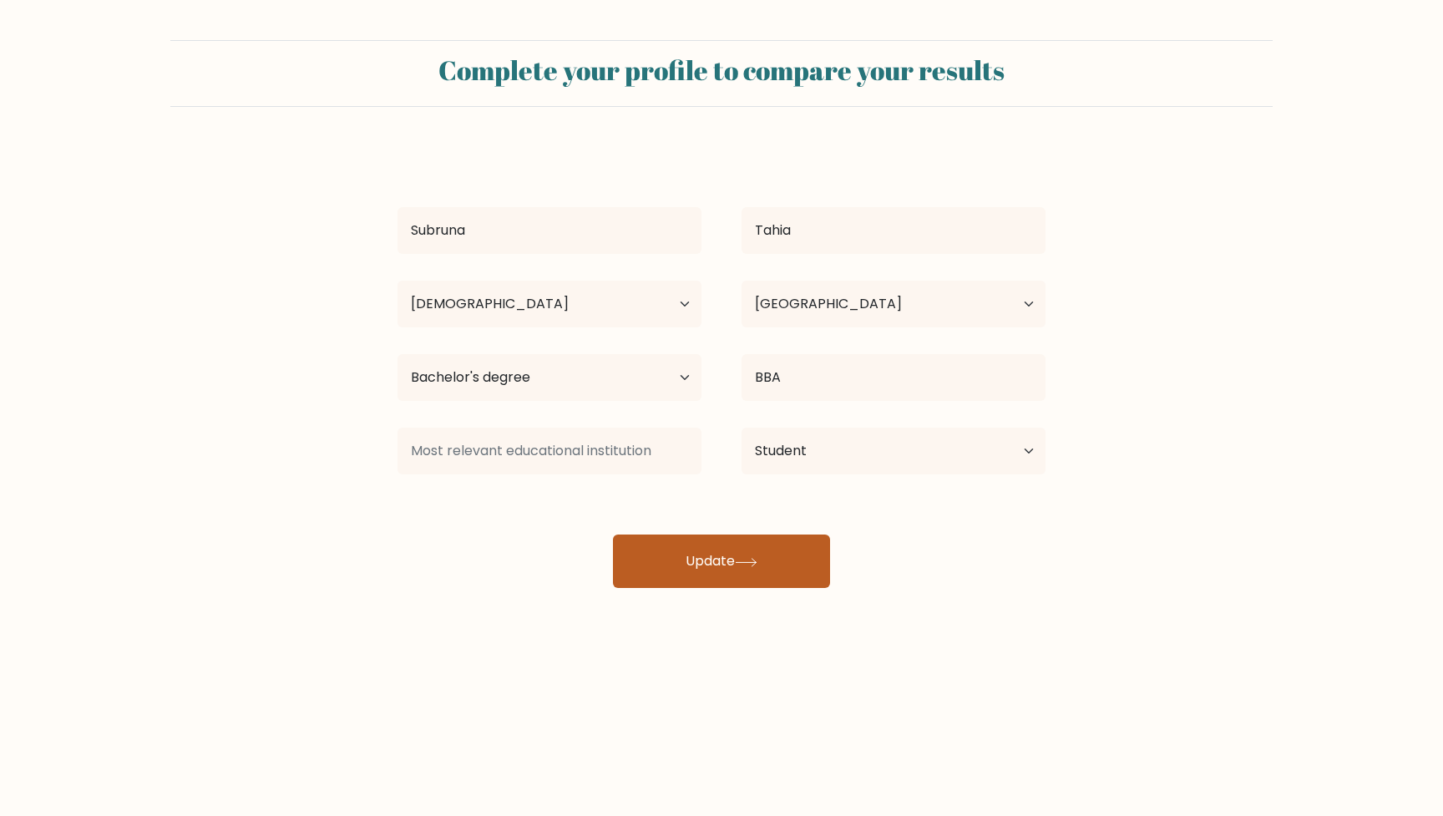
click at [771, 555] on button "Update" at bounding box center [721, 560] width 217 height 53
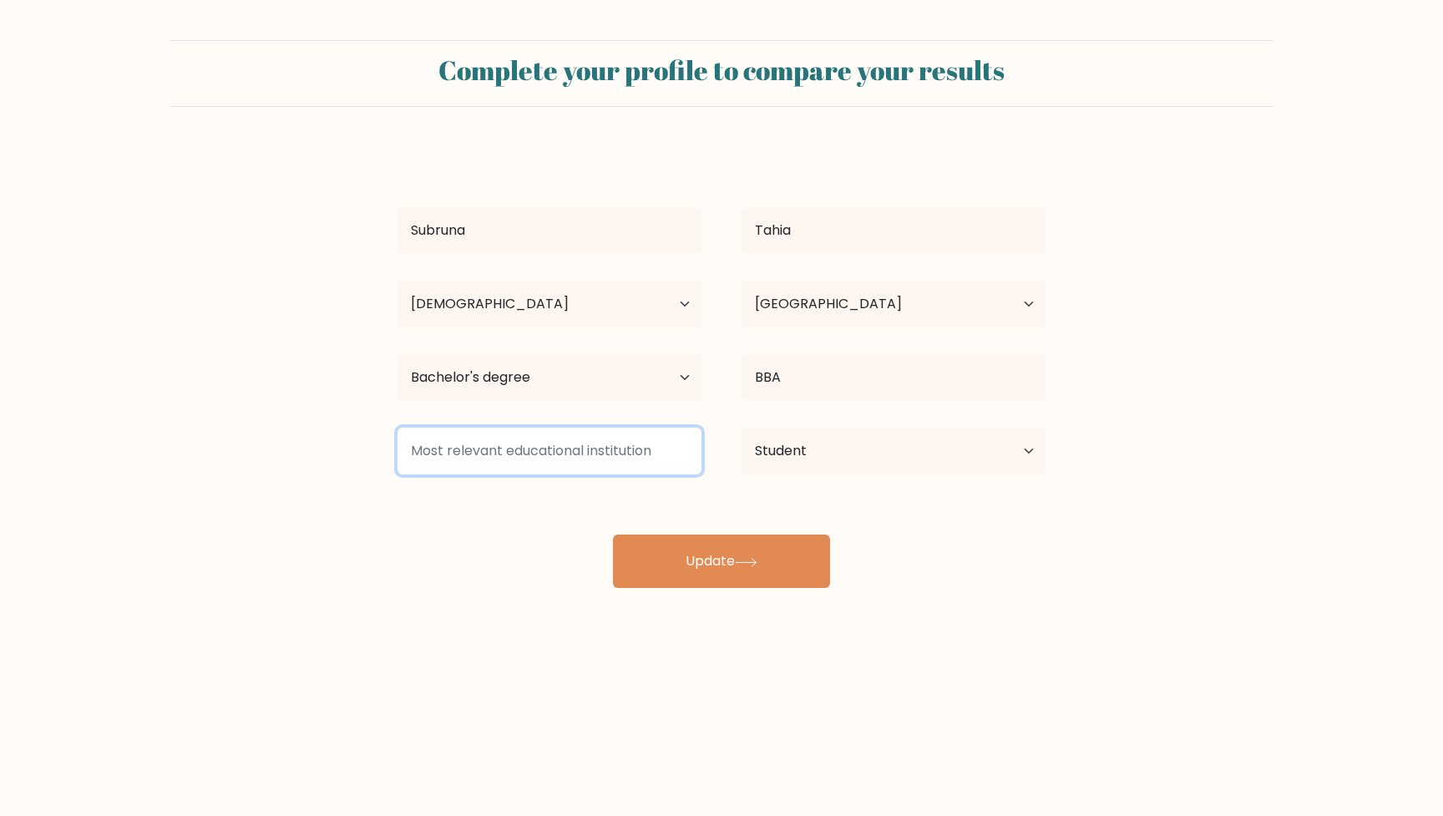
click at [589, 460] on input at bounding box center [549, 450] width 304 height 47
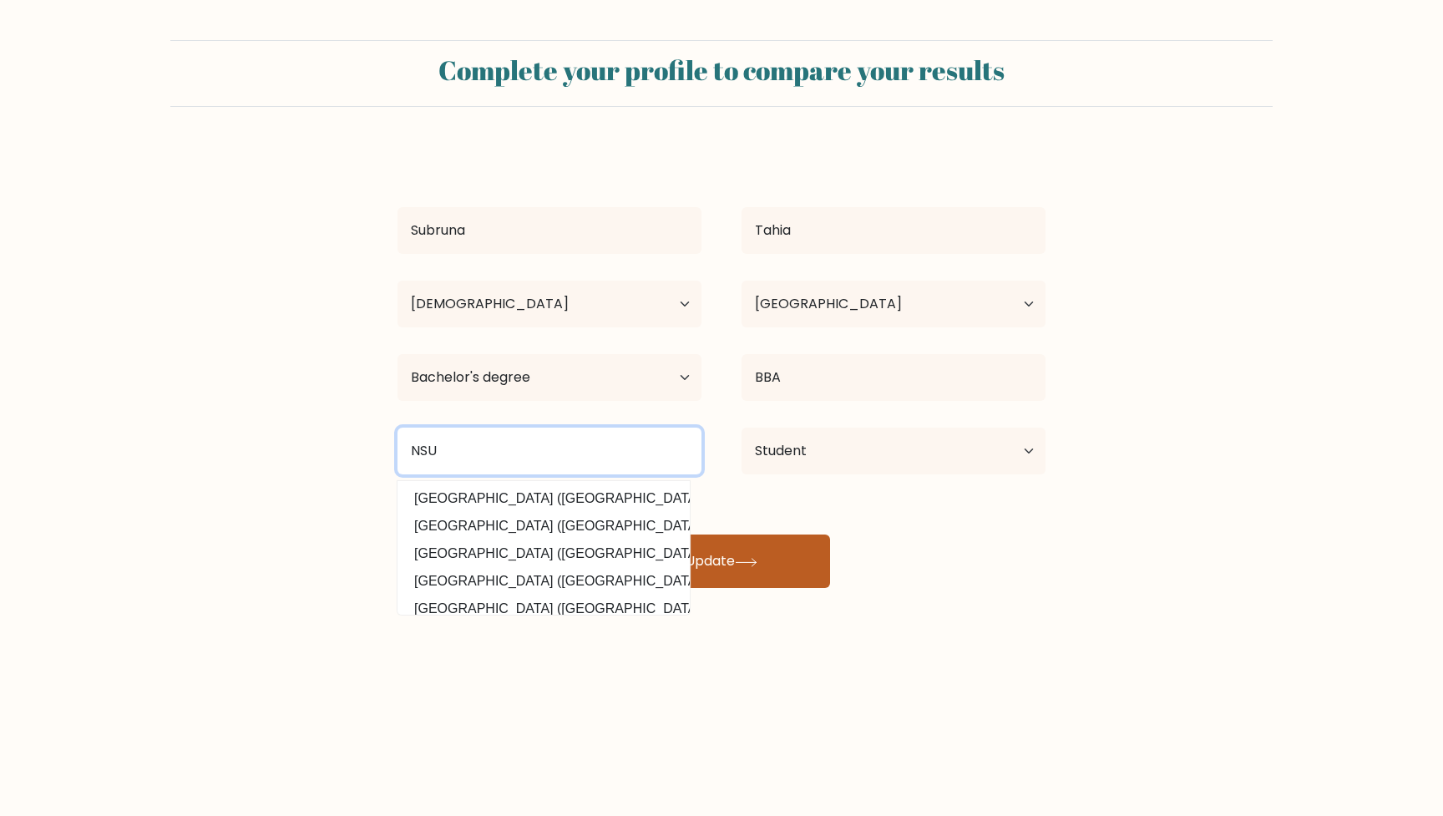
type input "NSU"
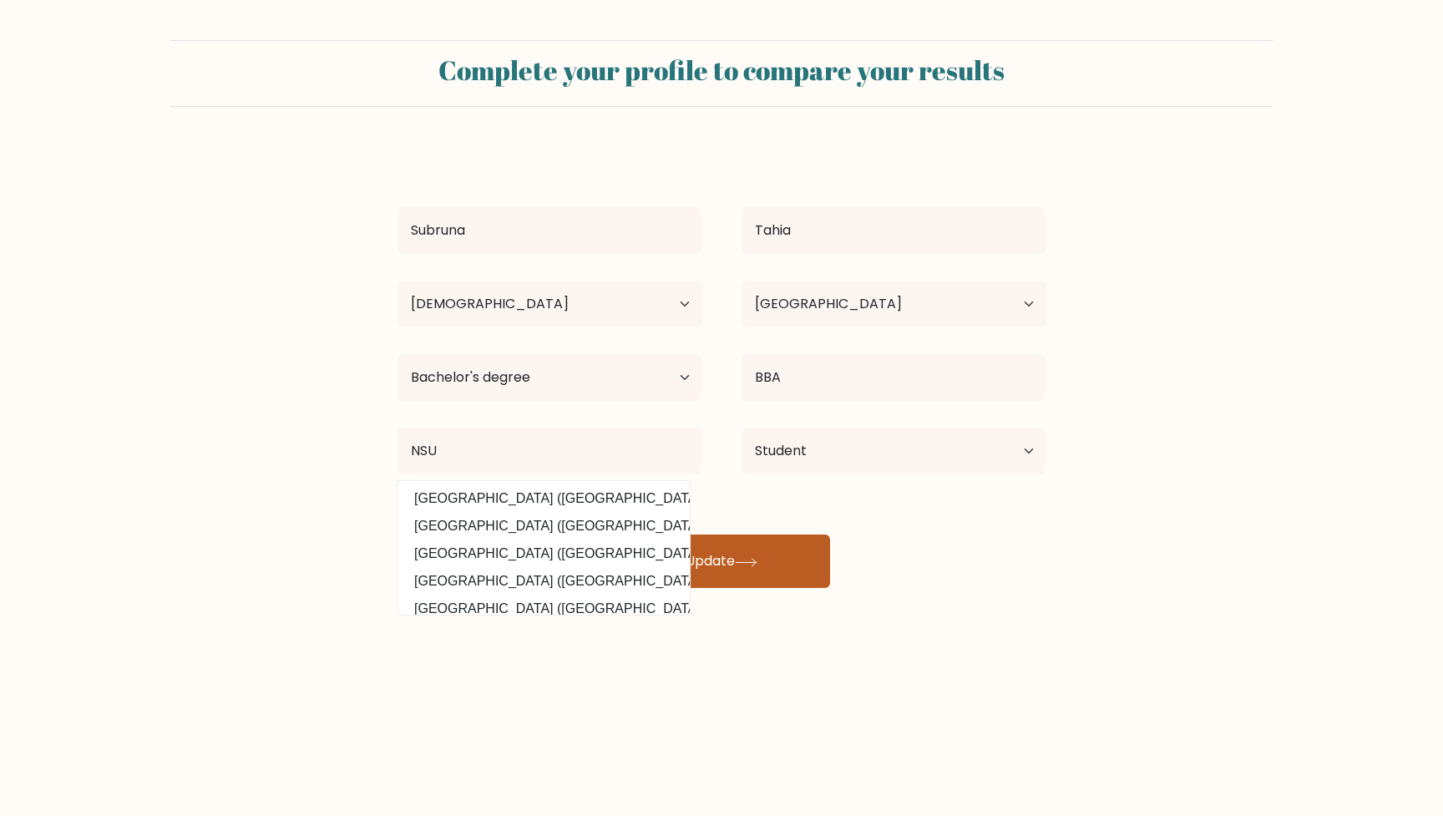
click at [738, 548] on button "Update" at bounding box center [721, 560] width 217 height 53
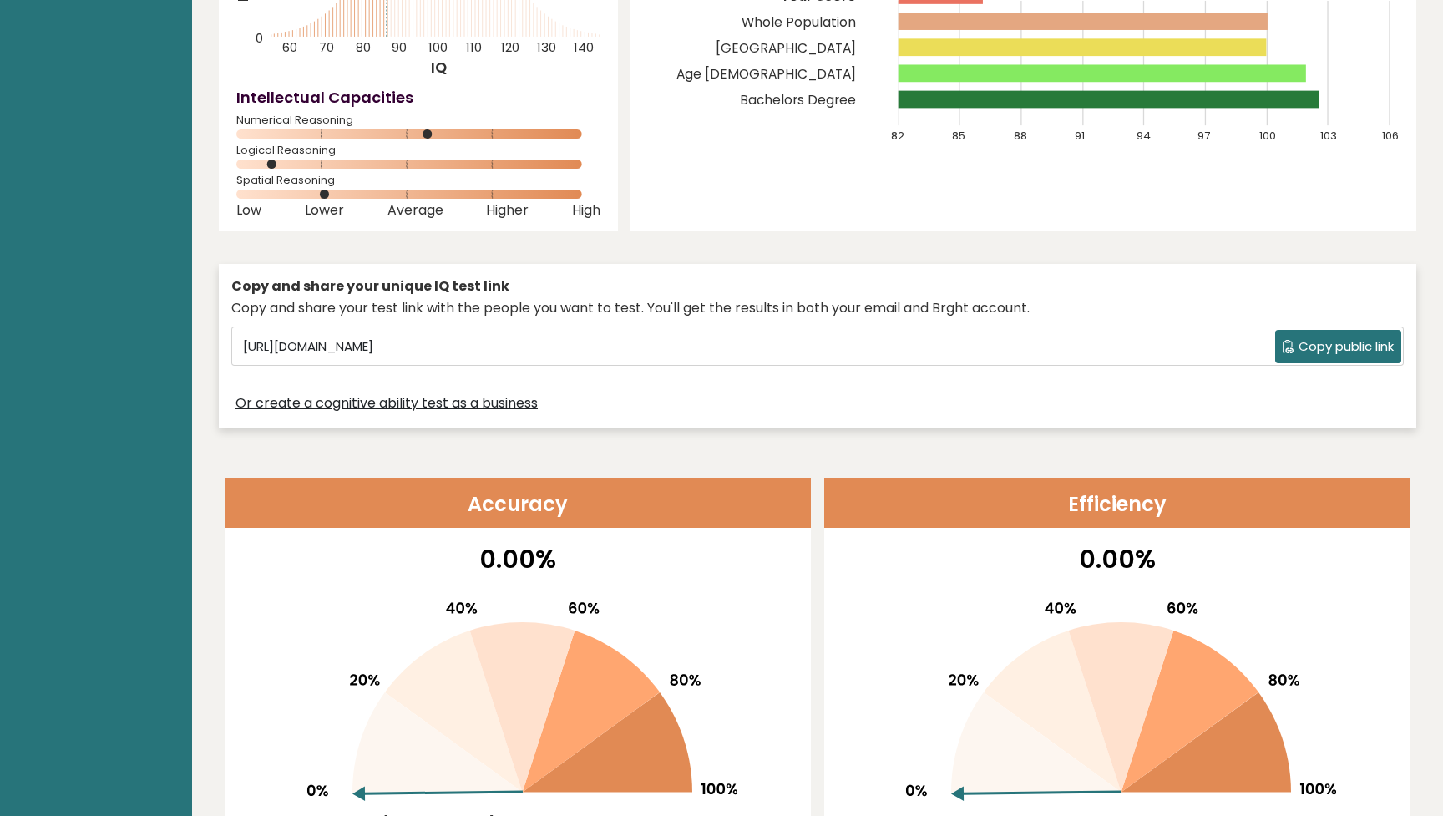
scroll to position [300, 0]
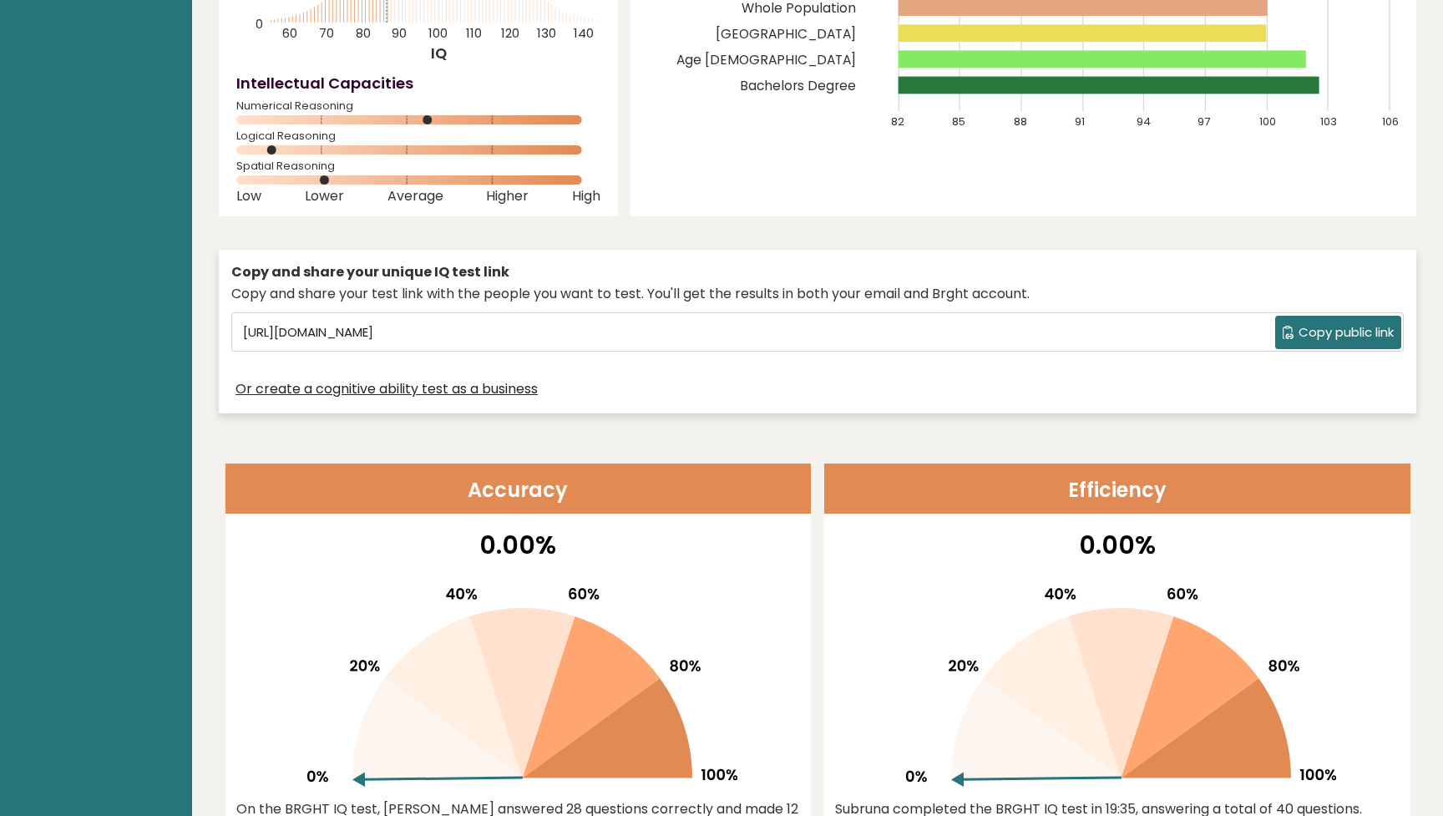
click at [1329, 329] on span "Copy public link" at bounding box center [1345, 332] width 95 height 19
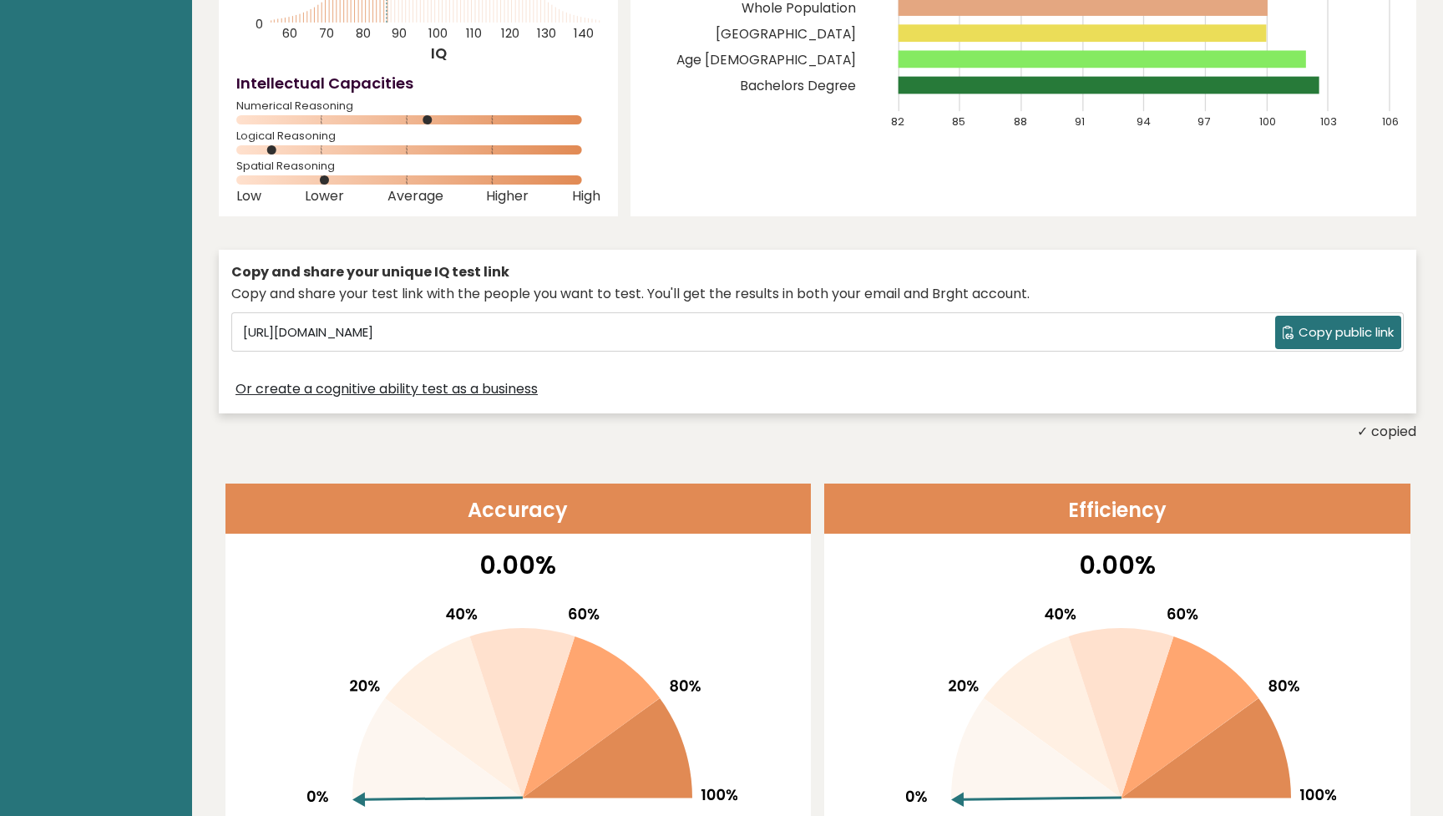
click at [1329, 331] on span "Copy public link" at bounding box center [1345, 332] width 95 height 19
